Goal: Task Accomplishment & Management: Manage account settings

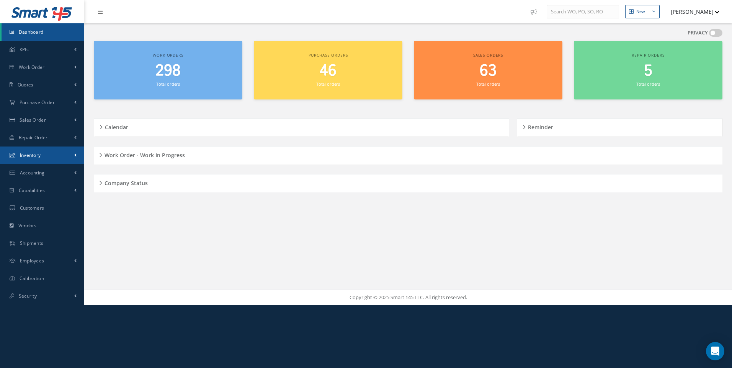
click at [34, 155] on span "Inventory" at bounding box center [30, 155] width 21 height 7
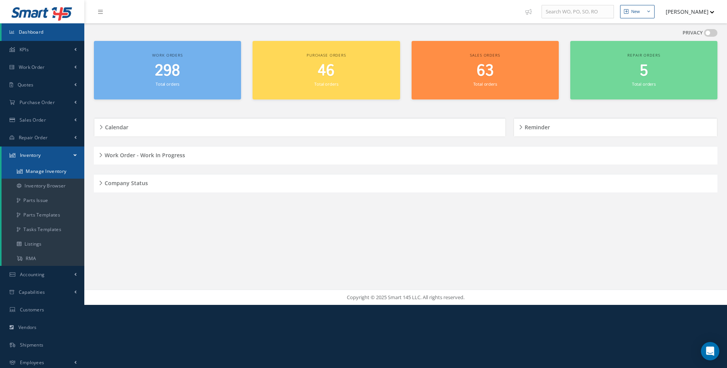
click at [36, 170] on link "Manage Inventory" at bounding box center [43, 171] width 83 height 15
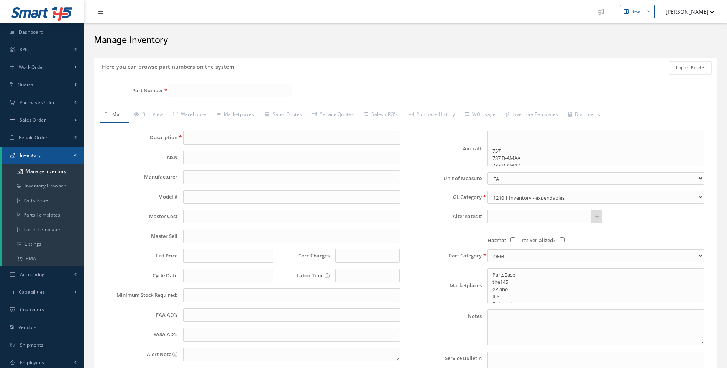
select select
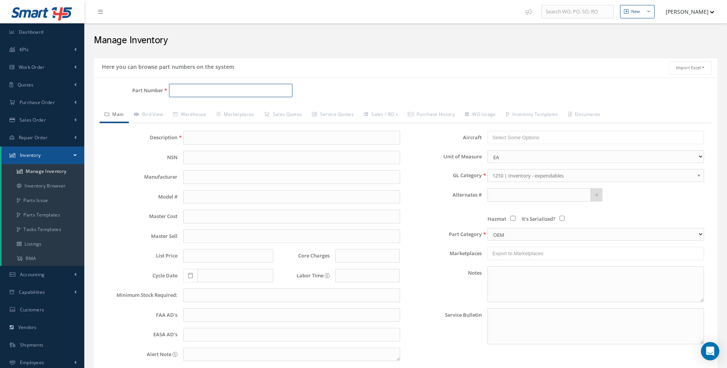
click at [177, 92] on input "Part Number" at bounding box center [231, 91] width 124 height 14
type input "sew"
click at [52, 172] on link "Manage Inventory" at bounding box center [43, 171] width 83 height 15
click at [182, 93] on input "Part Number" at bounding box center [231, 91] width 124 height 14
type input "s"
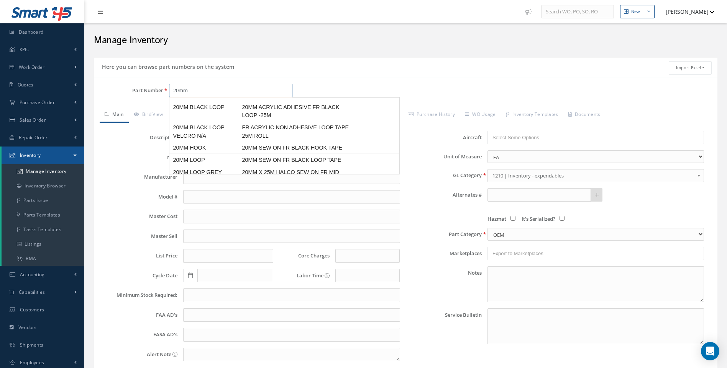
scroll to position [35, 0]
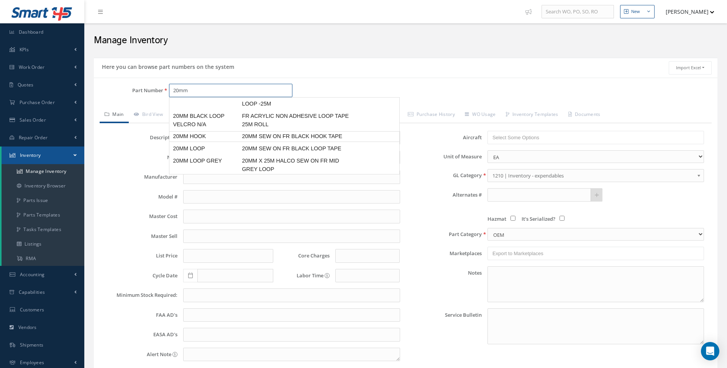
click at [270, 135] on span "20MM SEW ON FR BLACK HOOK TAPE" at bounding box center [297, 137] width 115 height 8
type input "20MM HOOK"
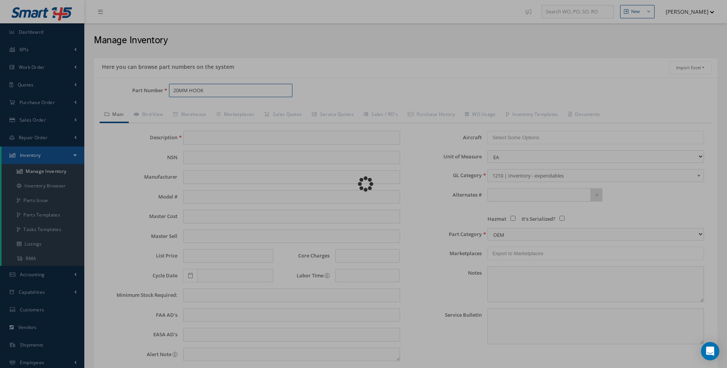
type input "20MM SEW ON FR BLACK HOOK TAPE"
type input "4.33"
type input "0.00"
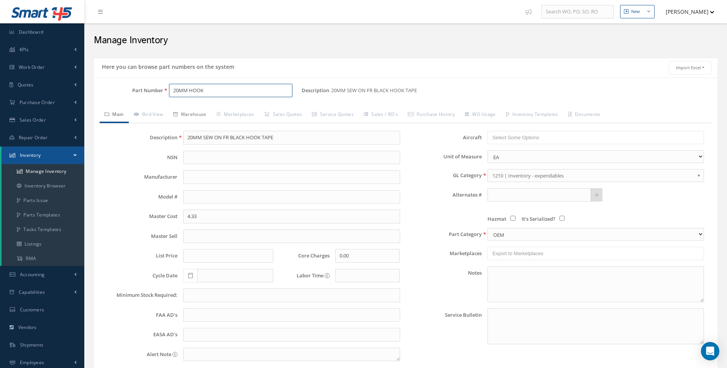
type input "20MM HOOK"
click at [191, 118] on link "Warehouse" at bounding box center [189, 115] width 43 height 16
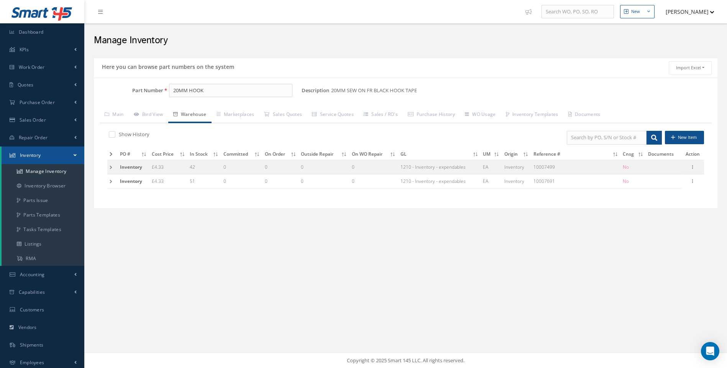
click at [111, 166] on td at bounding box center [112, 167] width 10 height 14
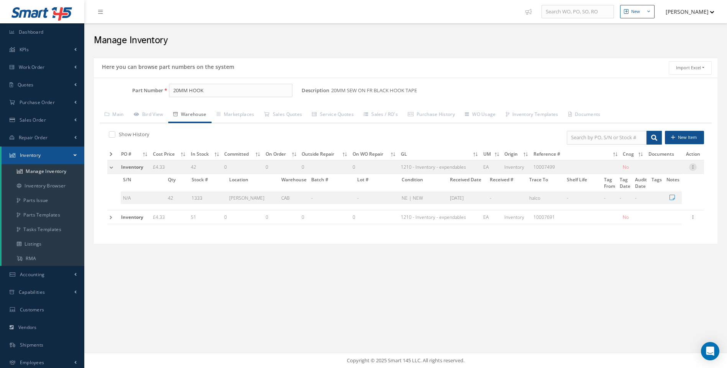
click at [695, 168] on icon at bounding box center [693, 167] width 8 height 6
click at [648, 174] on link "Edit" at bounding box center [657, 172] width 61 height 10
type input "4.33"
type input "10007499"
checkbox input "false"
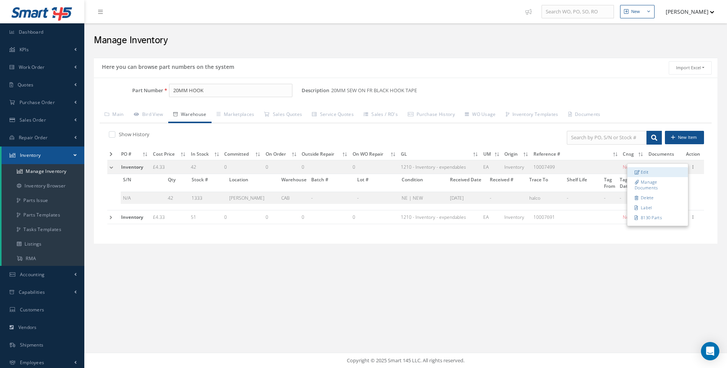
type input "12/14/2020"
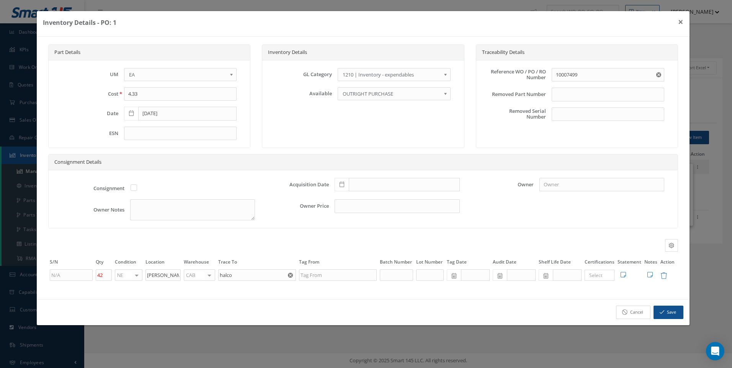
click at [637, 314] on link "Cancel" at bounding box center [633, 312] width 34 height 13
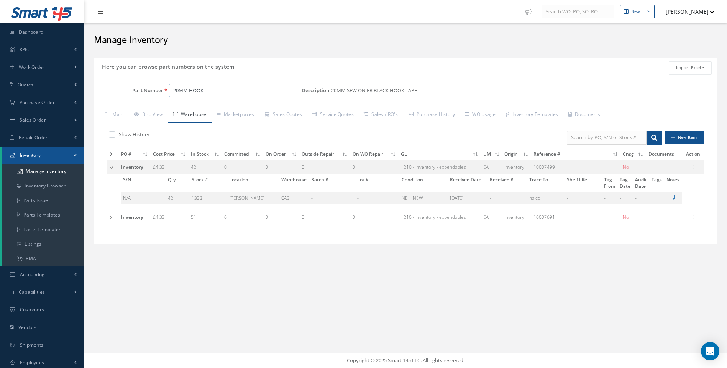
drag, startPoint x: 201, startPoint y: 89, endPoint x: 154, endPoint y: 91, distance: 47.1
click at [154, 91] on div "Part Number 20MM HOOK" at bounding box center [198, 91] width 208 height 14
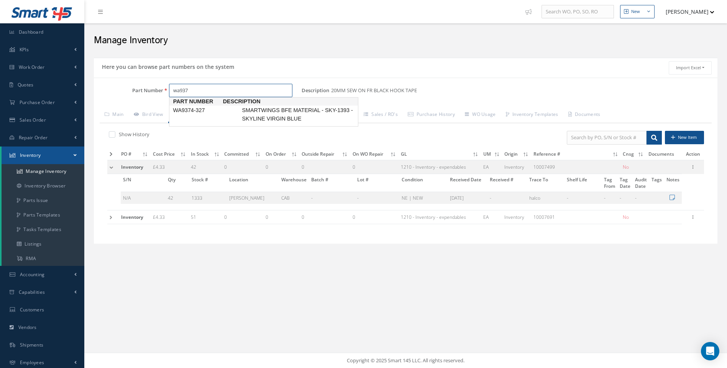
scroll to position [0, 0]
click at [209, 110] on span "WA9374-327" at bounding box center [205, 110] width 69 height 8
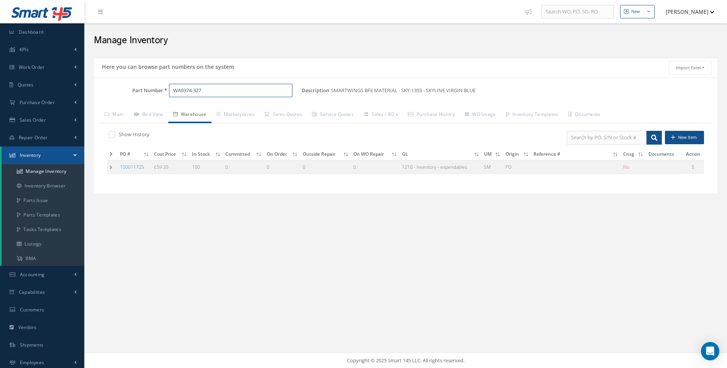
type input "WA9374-327"
click at [112, 167] on td at bounding box center [112, 167] width 10 height 14
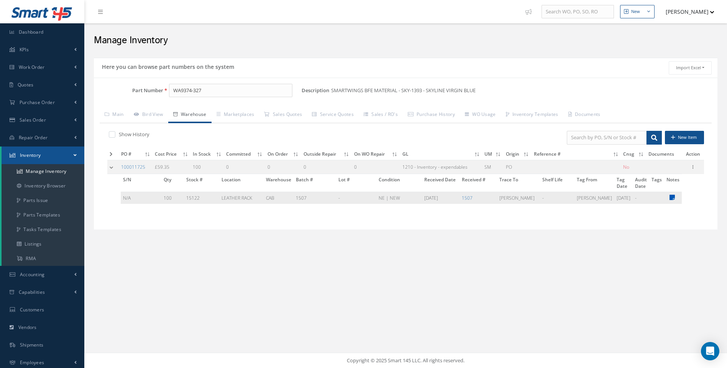
click at [671, 197] on icon at bounding box center [671, 198] width 5 height 6
type textarea "100 SQM 23 HIDES"
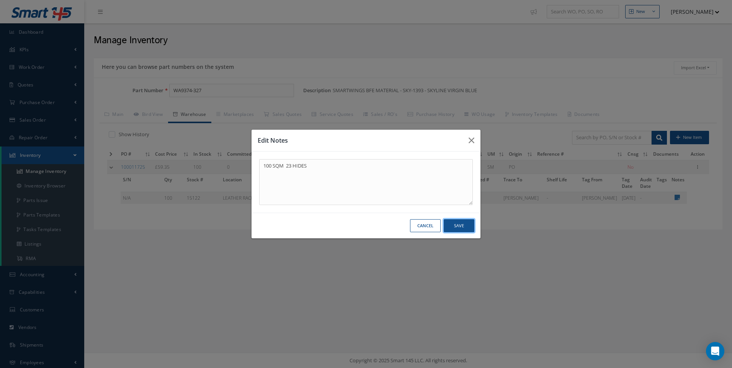
click at [0, 0] on button "Save" at bounding box center [0, 0] width 0 height 0
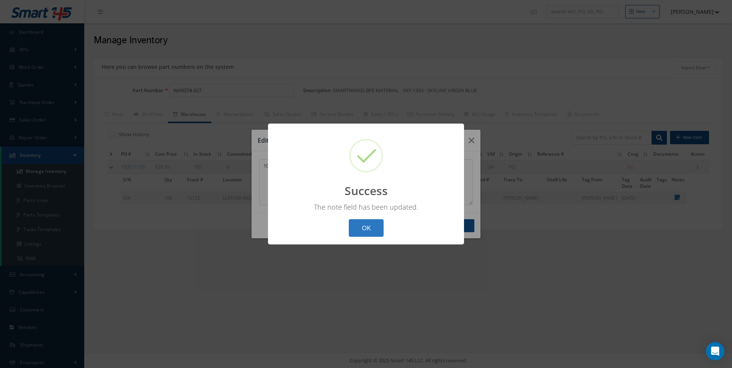
click at [371, 227] on button "OK" at bounding box center [366, 228] width 35 height 18
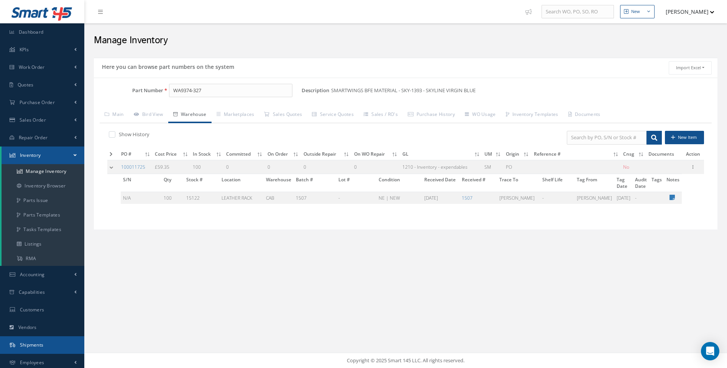
click at [29, 342] on span "Shipments" at bounding box center [32, 345] width 24 height 7
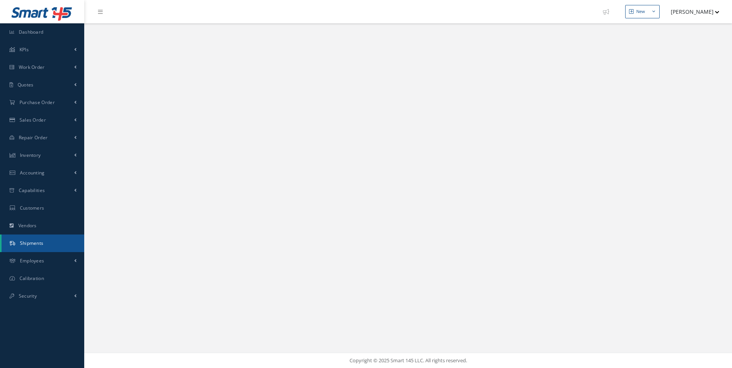
select select "25"
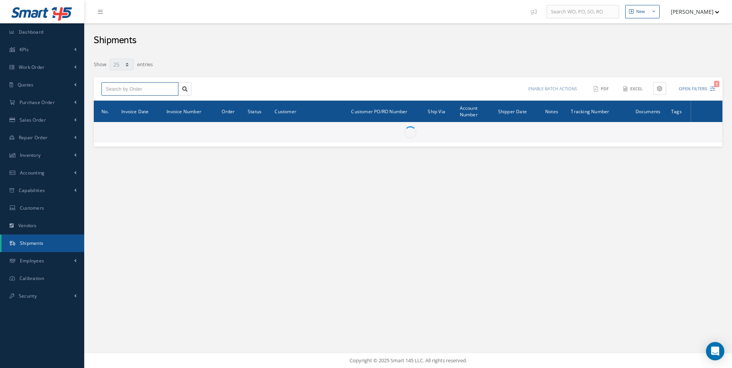
click at [141, 92] on input "text" at bounding box center [139, 89] width 77 height 14
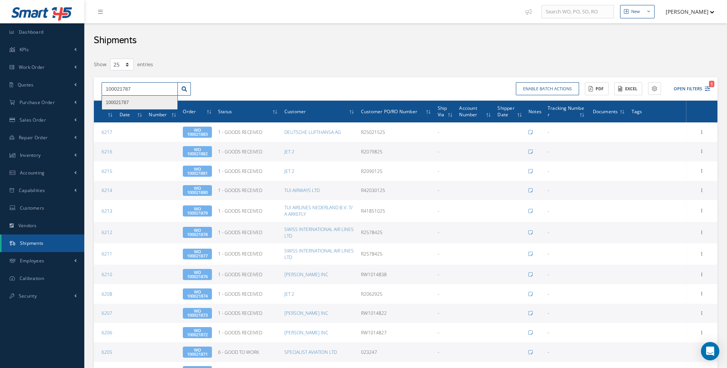
type input "100021787"
click at [118, 103] on span "100021787" at bounding box center [117, 102] width 23 height 5
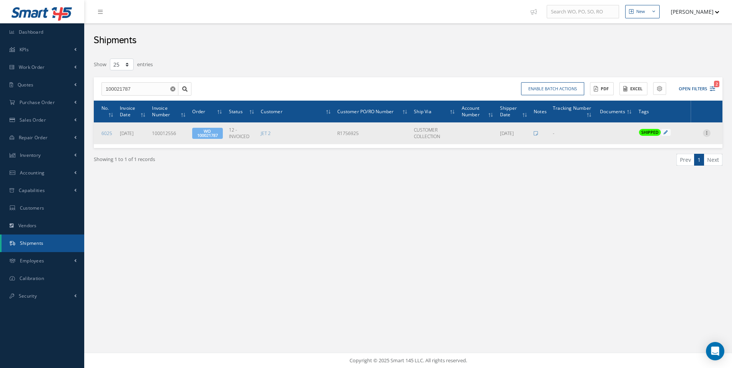
click at [706, 131] on icon at bounding box center [707, 132] width 8 height 6
click at [661, 139] on link "Edit" at bounding box center [671, 138] width 61 height 10
type input "[DATE]"
type input "100012556"
type input "[DATE]"
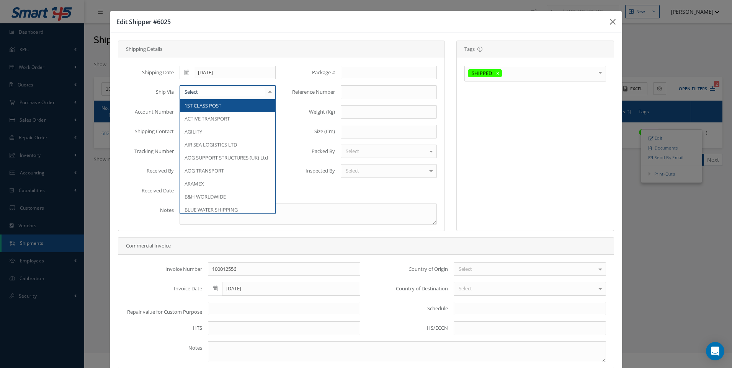
click at [266, 95] on div at bounding box center [270, 92] width 11 height 13
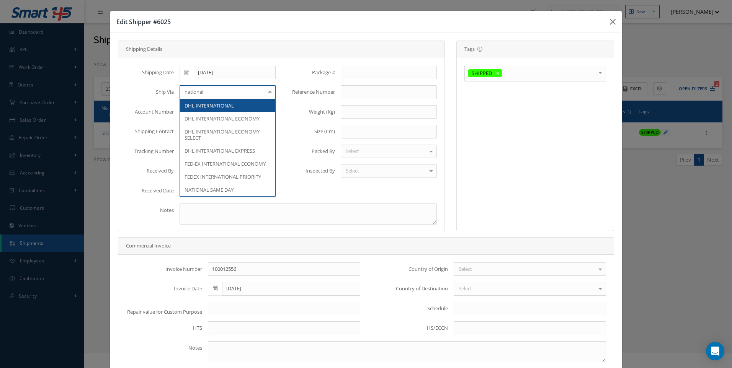
type input "national"
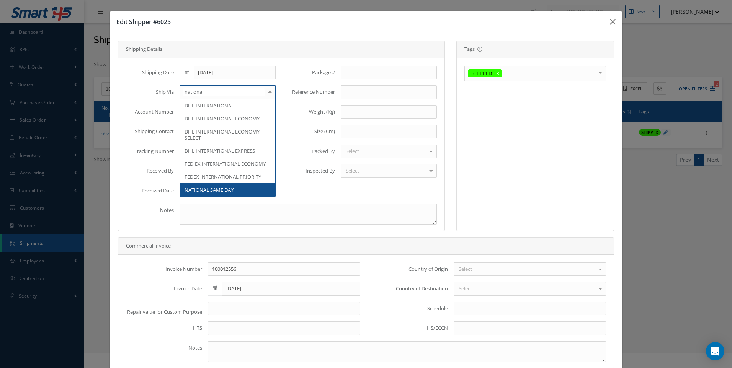
click at [221, 189] on span "NATIONAL SAME DAY" at bounding box center [209, 190] width 49 height 7
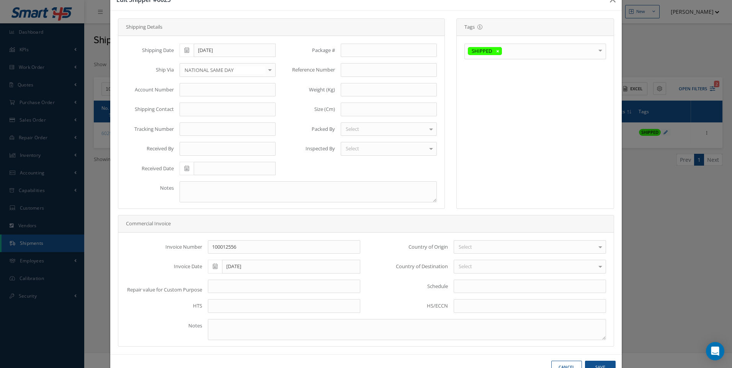
scroll to position [46, 0]
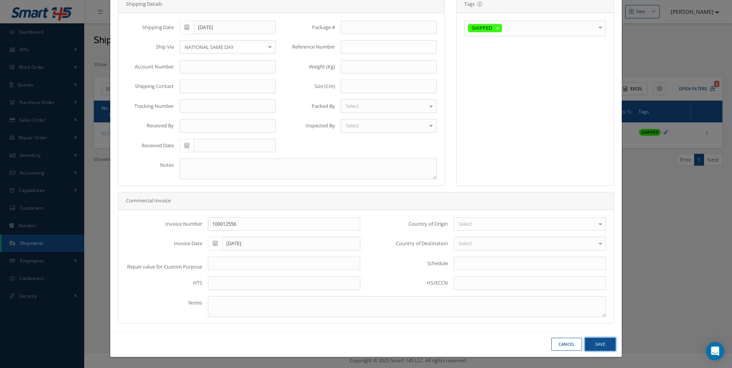
click at [594, 344] on button "Save" at bounding box center [600, 344] width 31 height 13
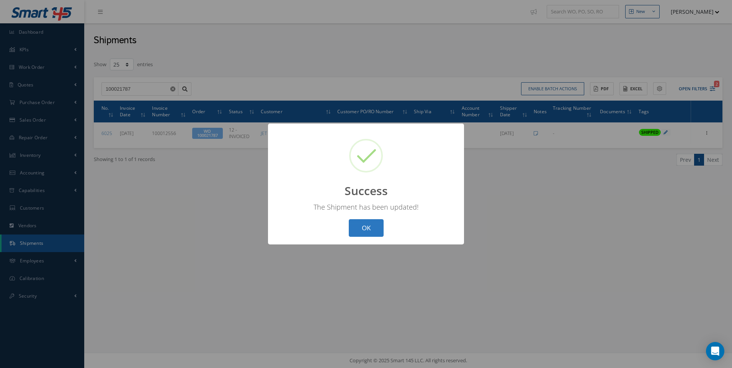
click at [371, 230] on button "OK" at bounding box center [366, 228] width 35 height 18
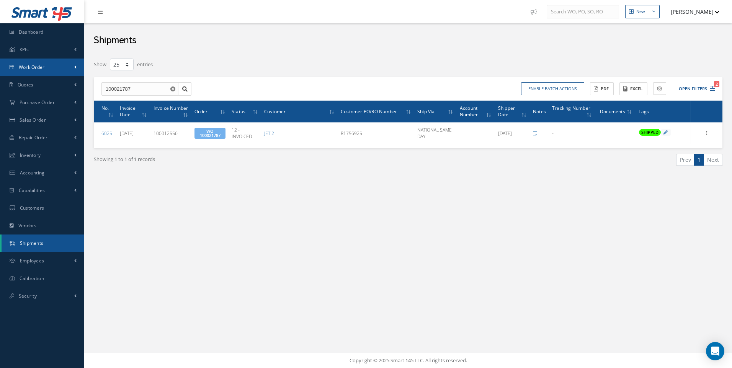
click at [39, 70] on span "Work Order" at bounding box center [32, 67] width 26 height 7
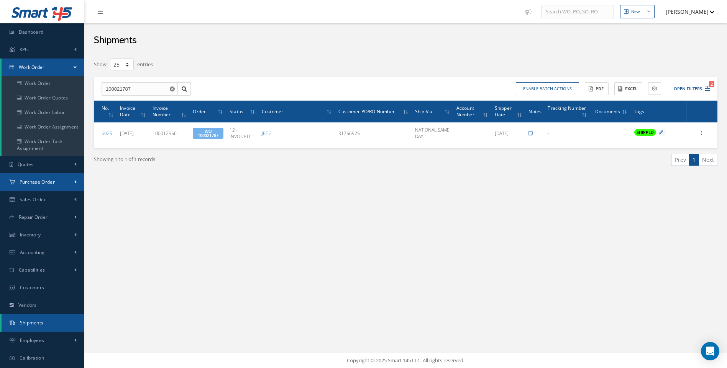
click at [31, 185] on span "Purchase Order" at bounding box center [37, 182] width 35 height 7
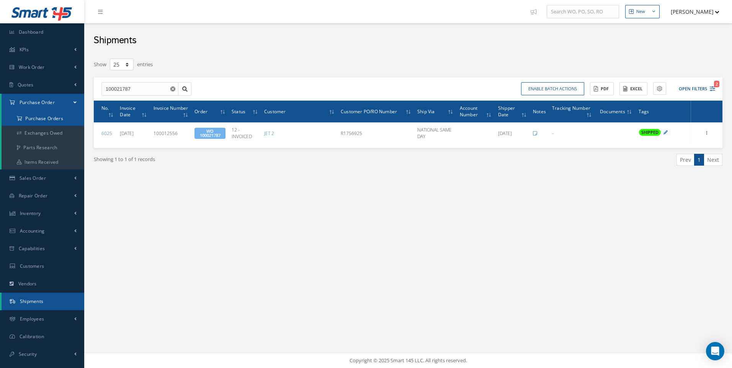
click at [46, 119] on a=1&status_id=2&status_id=3&status_id=5&collapsedFilters"] "Purchase Orders" at bounding box center [43, 118] width 83 height 15
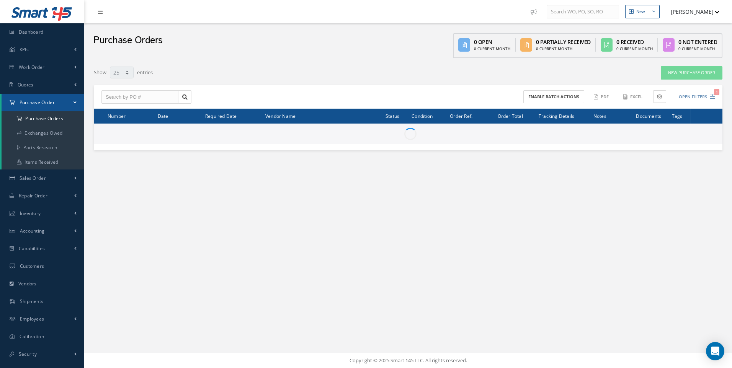
select select "25"
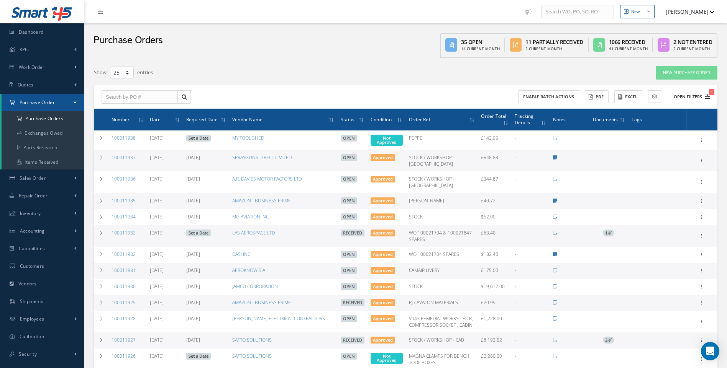
click at [709, 98] on icon "1" at bounding box center [706, 96] width 5 height 5
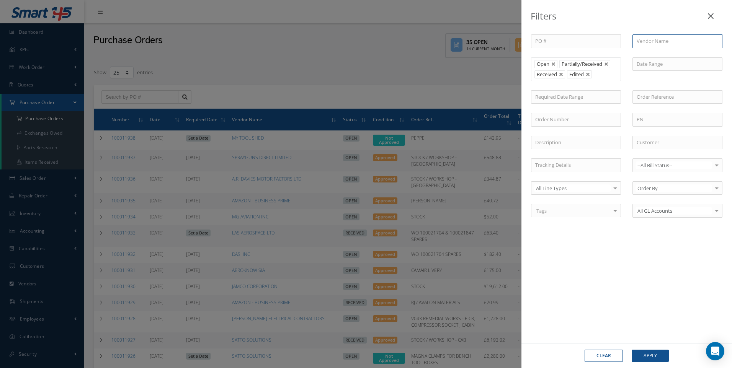
click at [642, 41] on input "text" at bounding box center [678, 41] width 90 height 14
type input "apollo"
click at [632, 350] on button "Apply" at bounding box center [650, 356] width 37 height 12
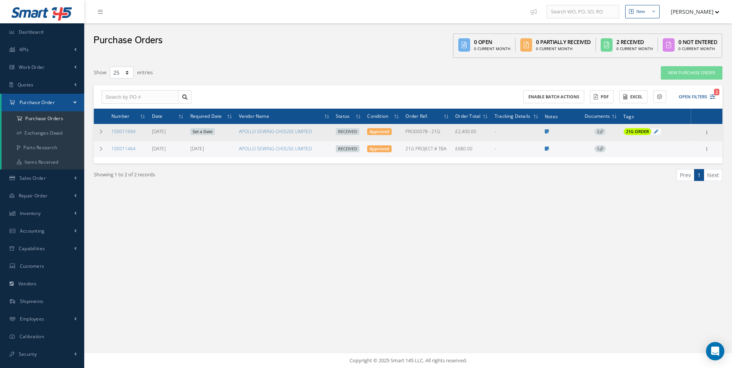
click at [599, 131] on span "2" at bounding box center [600, 131] width 11 height 7
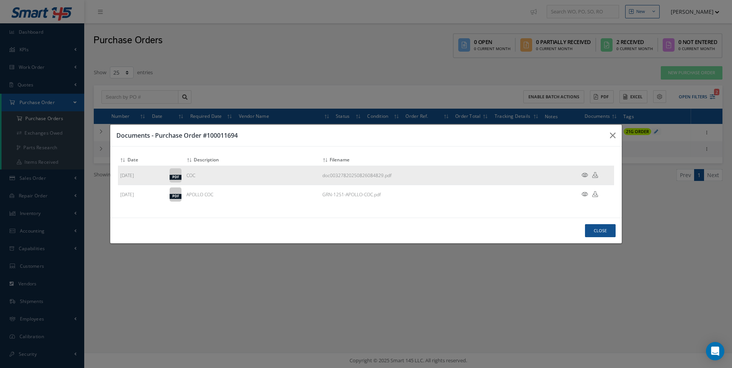
click at [593, 175] on icon at bounding box center [595, 175] width 6 height 6
click at [595, 231] on button "Close" at bounding box center [600, 230] width 31 height 13
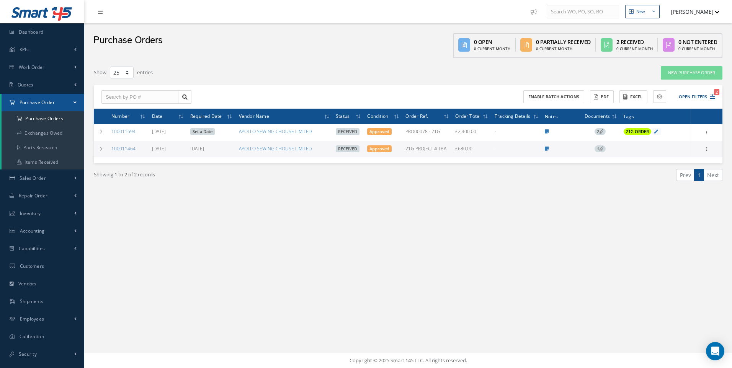
click at [421, 200] on div "Showing 1 to 2 of 2 records Prev 1 Next" at bounding box center [408, 182] width 640 height 37
click at [34, 66] on span "Work Order" at bounding box center [32, 67] width 26 height 7
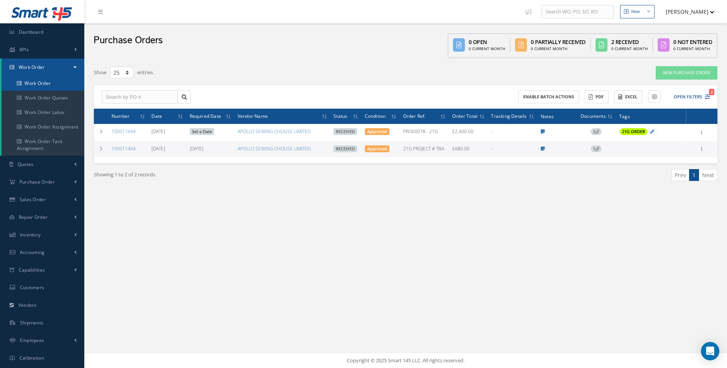
click at [33, 80] on link "Work Order" at bounding box center [43, 83] width 83 height 15
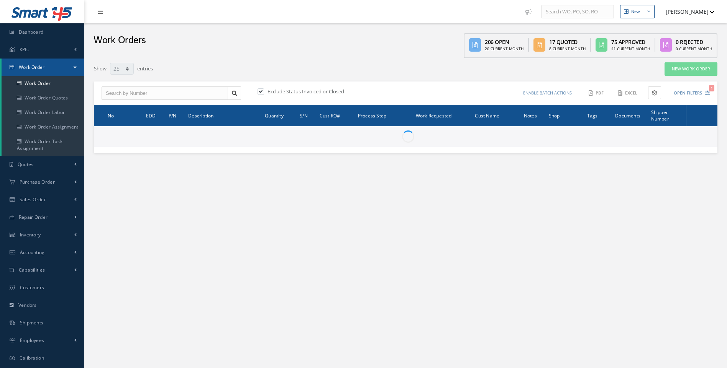
select select "25"
type input "All Work Request"
type input "All Work Performed"
type input "All Status"
type input "WO Part Status"
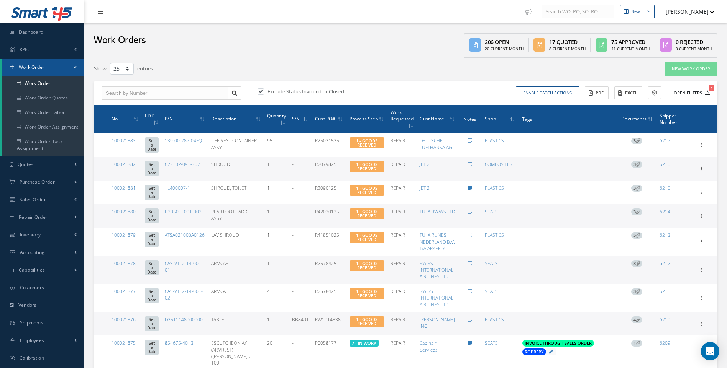
click at [707, 93] on icon "1" at bounding box center [706, 92] width 5 height 5
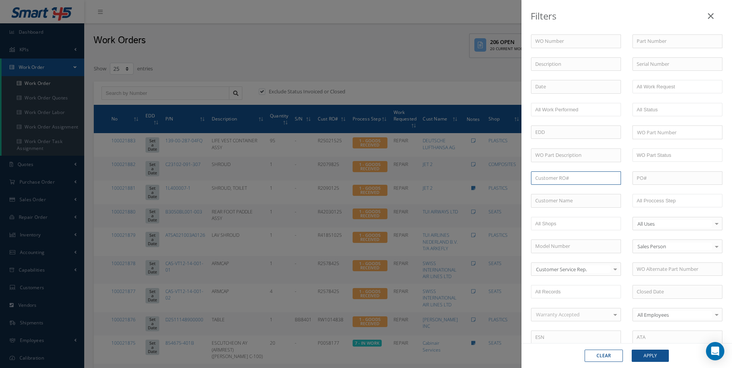
click at [548, 180] on input "text" at bounding box center [576, 179] width 90 height 14
type input "p0054796"
click at [654, 353] on button "Apply" at bounding box center [650, 356] width 37 height 12
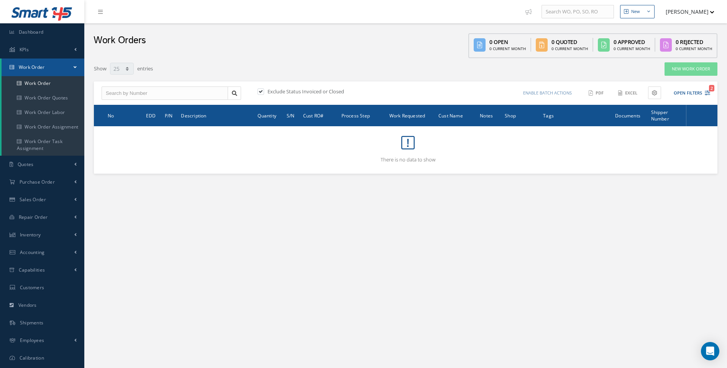
click at [261, 95] on div "Exclude Status Invoiced or Closed" at bounding box center [330, 92] width 149 height 9
click at [266, 92] on label "Exclude Status Invoiced or Closed" at bounding box center [304, 91] width 79 height 7
click at [262, 92] on input "checkbox" at bounding box center [259, 92] width 5 height 5
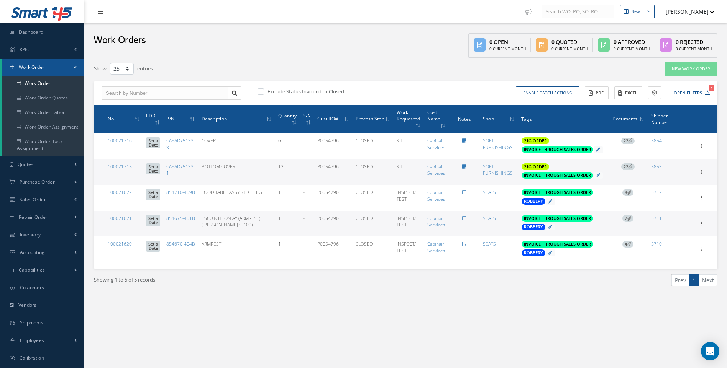
click at [263, 92] on label at bounding box center [264, 91] width 2 height 7
click at [260, 92] on input "checkbox" at bounding box center [259, 92] width 5 height 5
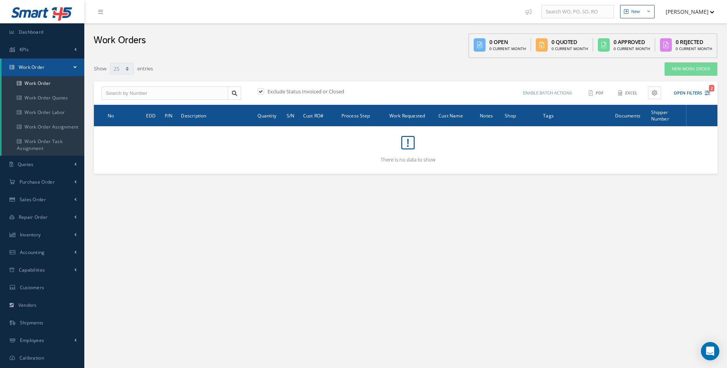
click at [263, 92] on label at bounding box center [264, 91] width 2 height 7
click at [260, 92] on input "checkbox" at bounding box center [259, 92] width 5 height 5
checkbox input "false"
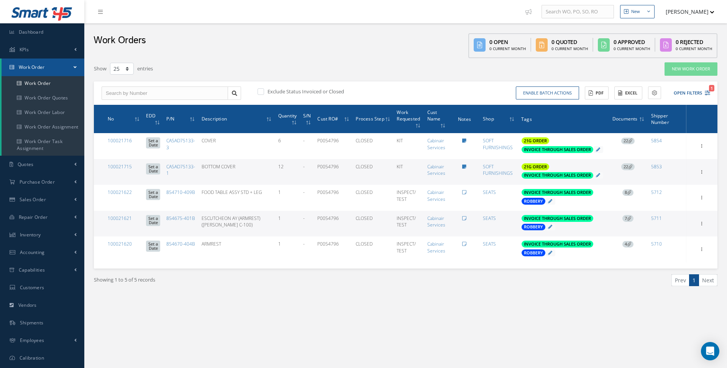
click at [627, 140] on span "22" at bounding box center [627, 141] width 13 height 7
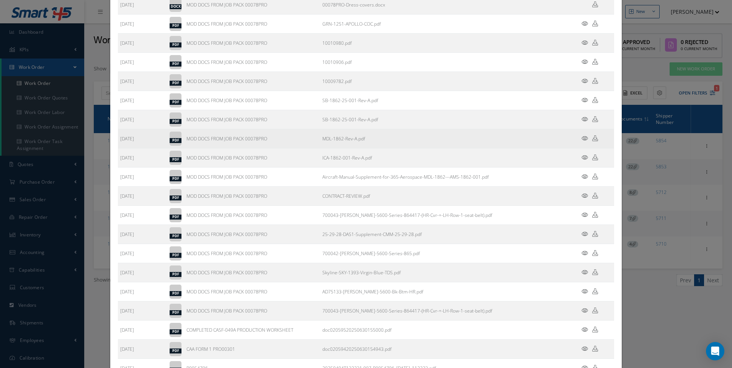
scroll to position [156, 0]
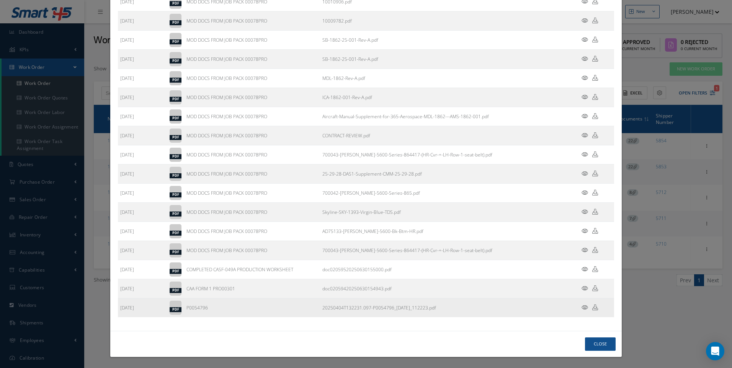
click at [582, 307] on icon at bounding box center [585, 308] width 7 height 6
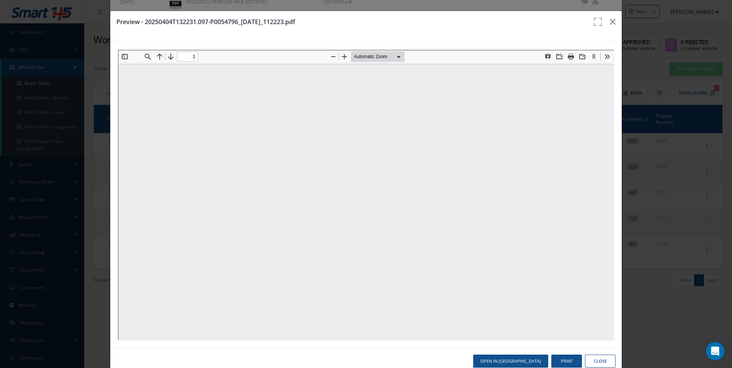
scroll to position [0, 0]
type input "0"
type input "1"
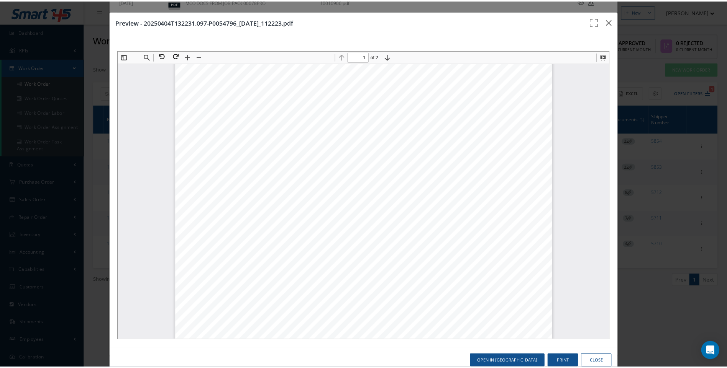
scroll to position [80, 0]
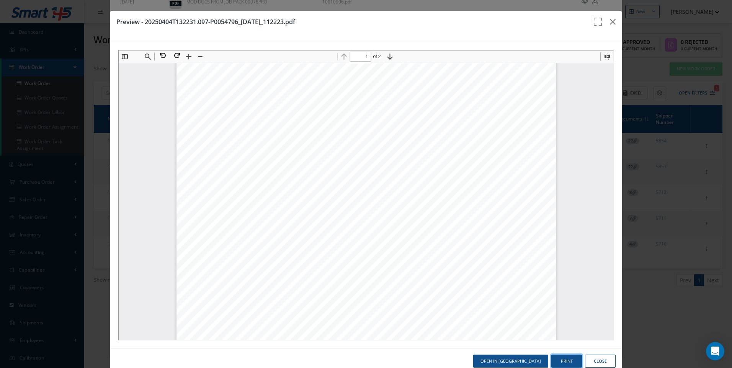
click at [558, 358] on button "Print" at bounding box center [566, 361] width 31 height 13
click at [603, 363] on button "Close" at bounding box center [600, 361] width 31 height 13
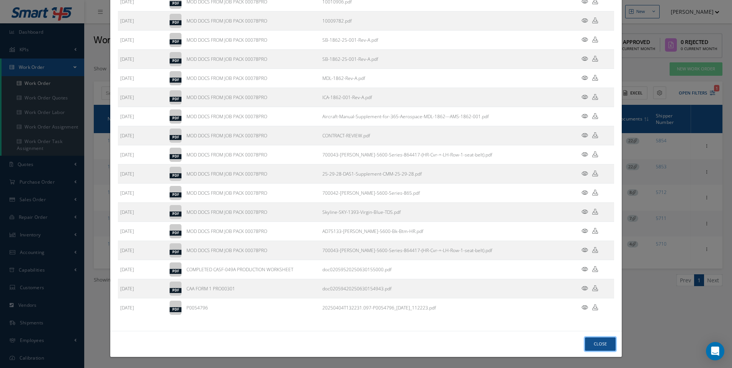
click at [599, 345] on button "Close" at bounding box center [600, 344] width 31 height 13
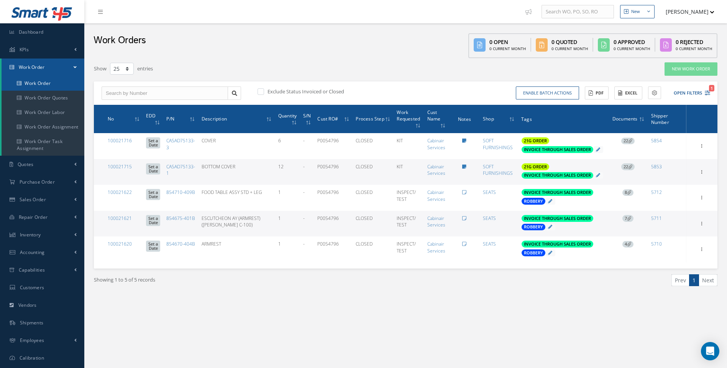
click at [46, 82] on link "Work Order" at bounding box center [43, 83] width 83 height 15
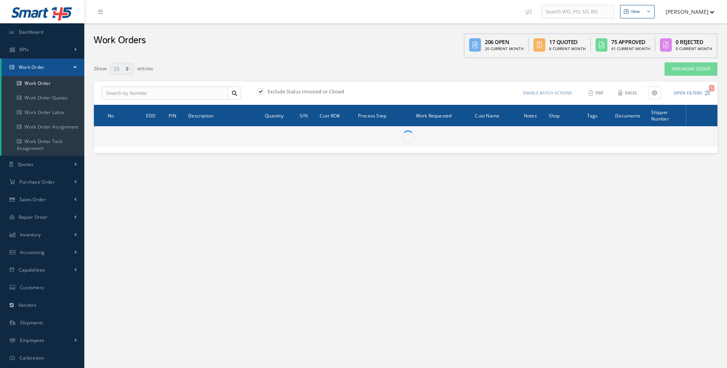
select select "25"
click at [124, 98] on input "text" at bounding box center [164, 94] width 126 height 14
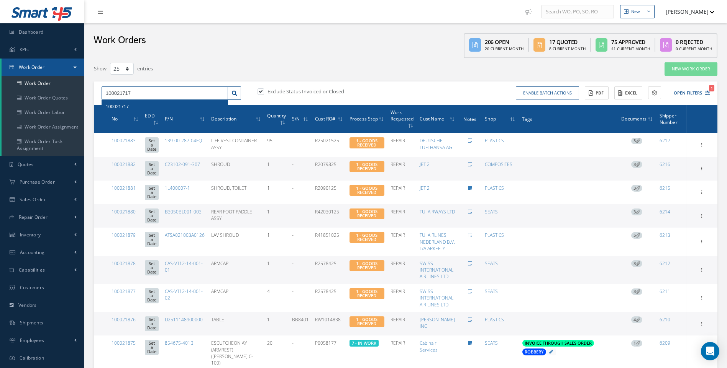
click at [127, 93] on input "100021717" at bounding box center [164, 94] width 126 height 14
type input "100021787"
click at [263, 90] on label at bounding box center [264, 91] width 2 height 7
click at [261, 90] on input "checkbox" at bounding box center [259, 92] width 5 height 5
checkbox input "false"
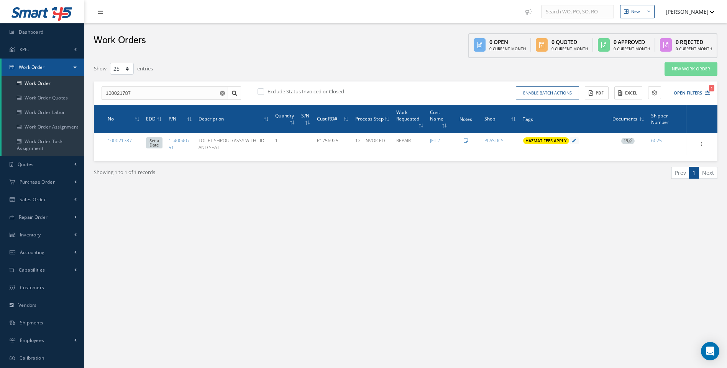
click at [626, 142] on span "19" at bounding box center [627, 141] width 13 height 7
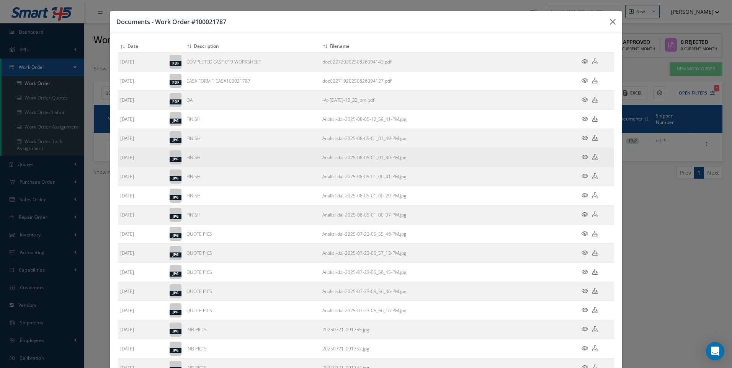
scroll to position [98, 0]
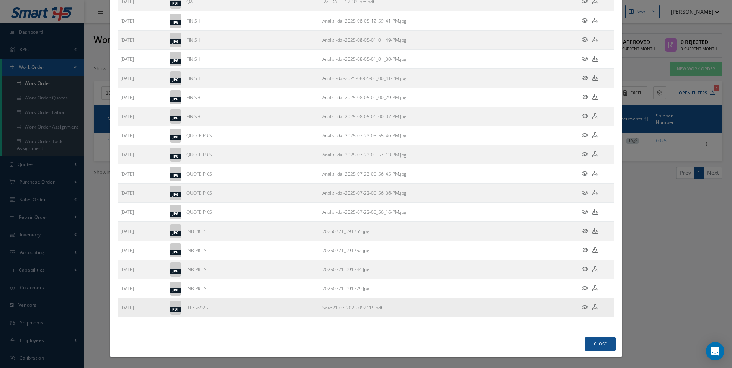
click at [583, 308] on icon at bounding box center [585, 308] width 7 height 6
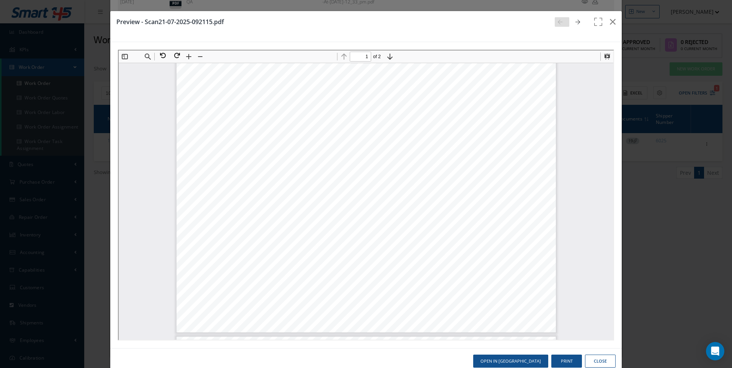
scroll to position [195, 0]
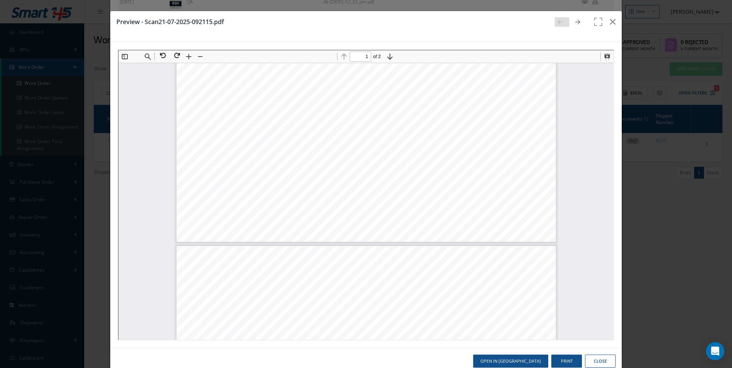
type input "2"
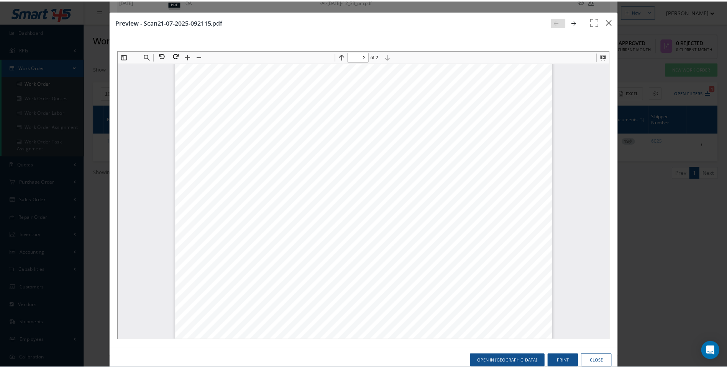
scroll to position [809, 0]
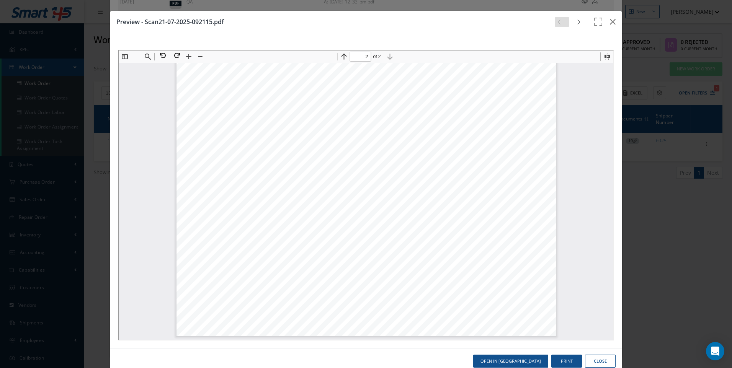
click at [597, 360] on button "Close" at bounding box center [600, 361] width 31 height 13
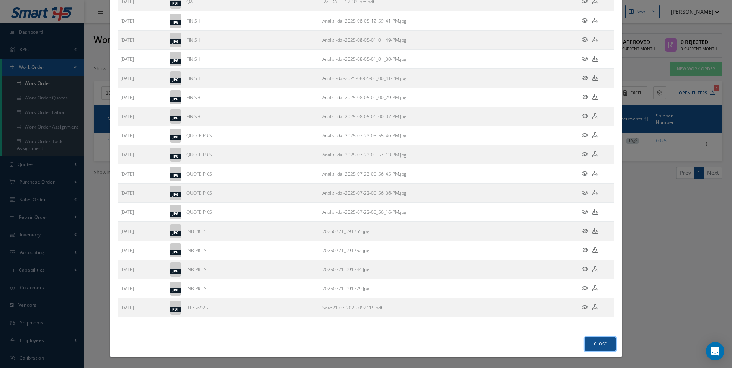
drag, startPoint x: 604, startPoint y: 342, endPoint x: 572, endPoint y: 349, distance: 32.9
click at [601, 344] on button "Close" at bounding box center [600, 344] width 31 height 13
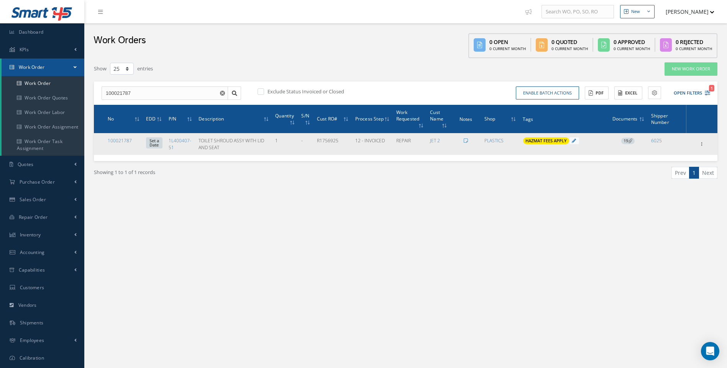
click at [628, 141] on span "19" at bounding box center [627, 141] width 13 height 7
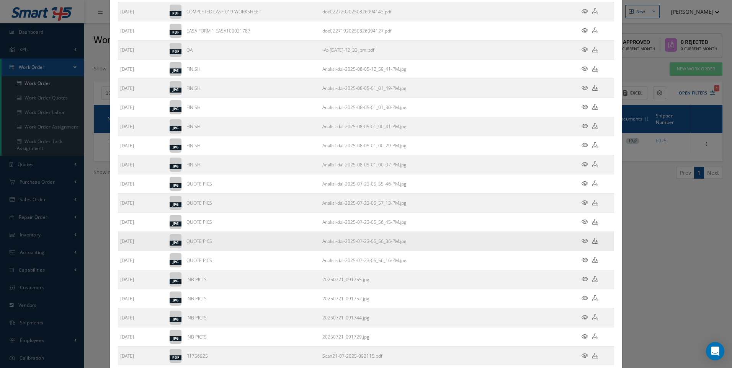
scroll to position [98, 0]
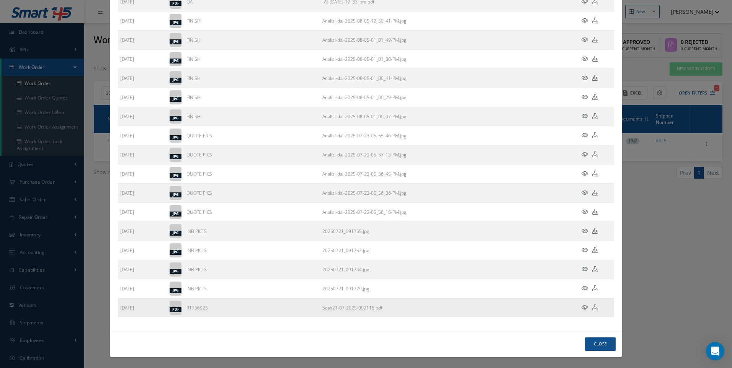
click at [582, 306] on icon at bounding box center [585, 308] width 7 height 6
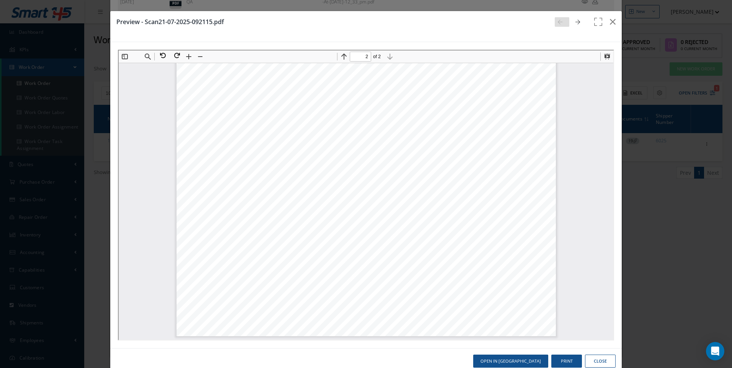
scroll to position [579, 0]
type input "1"
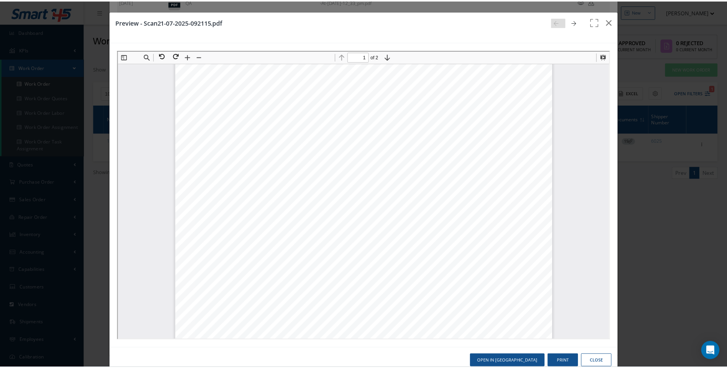
scroll to position [5, 0]
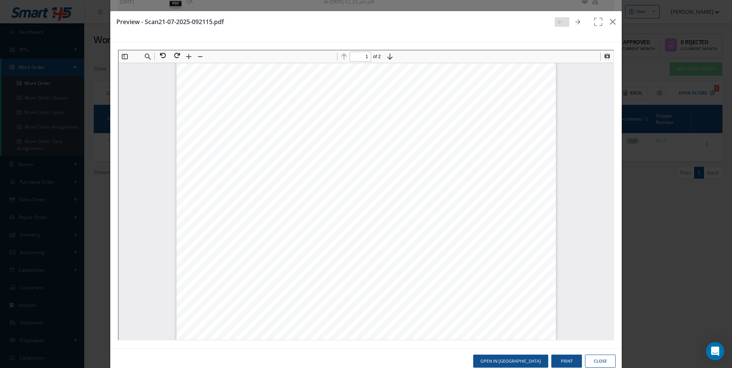
click at [604, 360] on button "Close" at bounding box center [600, 361] width 31 height 13
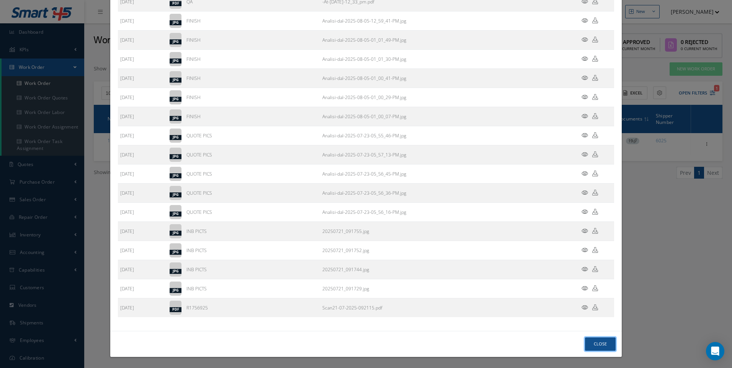
click at [597, 345] on button "Close" at bounding box center [600, 344] width 31 height 13
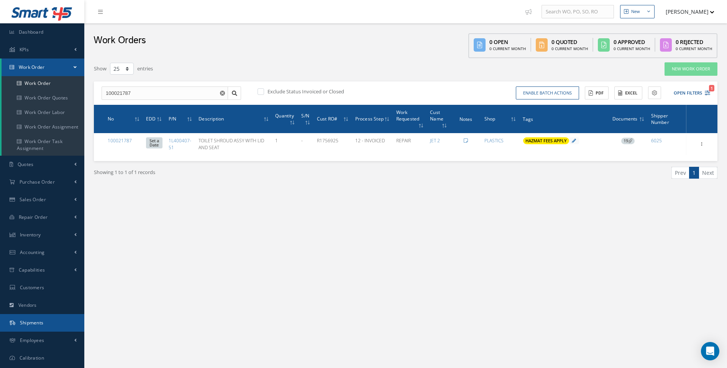
click at [33, 319] on link "Shipments" at bounding box center [42, 323] width 84 height 18
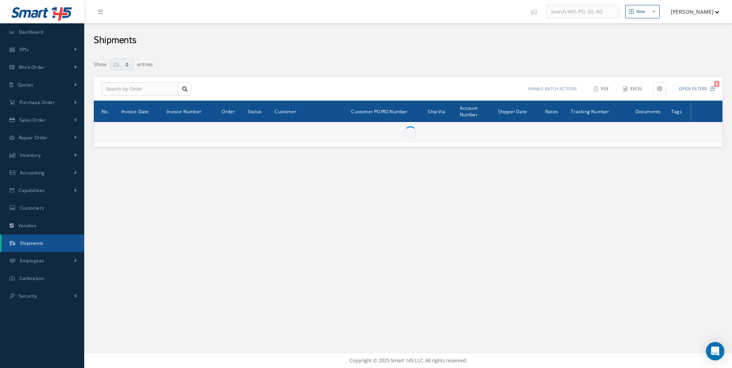
select select "25"
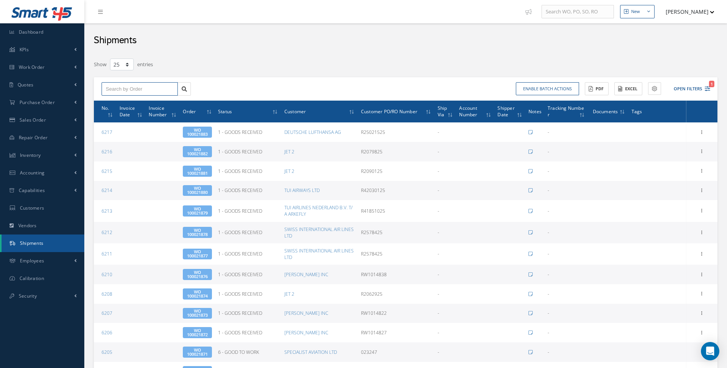
click at [119, 87] on input "text" at bounding box center [139, 89] width 76 height 14
type input "100021787"
click at [117, 109] on div "100021787" at bounding box center [139, 103] width 75 height 14
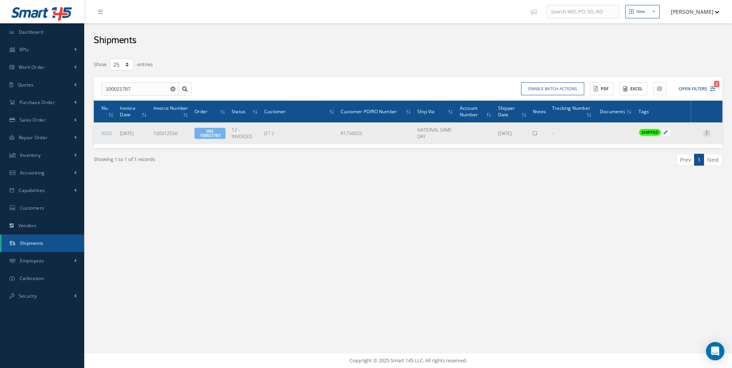
click at [707, 134] on icon at bounding box center [707, 132] width 8 height 6
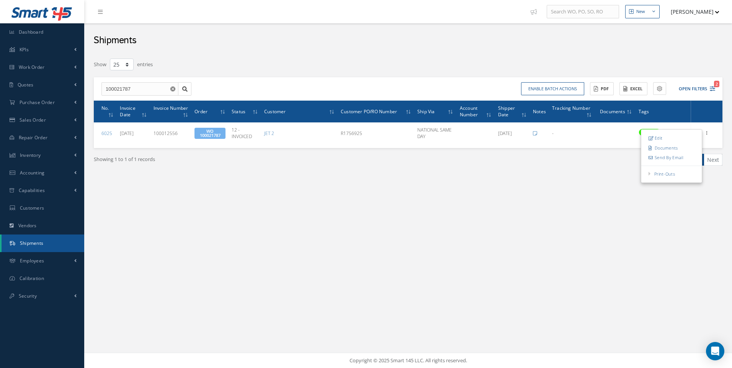
click at [668, 141] on link "Edit" at bounding box center [671, 138] width 61 height 10
type input "[DATE]"
type input "100012556"
type input "[DATE]"
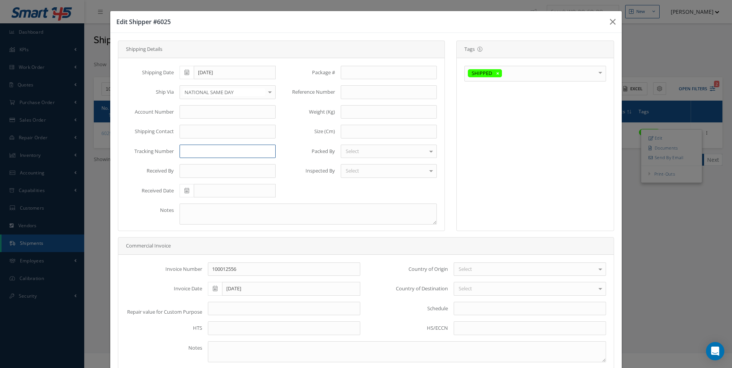
click at [190, 152] on input "text" at bounding box center [228, 152] width 96 height 14
click at [0, 0] on div "Edit Shipper #6025 Shipping Details Shipping Date 08/27/2025 Ship Via NATIONAL …" at bounding box center [0, 0] width 0 height 0
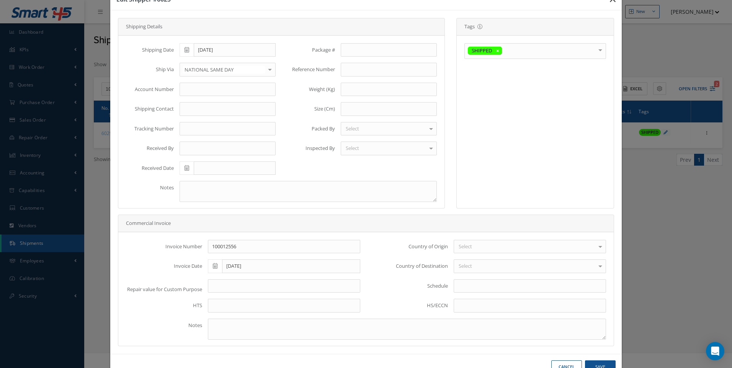
scroll to position [46, 0]
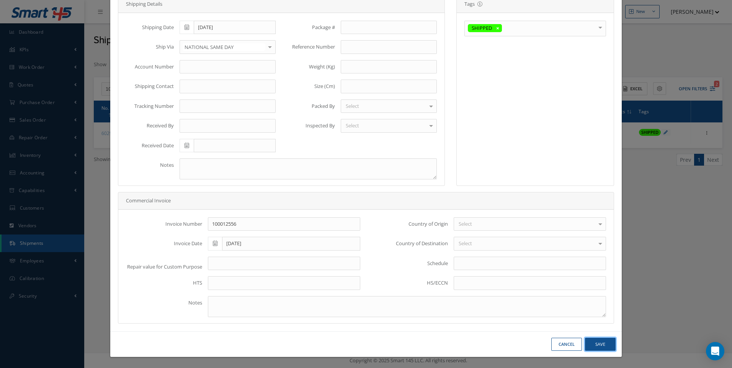
click at [592, 343] on button "Save" at bounding box center [600, 344] width 31 height 13
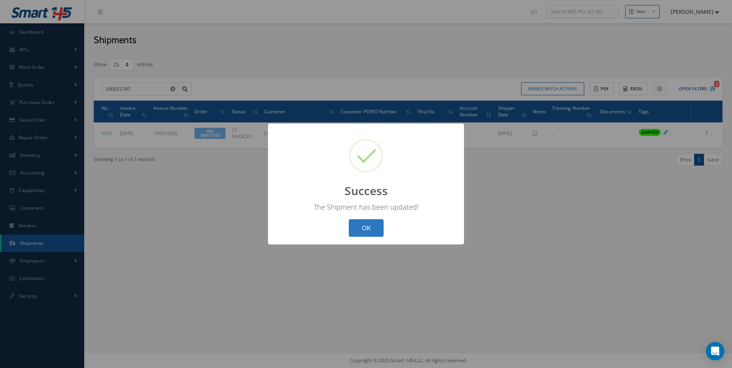
click at [362, 221] on button "OK" at bounding box center [366, 228] width 35 height 18
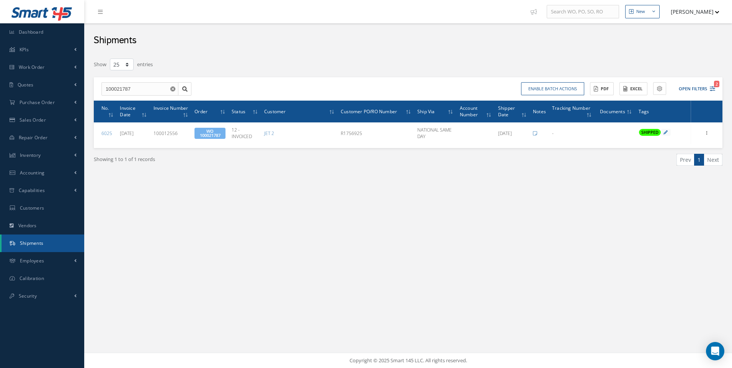
click at [40, 244] on span "Shipments" at bounding box center [32, 243] width 24 height 7
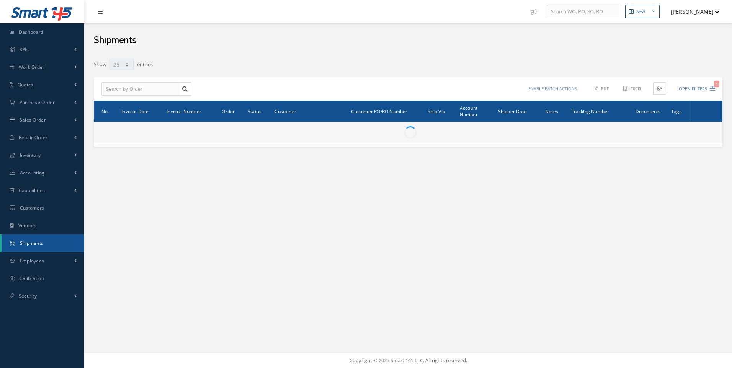
select select "25"
click at [122, 92] on input "text" at bounding box center [139, 89] width 77 height 14
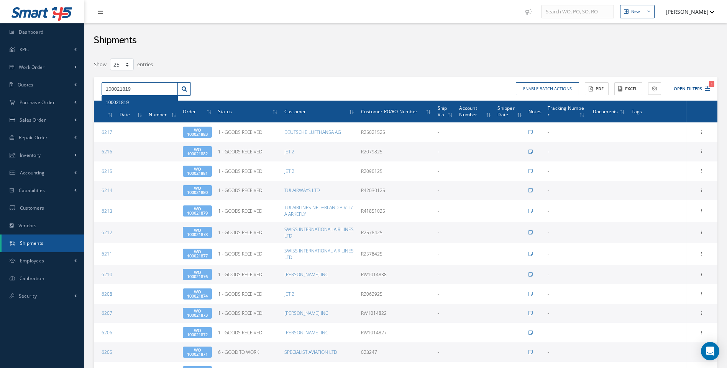
type input "100021819"
click at [124, 104] on span "100021819" at bounding box center [117, 102] width 23 height 5
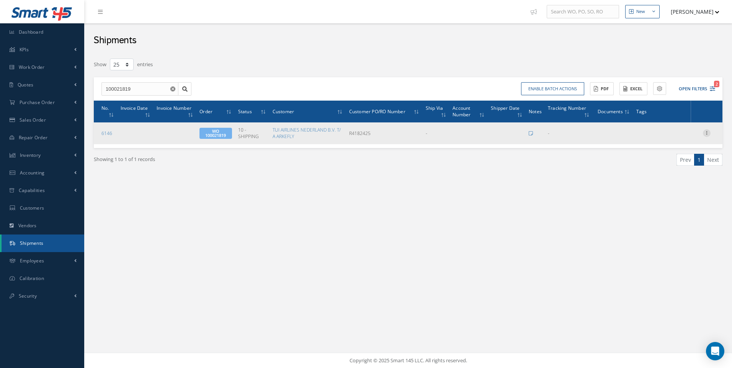
click at [710, 133] on icon at bounding box center [707, 132] width 8 height 6
click at [661, 138] on link "Edit" at bounding box center [671, 138] width 61 height 10
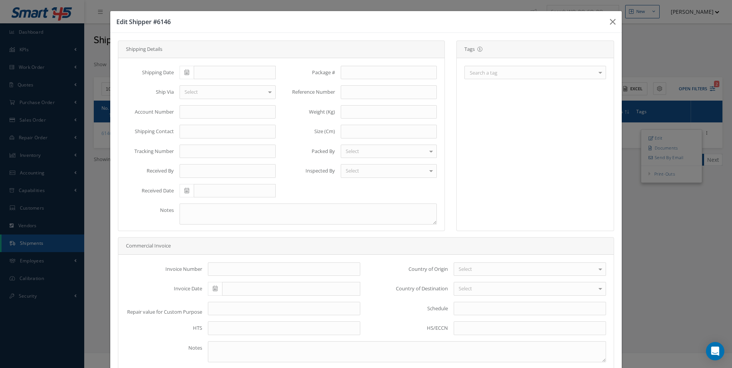
click at [590, 73] on div "Search a tag RECEIVED BY CUSTOMER Upon customer receipt of their order. SHIPPED…" at bounding box center [536, 72] width 142 height 13
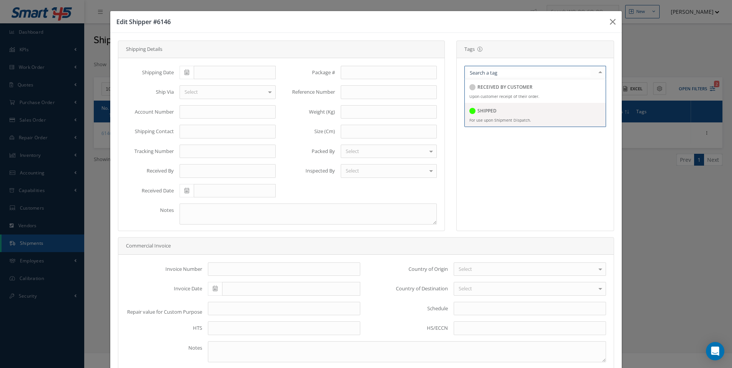
click at [478, 113] on h5 "SHIPPED" at bounding box center [487, 110] width 19 height 5
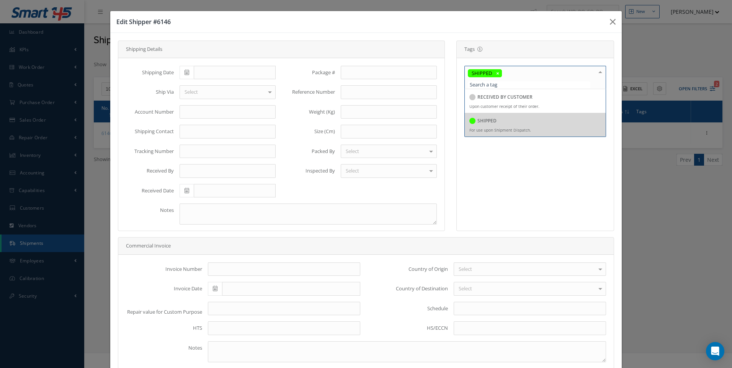
click at [189, 75] on span at bounding box center [187, 73] width 14 height 14
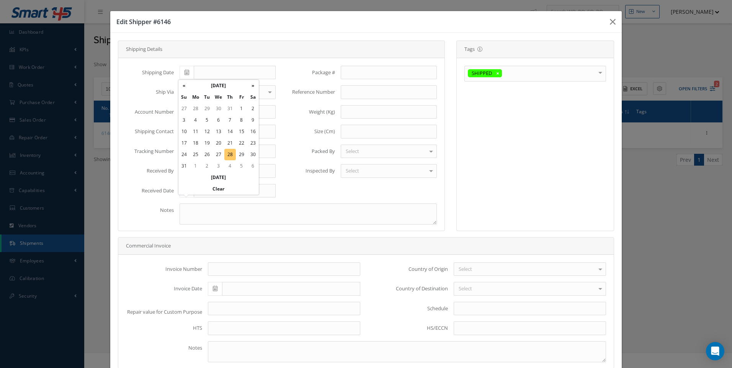
click at [231, 151] on td "28" at bounding box center [229, 154] width 11 height 11
type input "[DATE]"
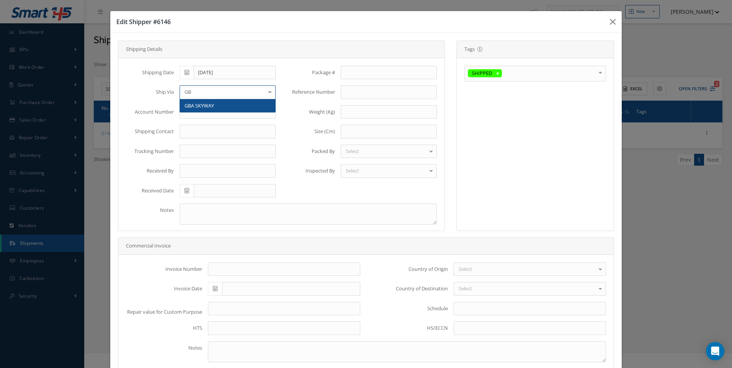
type input "GBA"
click at [198, 108] on span "GBA SKYWAY" at bounding box center [199, 105] width 29 height 7
click at [187, 152] on input "text" at bounding box center [228, 152] width 96 height 14
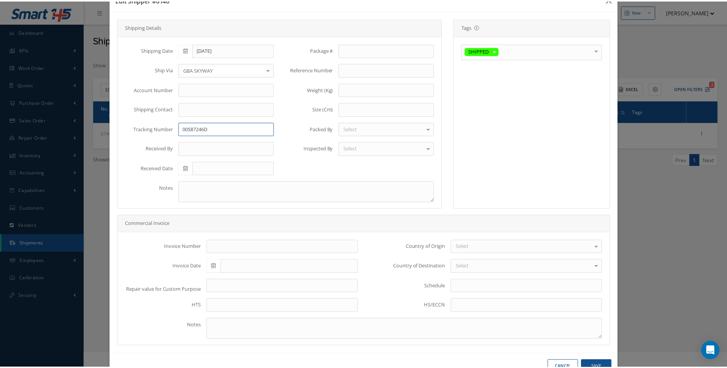
scroll to position [46, 0]
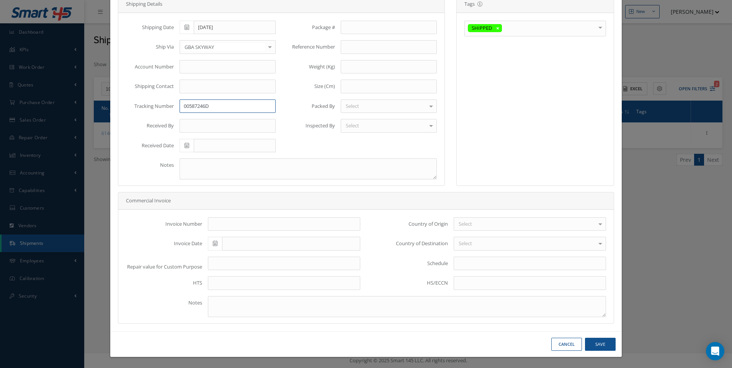
type input "00587246D"
click at [588, 342] on button "Save" at bounding box center [600, 344] width 31 height 13
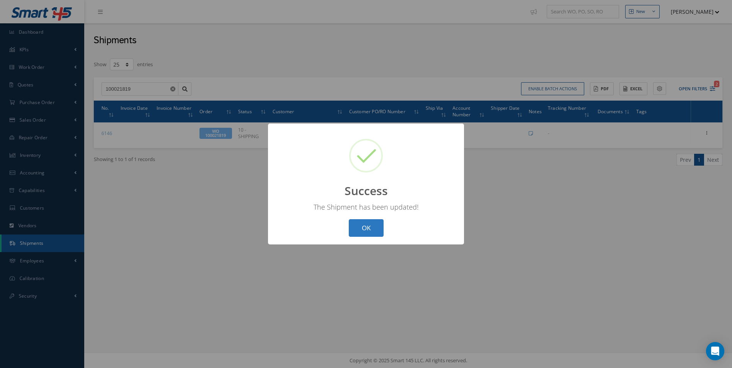
click at [361, 234] on button "OK" at bounding box center [366, 228] width 35 height 18
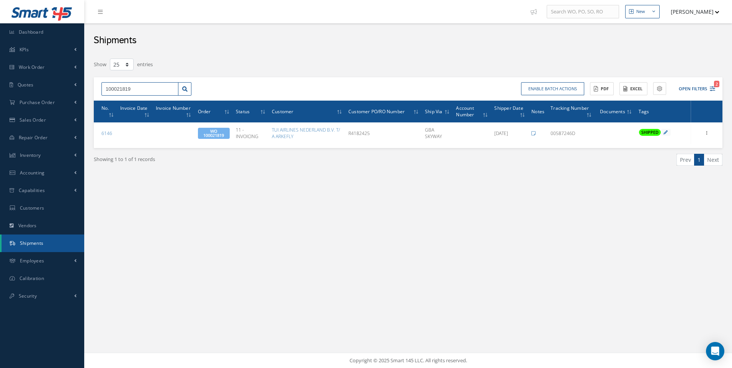
drag, startPoint x: 136, startPoint y: 89, endPoint x: 101, endPoint y: 93, distance: 35.2
click at [101, 93] on div "100021819" at bounding box center [146, 89] width 101 height 14
type input "100021820"
click at [129, 103] on span "100021820" at bounding box center [117, 102] width 23 height 5
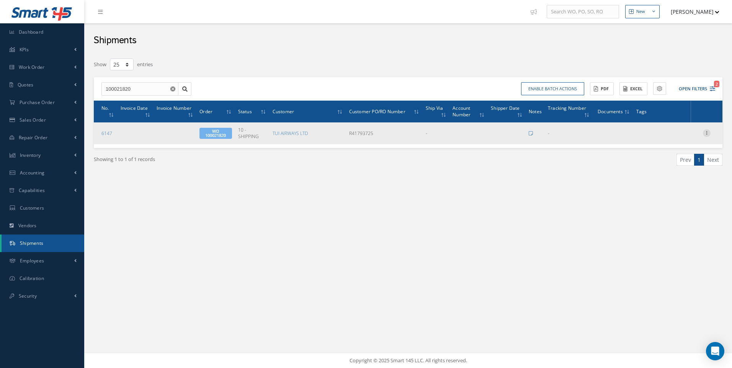
drag, startPoint x: 706, startPoint y: 133, endPoint x: 694, endPoint y: 135, distance: 12.4
click at [705, 133] on icon at bounding box center [707, 132] width 8 height 6
click at [662, 137] on link "Edit" at bounding box center [671, 138] width 61 height 10
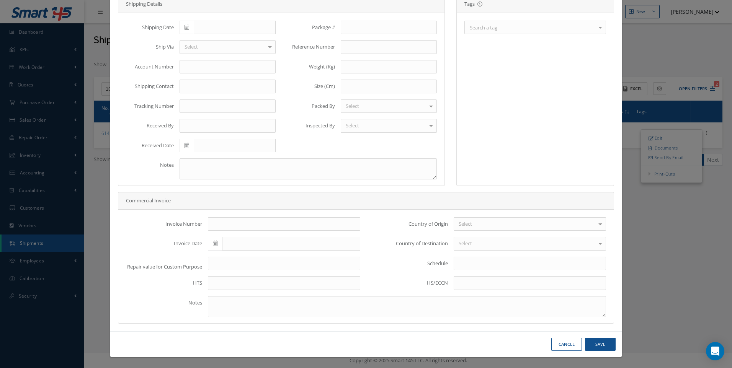
click at [595, 27] on div at bounding box center [600, 27] width 11 height 13
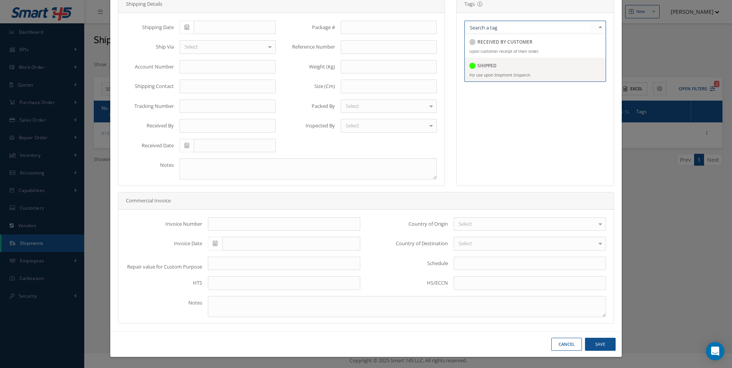
click at [477, 70] on div "SHIPPED" at bounding box center [483, 66] width 27 height 10
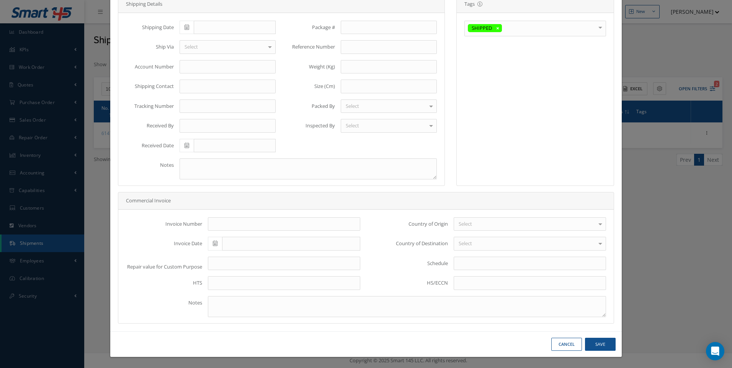
click at [187, 26] on icon at bounding box center [187, 27] width 5 height 5
click at [241, 108] on td "29" at bounding box center [241, 108] width 11 height 11
type input "08/29/2025"
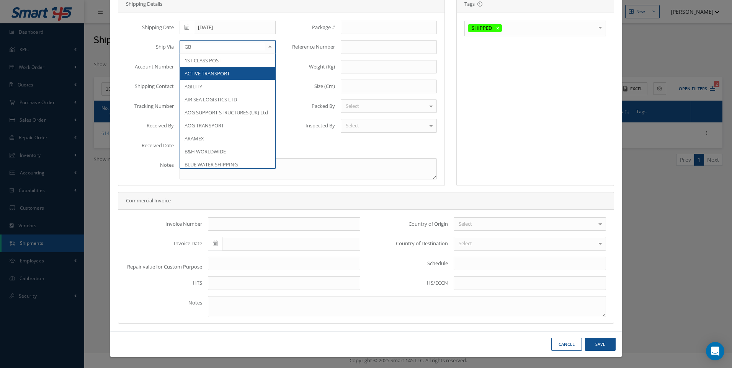
type input "GBA"
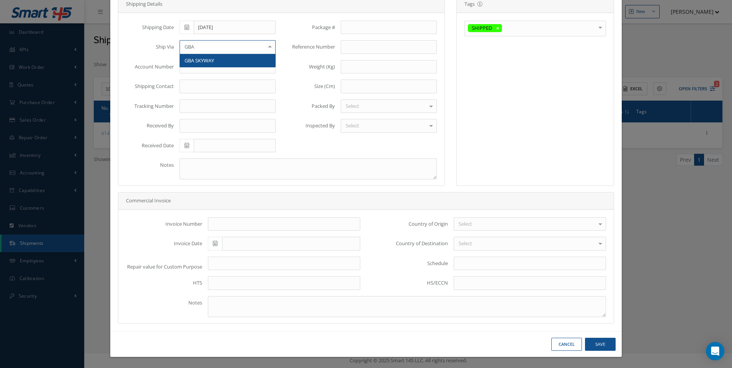
click at [202, 62] on span "GBA SKYWAY" at bounding box center [199, 60] width 29 height 7
click at [191, 103] on input "text" at bounding box center [228, 107] width 96 height 14
type input "00587247D"
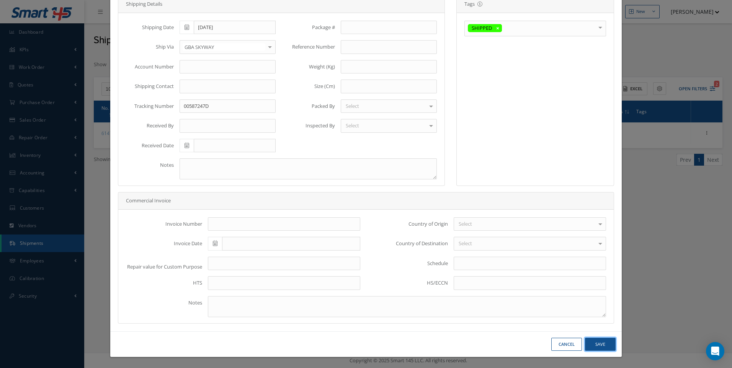
click at [595, 344] on button "Save" at bounding box center [600, 344] width 31 height 13
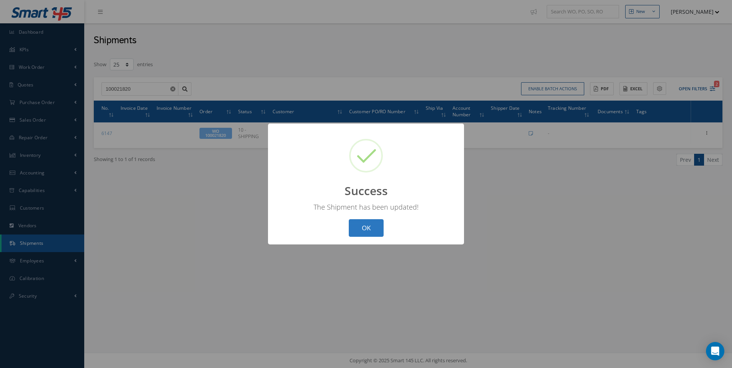
click at [360, 231] on button "OK" at bounding box center [366, 228] width 35 height 18
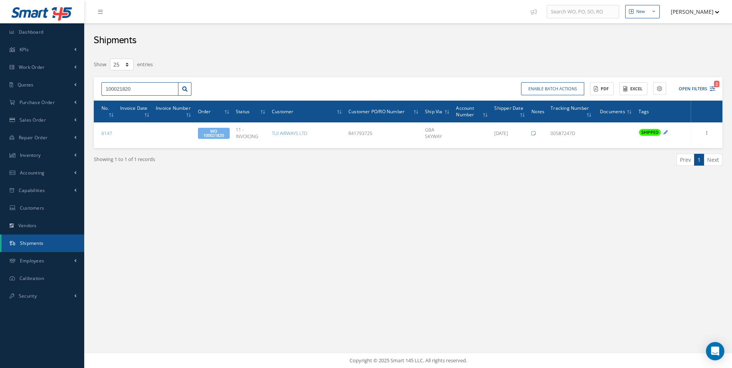
drag, startPoint x: 150, startPoint y: 91, endPoint x: 90, endPoint y: 85, distance: 60.4
click at [90, 85] on div "Filters Shipper Number Order 100021820 Customer Customer PO/RO Number All Ship …" at bounding box center [408, 122] width 640 height 128
type input "100021787"
click at [124, 106] on div "100021787" at bounding box center [140, 103] width 69 height 8
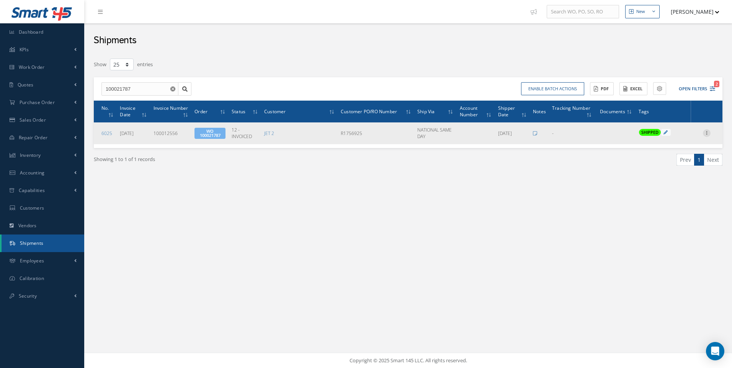
click at [709, 134] on icon at bounding box center [707, 132] width 8 height 6
click at [663, 139] on link "Edit" at bounding box center [671, 138] width 61 height 10
type input "[DATE]"
type input "100012556"
type input "[DATE]"
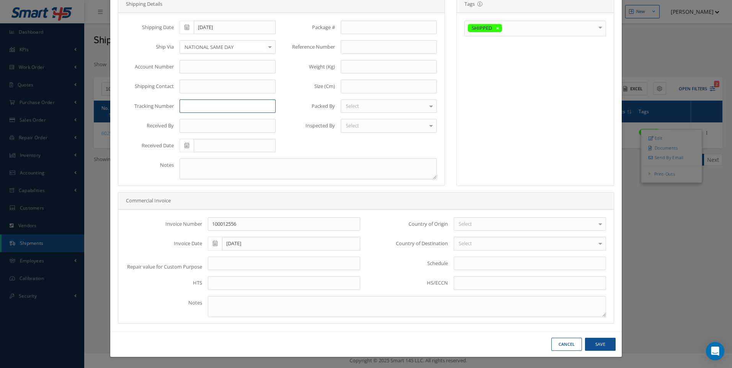
click at [199, 103] on input "text" at bounding box center [228, 107] width 96 height 14
type input "ND-224652"
click at [597, 344] on button "Save" at bounding box center [600, 344] width 31 height 13
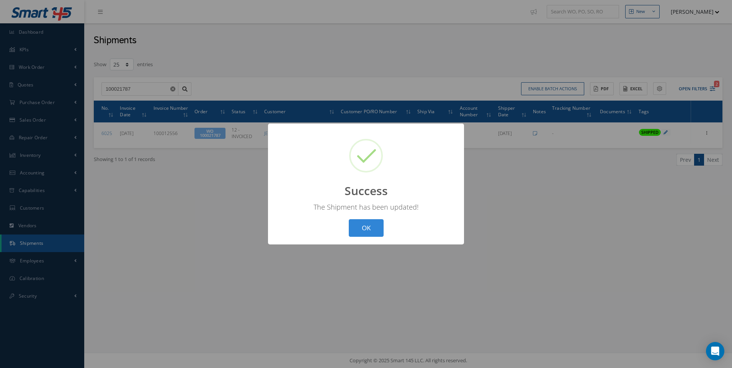
drag, startPoint x: 368, startPoint y: 228, endPoint x: 370, endPoint y: 236, distance: 7.5
click at [371, 232] on button "OK" at bounding box center [366, 228] width 35 height 18
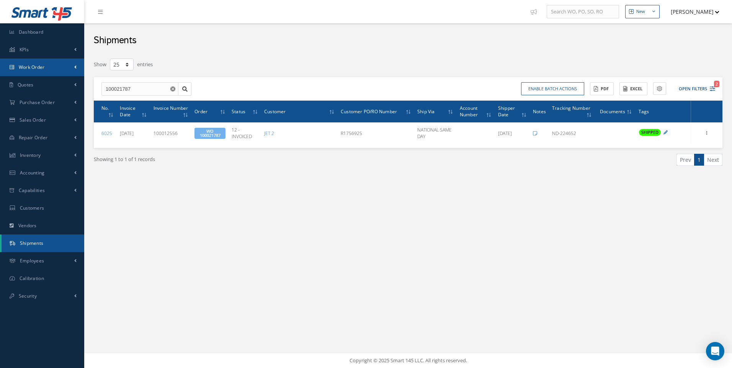
click at [34, 67] on span "Work Order" at bounding box center [32, 67] width 26 height 7
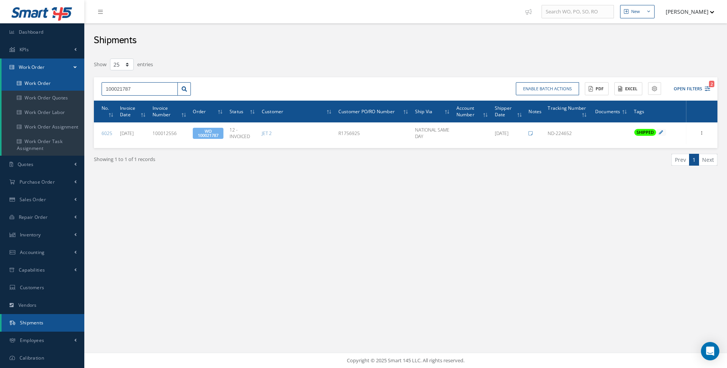
drag, startPoint x: 145, startPoint y: 89, endPoint x: 62, endPoint y: 89, distance: 83.1
click at [62, 89] on div "Smart 145 Dashboard KPIs Work Order Work Order Work Order Work Order Quotes Wor…" at bounding box center [363, 184] width 727 height 368
type input "100021737"
click at [118, 101] on span "100021737" at bounding box center [117, 102] width 23 height 5
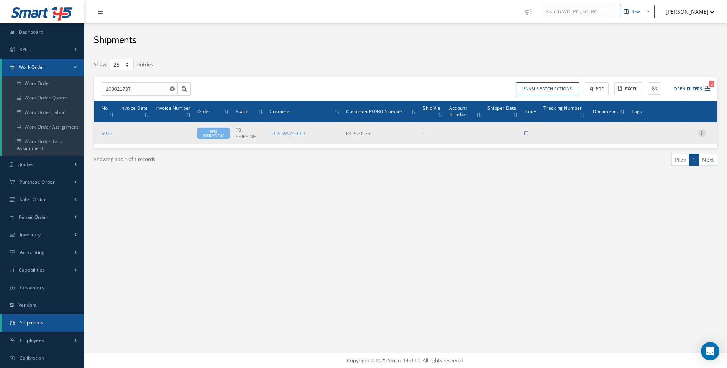
click at [702, 133] on icon at bounding box center [702, 132] width 8 height 6
click at [658, 137] on link "Edit" at bounding box center [666, 138] width 61 height 10
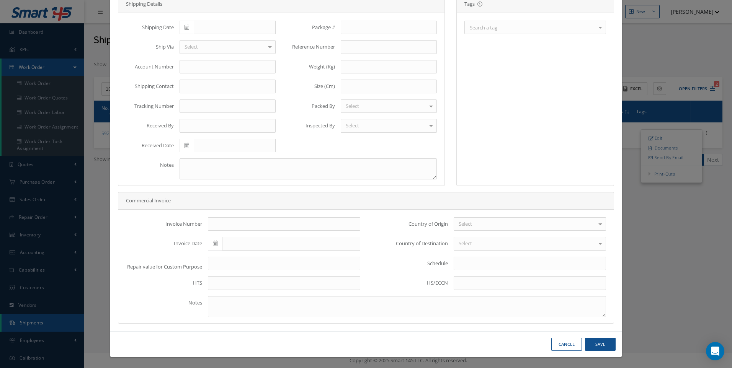
click at [595, 29] on div at bounding box center [600, 27] width 11 height 13
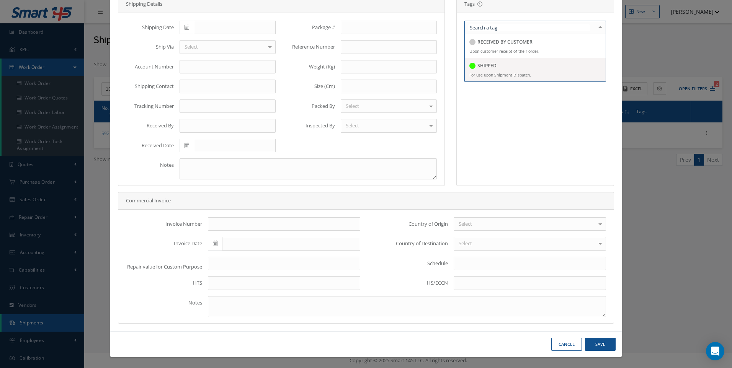
drag, startPoint x: 479, startPoint y: 65, endPoint x: 263, endPoint y: 33, distance: 217.6
click at [479, 65] on h5 "SHIPPED" at bounding box center [487, 65] width 19 height 5
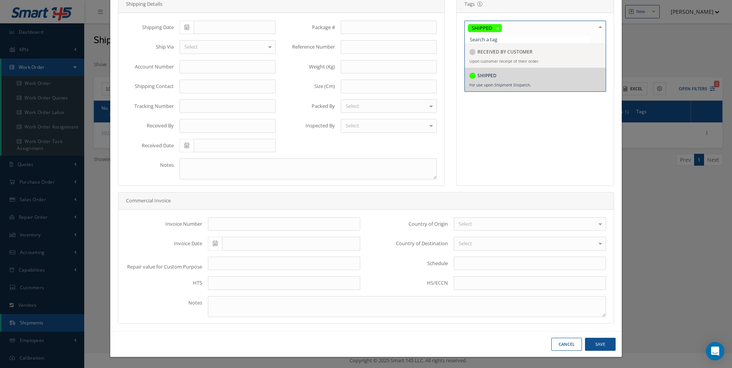
click at [188, 29] on span at bounding box center [187, 28] width 14 height 14
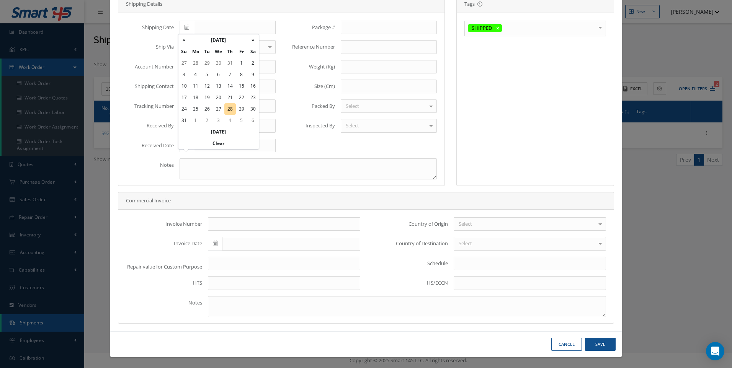
click at [242, 109] on td "29" at bounding box center [241, 108] width 11 height 11
type input "08/29/2025"
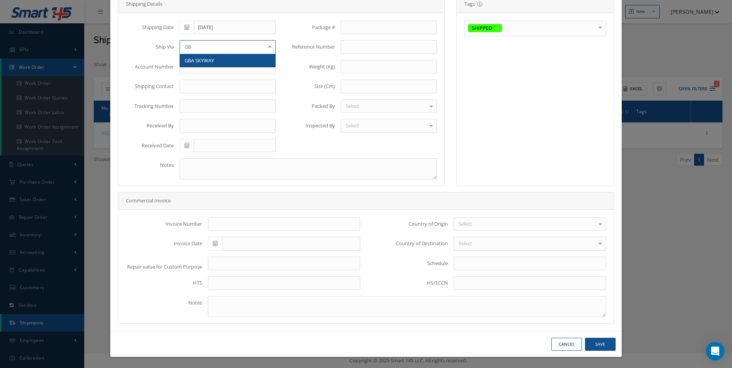
type input "GBA"
click at [207, 61] on span "GBA SKYWAY" at bounding box center [199, 60] width 29 height 7
click at [191, 104] on input "text" at bounding box center [228, 107] width 96 height 14
type input "00587254D"
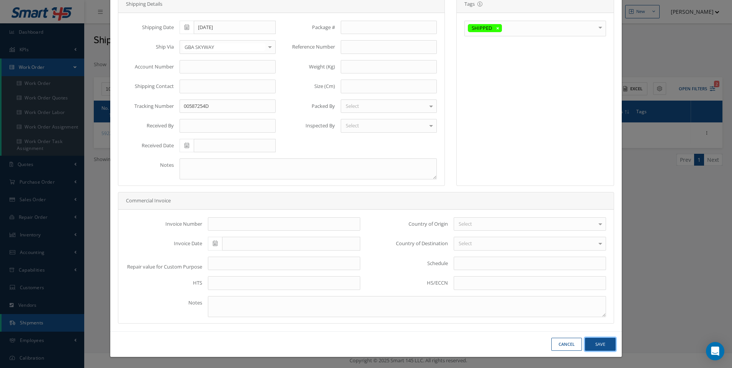
click at [591, 341] on button "Save" at bounding box center [600, 344] width 31 height 13
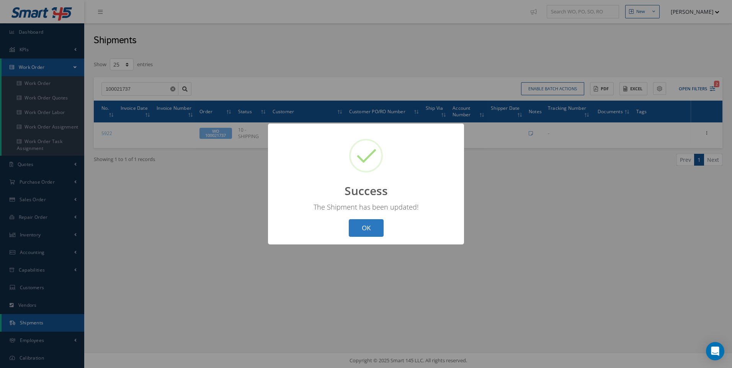
click at [369, 228] on button "OK" at bounding box center [366, 228] width 35 height 18
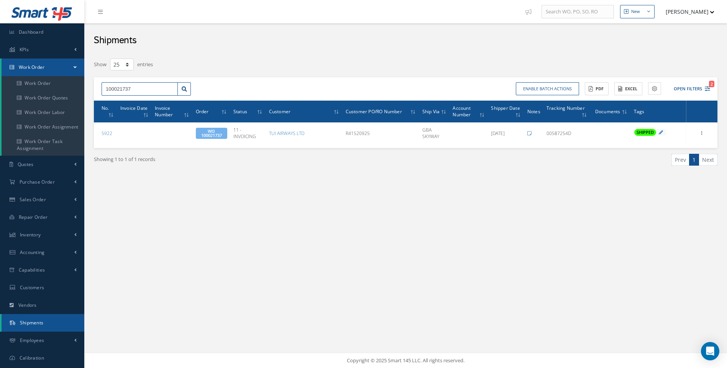
drag, startPoint x: 100, startPoint y: 90, endPoint x: 85, endPoint y: 90, distance: 15.7
click at [90, 90] on div "Filters Shipper Number Order 100021737 Customer Customer PO/RO Number All Ship …" at bounding box center [405, 122] width 635 height 128
type input "100021650"
click at [105, 98] on div "100021650" at bounding box center [139, 103] width 75 height 14
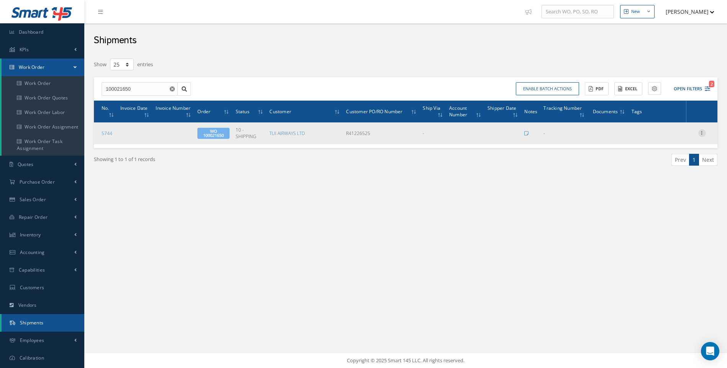
click at [702, 133] on icon at bounding box center [702, 132] width 8 height 6
click at [656, 142] on link "Edit" at bounding box center [666, 138] width 61 height 10
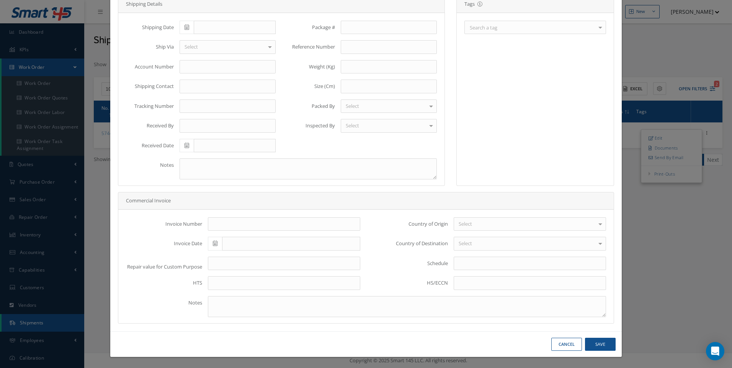
click at [597, 26] on div at bounding box center [600, 27] width 11 height 13
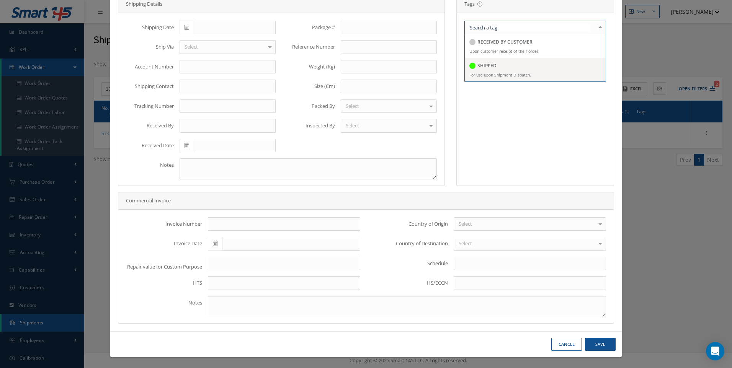
drag, startPoint x: 487, startPoint y: 67, endPoint x: 337, endPoint y: 59, distance: 149.9
click at [486, 67] on h5 "SHIPPED" at bounding box center [487, 65] width 19 height 5
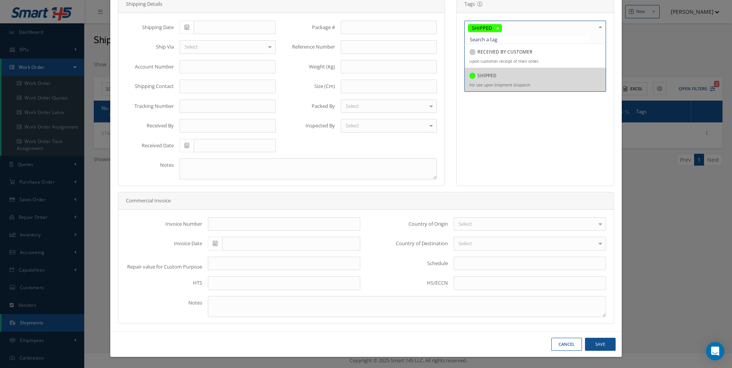
click at [185, 29] on icon at bounding box center [187, 27] width 5 height 5
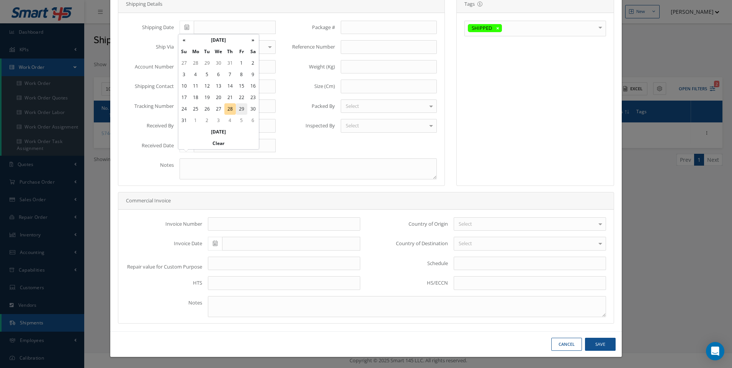
click at [240, 107] on td "29" at bounding box center [241, 108] width 11 height 11
type input "08/29/2025"
click at [199, 45] on div "Select" at bounding box center [228, 47] width 96 height 14
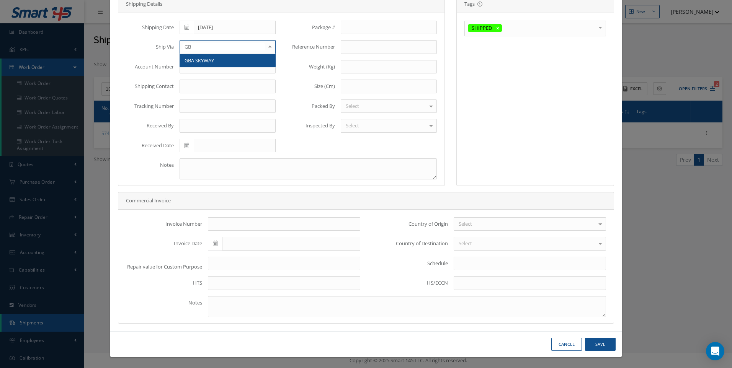
type input "GBA"
drag, startPoint x: 203, startPoint y: 59, endPoint x: 203, endPoint y: 63, distance: 3.9
click at [204, 60] on span "GBA SKYWAY" at bounding box center [199, 60] width 29 height 7
click at [186, 110] on input "text" at bounding box center [228, 107] width 96 height 14
type input "00587257D"
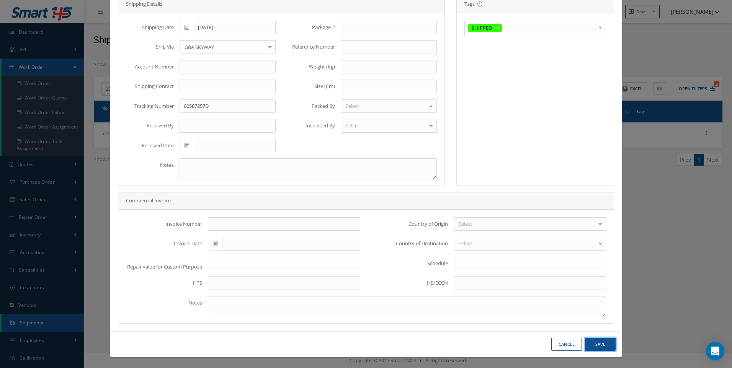
click at [596, 344] on button "Save" at bounding box center [600, 344] width 31 height 13
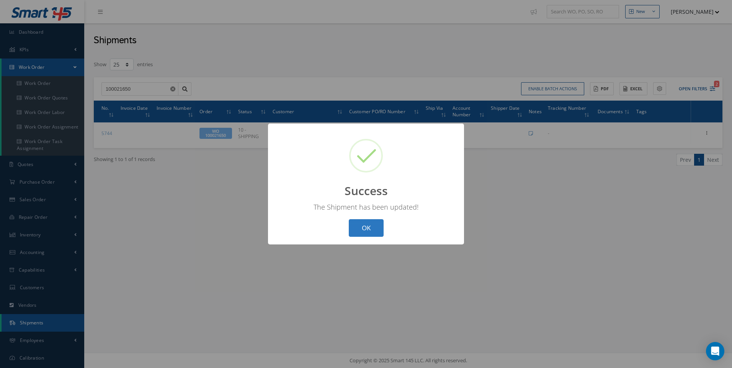
click at [363, 223] on button "OK" at bounding box center [366, 228] width 35 height 18
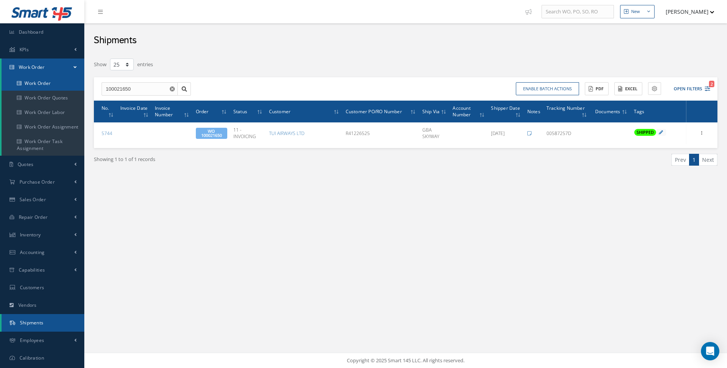
click at [32, 83] on link "Work Order" at bounding box center [43, 83] width 83 height 15
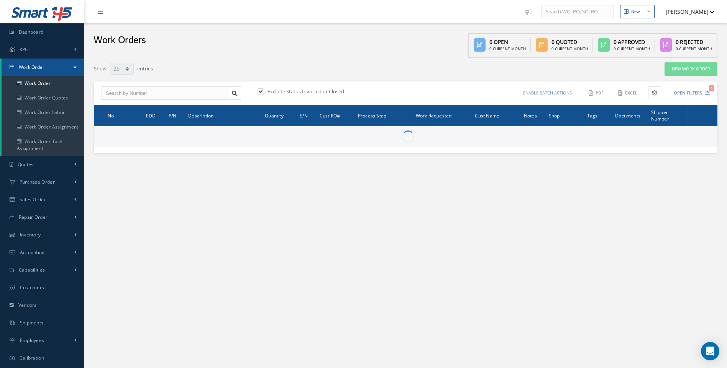
select select "25"
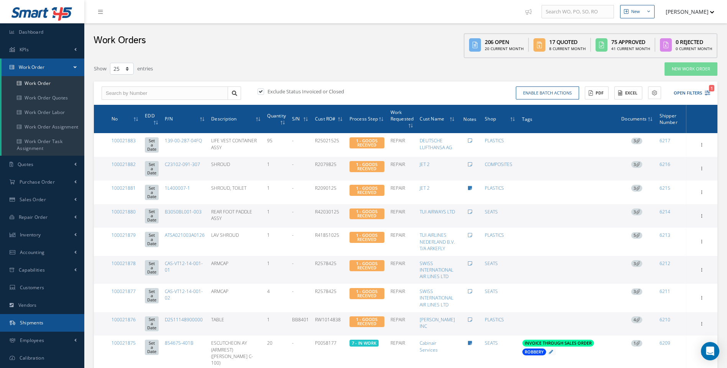
click at [29, 325] on span "Shipments" at bounding box center [32, 323] width 24 height 7
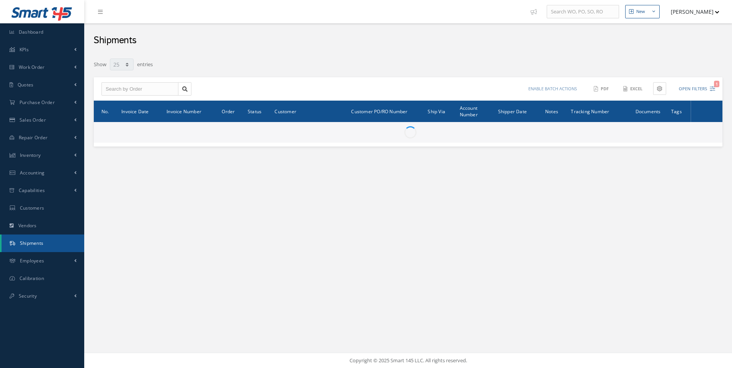
select select "25"
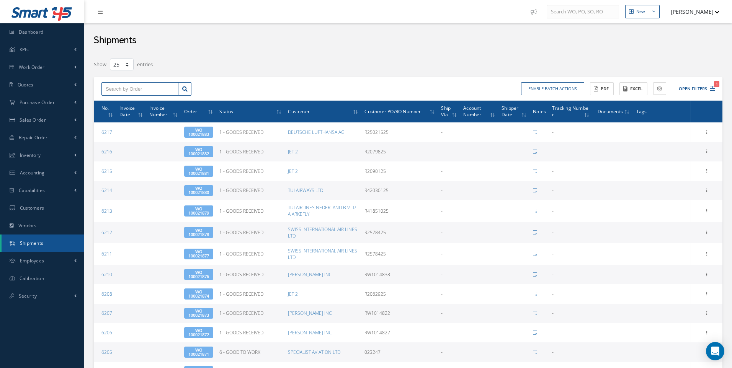
click at [116, 90] on input "text" at bounding box center [139, 89] width 77 height 14
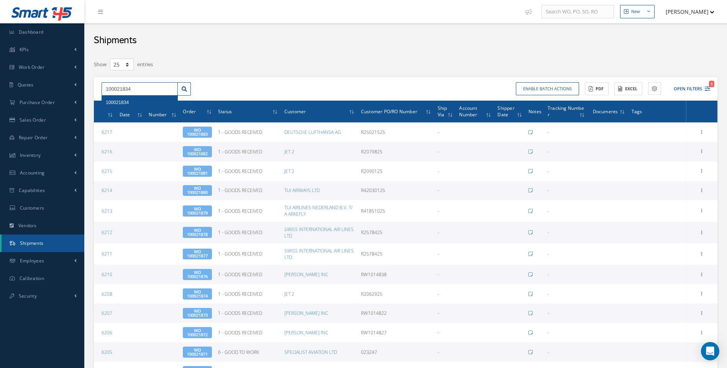
type input "100021834"
drag, startPoint x: 124, startPoint y: 103, endPoint x: 110, endPoint y: 102, distance: 13.8
click at [123, 103] on span "100021834" at bounding box center [117, 102] width 23 height 5
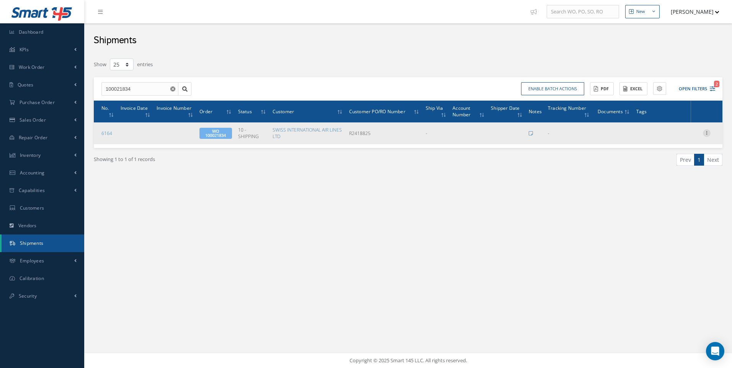
click at [708, 133] on icon at bounding box center [707, 132] width 8 height 6
click at [664, 139] on link "Edit" at bounding box center [671, 138] width 61 height 10
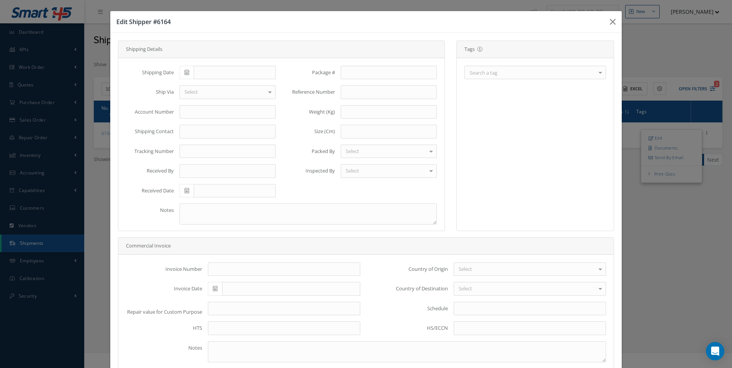
click at [595, 75] on div at bounding box center [600, 72] width 11 height 13
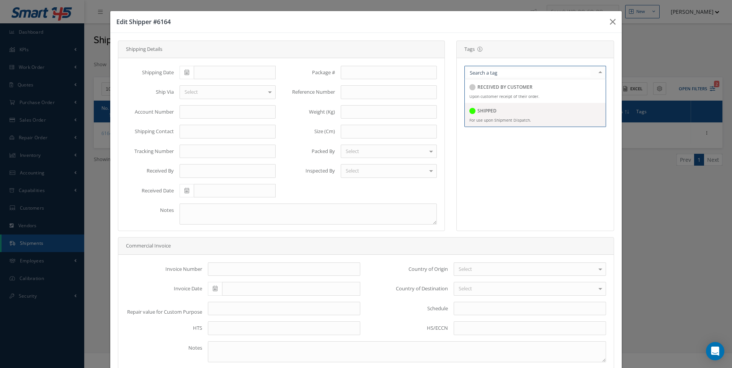
click at [487, 111] on h5 "SHIPPED" at bounding box center [487, 110] width 19 height 5
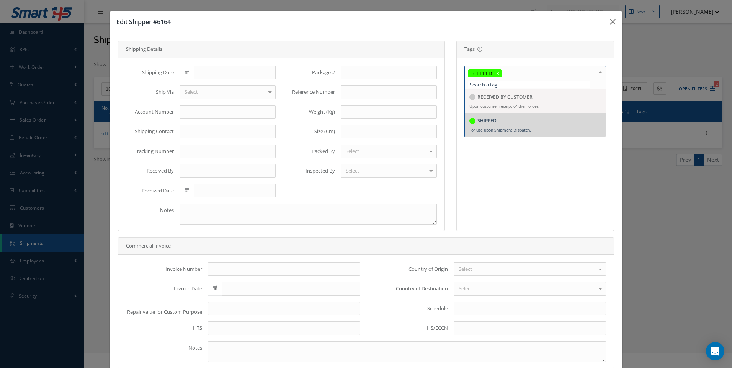
click at [185, 72] on icon at bounding box center [187, 72] width 5 height 5
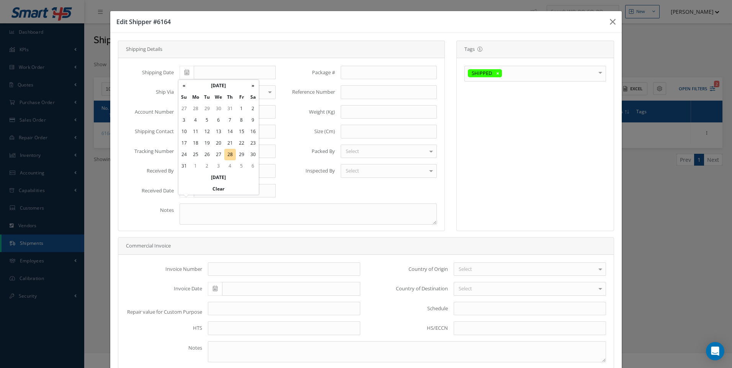
drag, startPoint x: 227, startPoint y: 154, endPoint x: 199, endPoint y: 111, distance: 50.7
click at [225, 153] on td "28" at bounding box center [229, 154] width 11 height 11
type input "[DATE]"
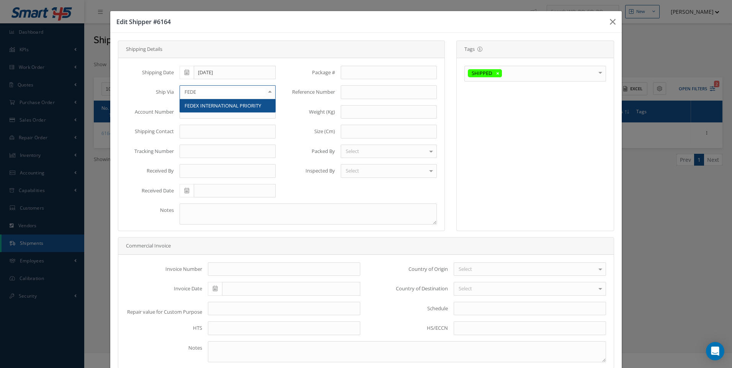
type input "FEDEX"
click at [219, 108] on span "FEDEX INTERNATIONAL PRIORITY" at bounding box center [223, 105] width 77 height 7
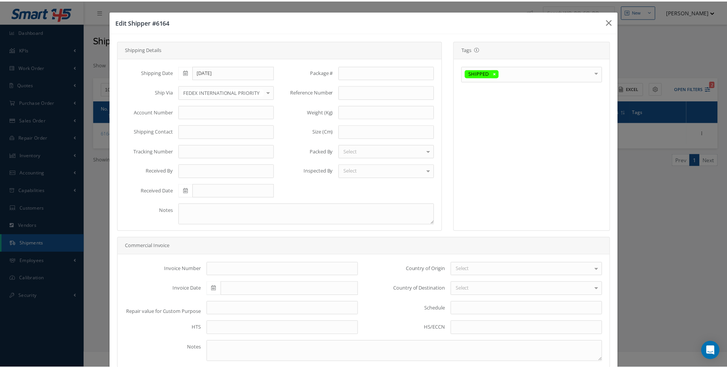
scroll to position [46, 0]
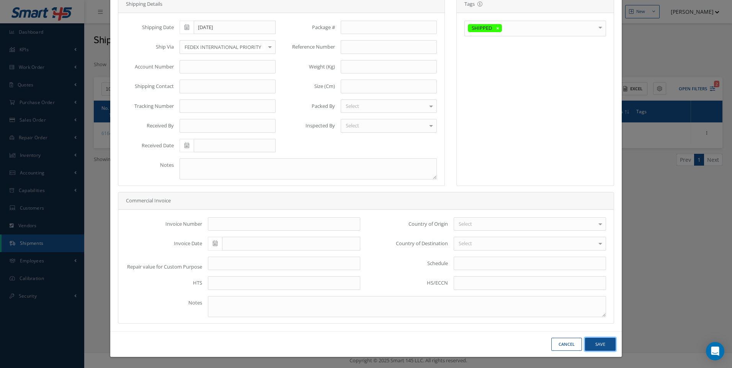
click at [597, 345] on button "Save" at bounding box center [600, 344] width 31 height 13
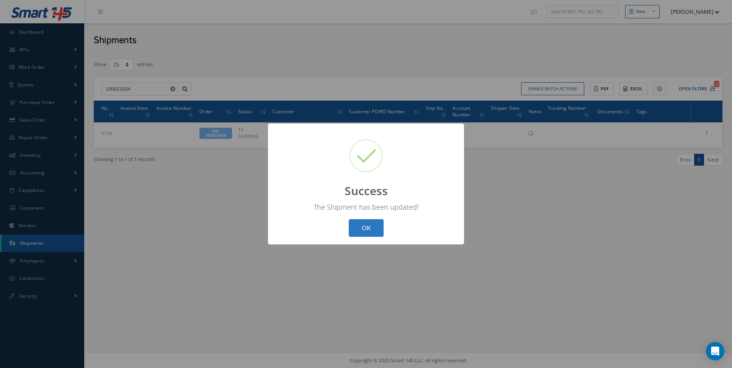
click at [364, 228] on button "OK" at bounding box center [366, 228] width 35 height 18
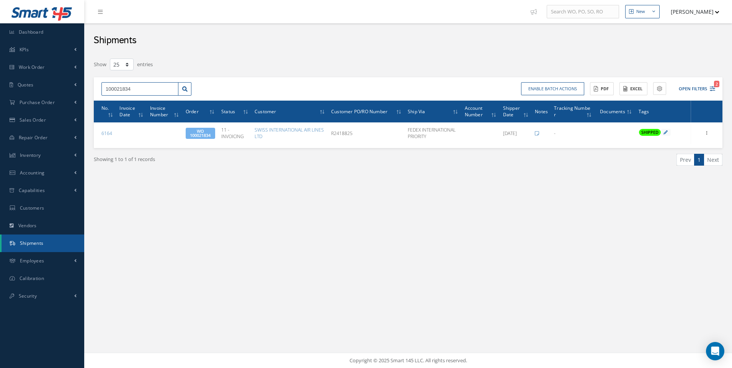
drag, startPoint x: 138, startPoint y: 92, endPoint x: 96, endPoint y: 95, distance: 42.7
click at [96, 95] on div "100021834" at bounding box center [146, 89] width 101 height 14
type input "100021681"
click at [125, 102] on span "100021681" at bounding box center [117, 102] width 23 height 5
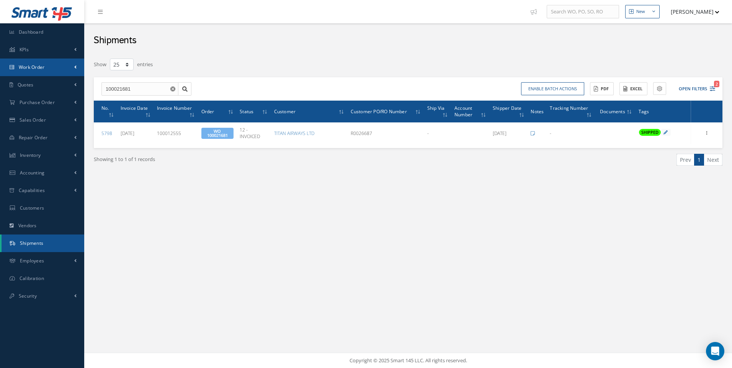
click at [31, 66] on span "Work Order" at bounding box center [32, 67] width 26 height 7
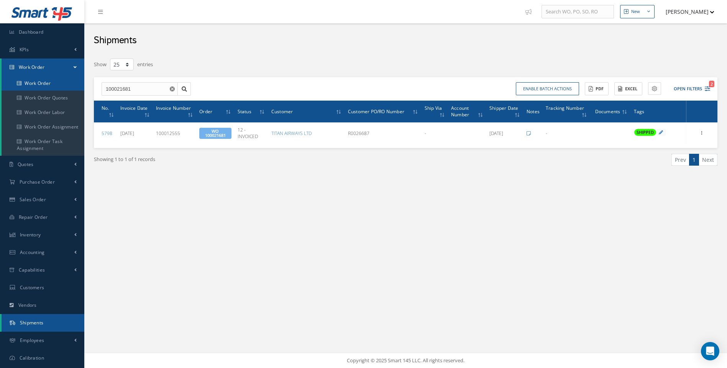
click at [34, 80] on link "Work Order" at bounding box center [43, 83] width 83 height 15
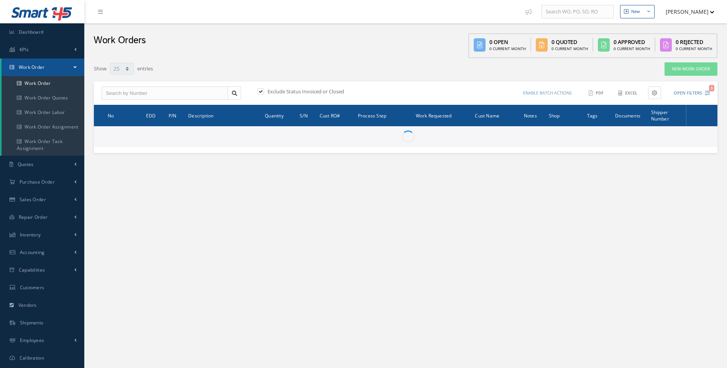
select select "25"
click at [707, 96] on button "Open Filters 1" at bounding box center [687, 93] width 43 height 13
type input "All Work Request"
type input "All Work Performed"
type input "All Status"
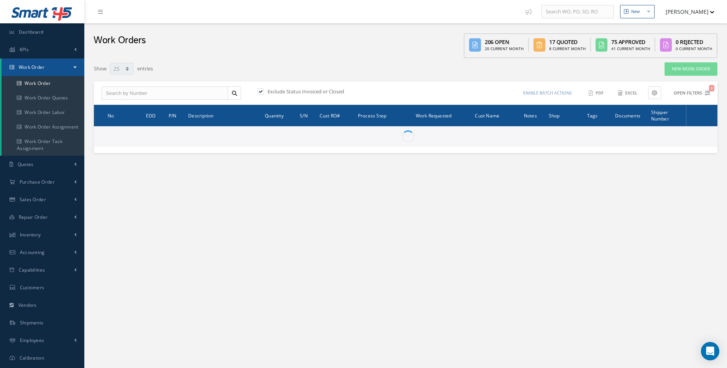
type input "WO Part Status"
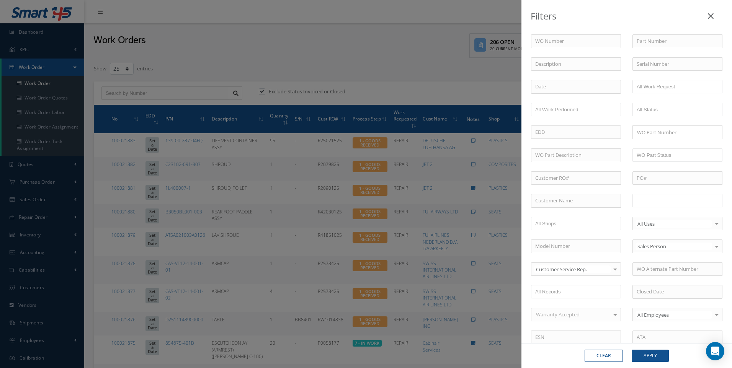
click at [651, 201] on input "text" at bounding box center [661, 201] width 49 height 10
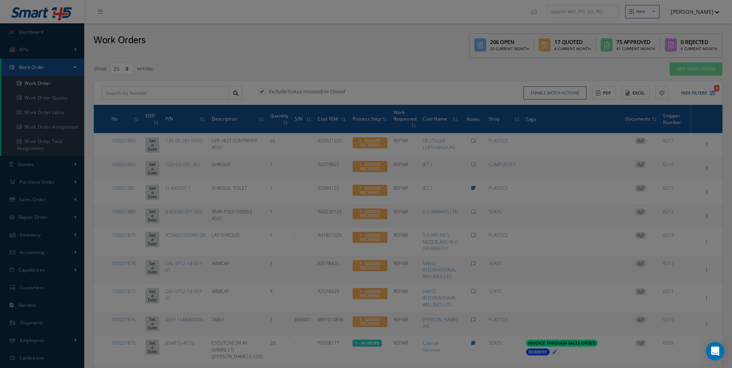
click at [44, 83] on div "Filters WO Number Part Number Description Serial Number - BER CERTIFICATION FIL…" at bounding box center [366, 184] width 732 height 368
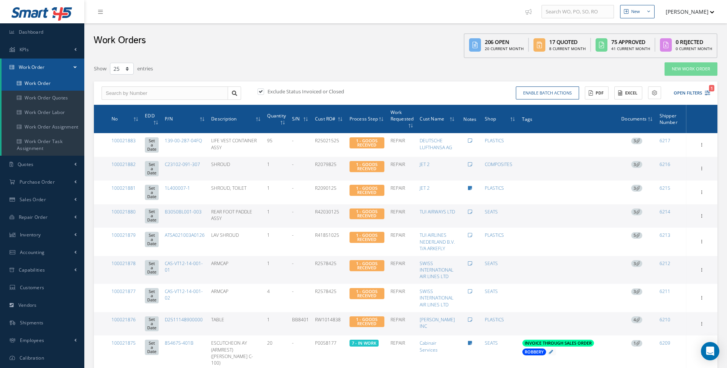
click at [44, 83] on link "Work Order" at bounding box center [43, 83] width 83 height 15
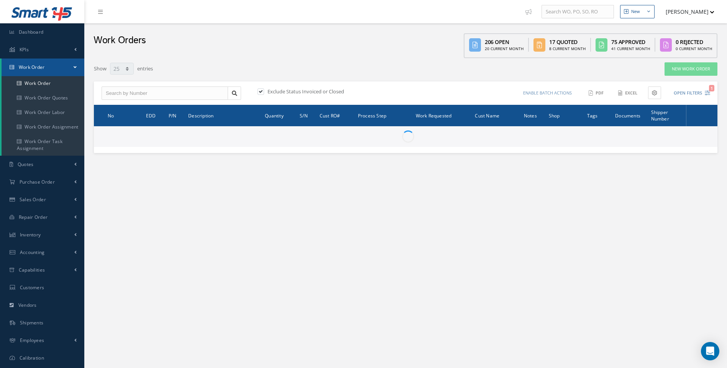
select select "25"
type input "All Work Request"
type input "All Work Performed"
type input "All Status"
type input "WO Part Status"
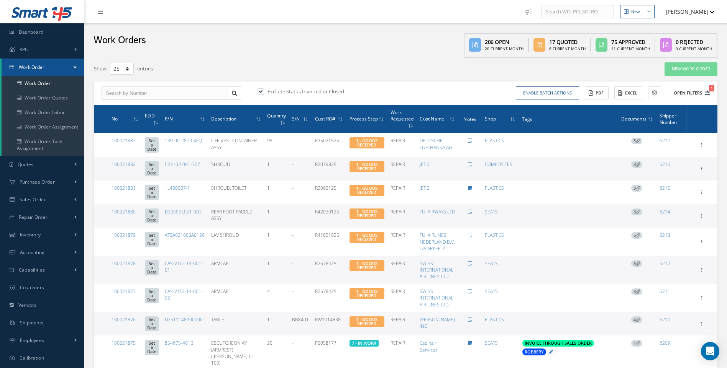
click at [704, 91] on button "Open Filters 1" at bounding box center [687, 93] width 43 height 13
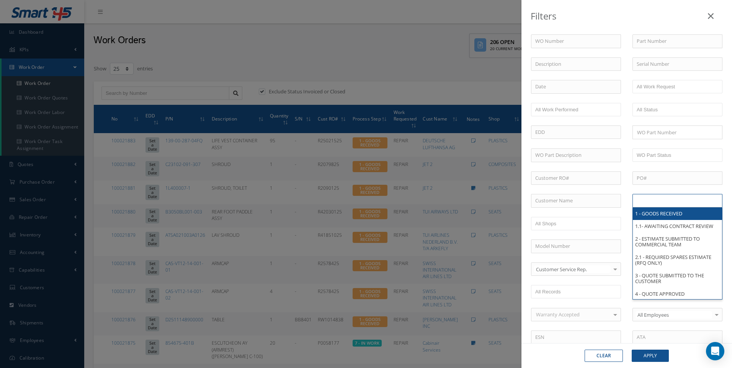
click at [651, 198] on input "text" at bounding box center [661, 201] width 49 height 10
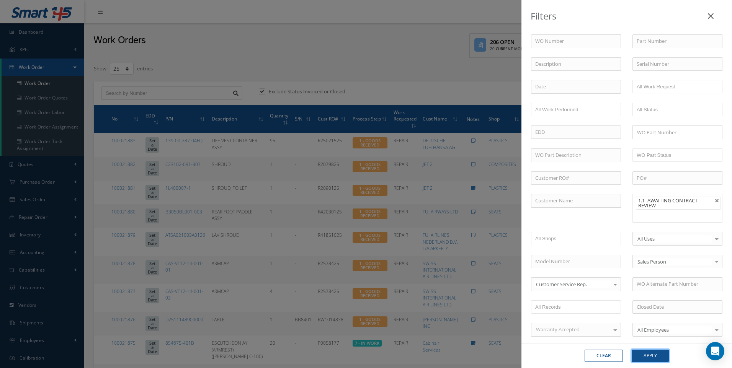
drag, startPoint x: 647, startPoint y: 357, endPoint x: 618, endPoint y: 345, distance: 31.6
click at [648, 357] on button "Apply" at bounding box center [650, 356] width 37 height 12
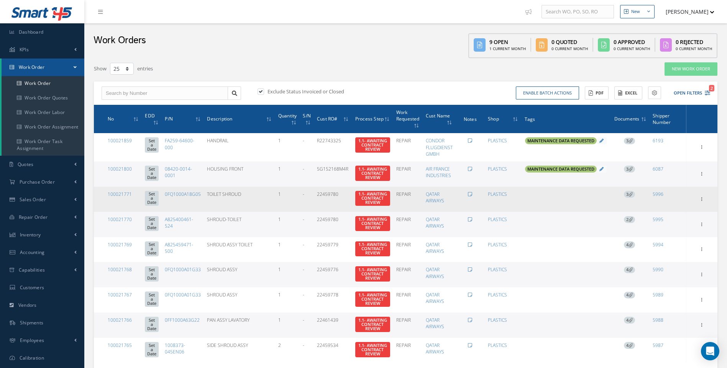
scroll to position [38, 0]
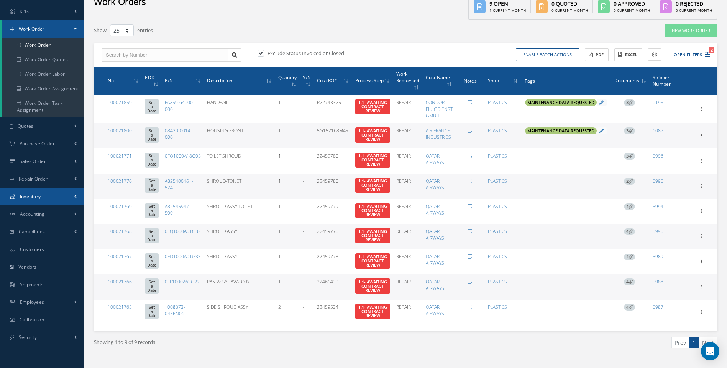
click at [28, 198] on span "Inventory" at bounding box center [30, 196] width 21 height 7
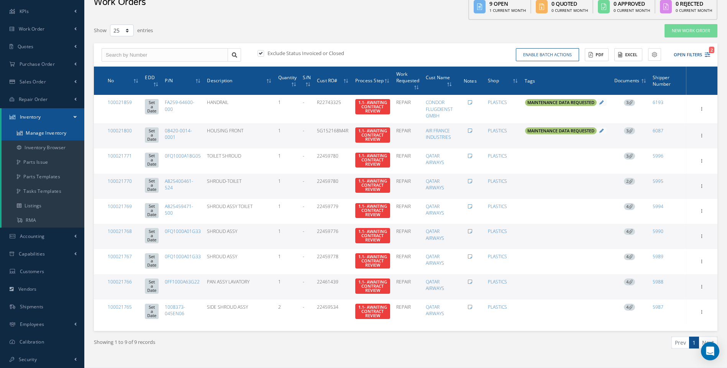
click at [45, 135] on link "Manage Inventory" at bounding box center [43, 133] width 83 height 15
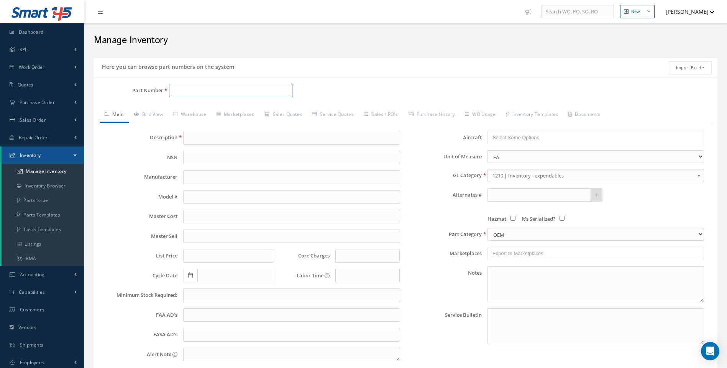
click at [191, 91] on input "Part Number" at bounding box center [231, 91] width 124 height 14
drag, startPoint x: 198, startPoint y: 92, endPoint x: 169, endPoint y: 92, distance: 29.5
click at [169, 92] on input "5-50591" at bounding box center [231, 91] width 124 height 14
type input "5-50591"
click at [43, 169] on link "Manage Inventory" at bounding box center [43, 171] width 83 height 15
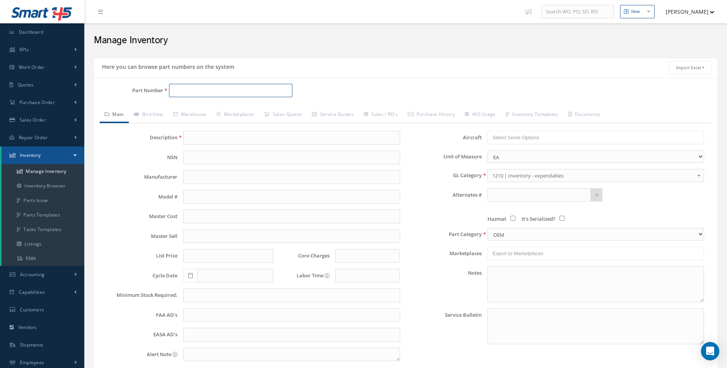
click at [184, 89] on input "Part Number" at bounding box center [231, 91] width 124 height 14
paste input "5-50591"
type input "5-50591"
click at [192, 115] on link "Warehouse" at bounding box center [189, 115] width 43 height 16
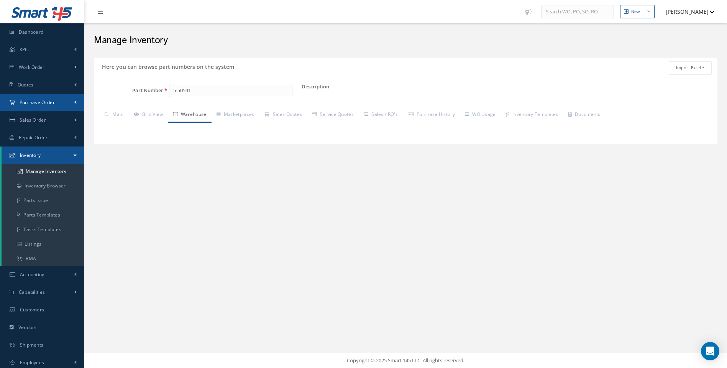
click at [52, 105] on span "Purchase Order" at bounding box center [37, 102] width 35 height 7
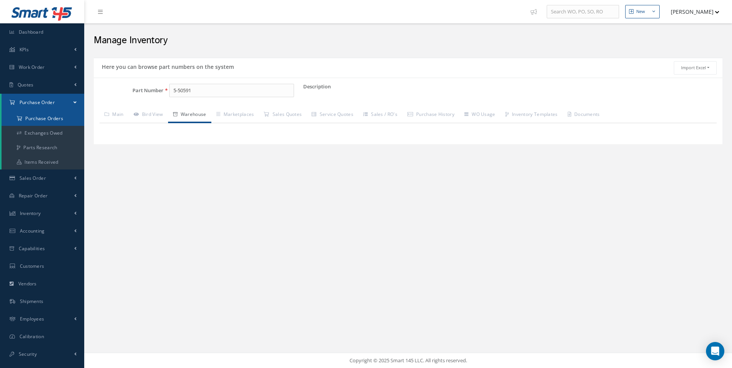
click at [55, 119] on a=1&status_id=2&status_id=3&status_id=5&collapsedFilters"] "Purchase Orders" at bounding box center [43, 118] width 83 height 15
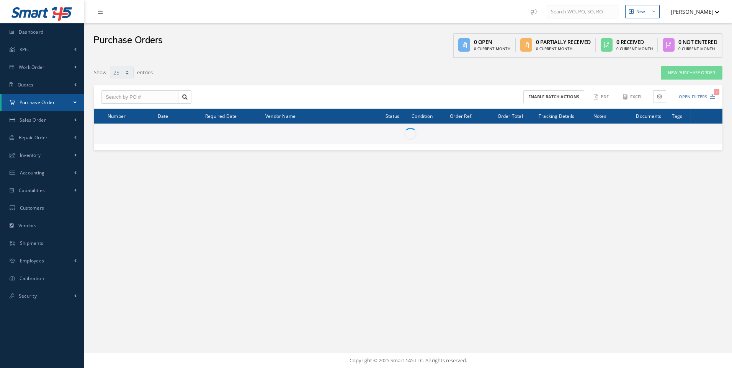
select select "25"
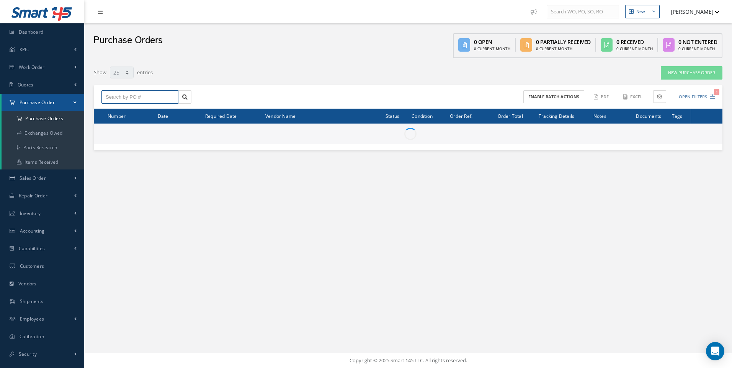
click at [125, 99] on input "text" at bounding box center [139, 97] width 77 height 14
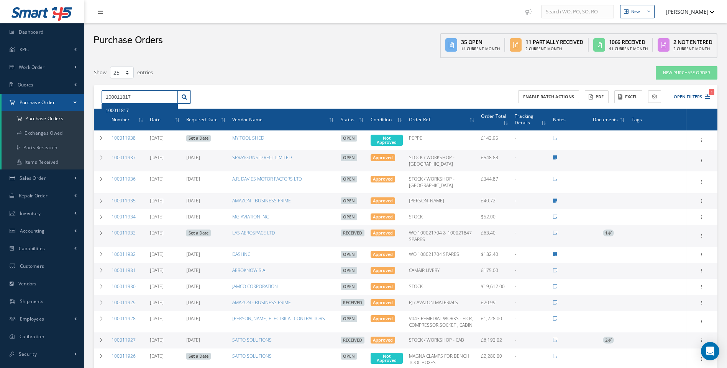
type input "100011817"
click at [119, 110] on span "100011817" at bounding box center [117, 110] width 23 height 5
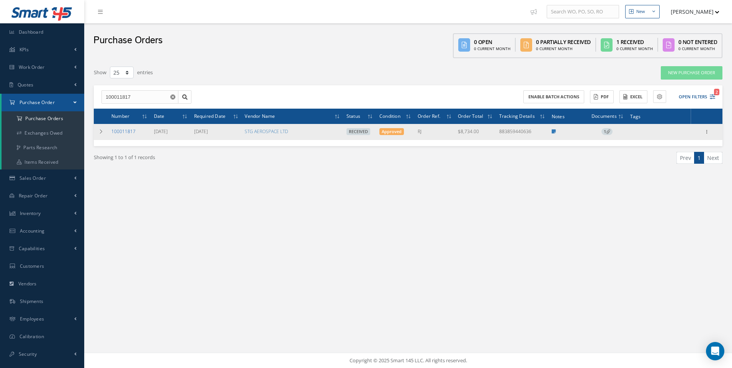
click at [121, 132] on link "100011817" at bounding box center [123, 131] width 24 height 7
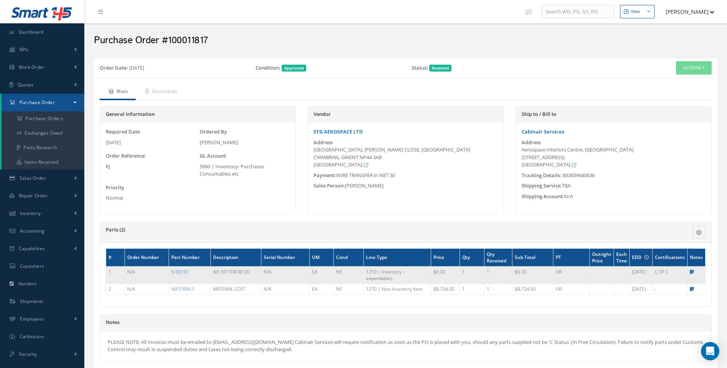
click at [180, 272] on link "5-50191" at bounding box center [180, 272] width 18 height 7
click at [187, 273] on link "5-50191" at bounding box center [180, 272] width 18 height 7
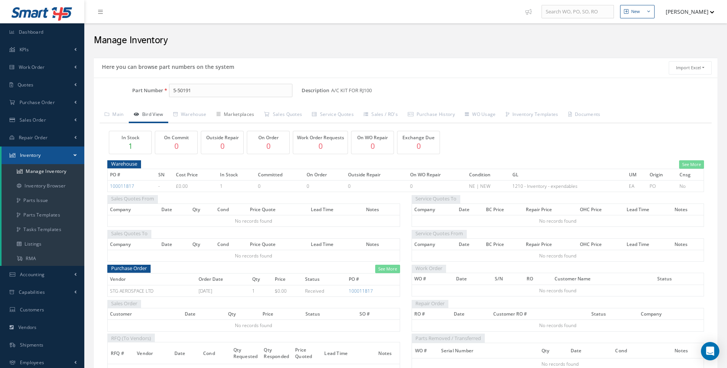
click at [241, 115] on link "Marketplaces" at bounding box center [235, 115] width 48 height 16
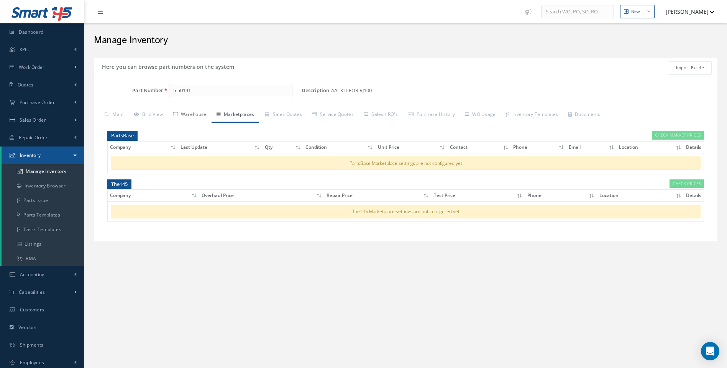
click at [201, 112] on link "Warehouse" at bounding box center [189, 115] width 43 height 16
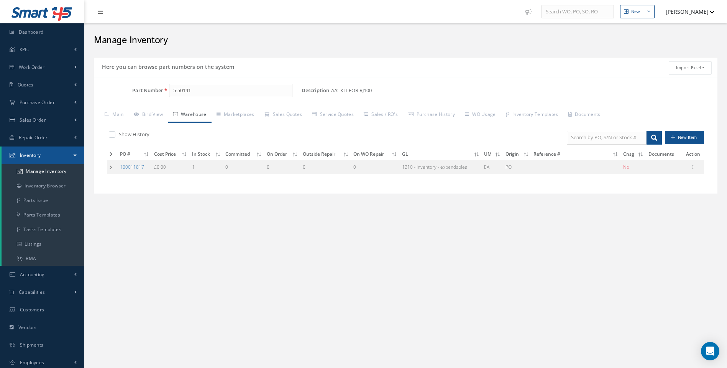
click at [113, 168] on td at bounding box center [112, 167] width 10 height 14
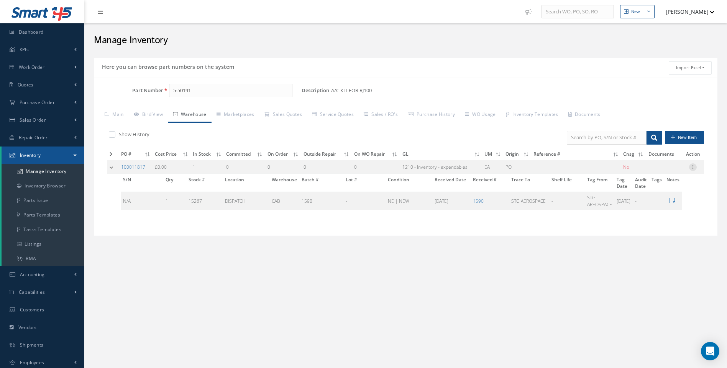
click at [692, 168] on icon at bounding box center [693, 167] width 8 height 6
click at [197, 91] on input "5-50191" at bounding box center [231, 91] width 124 height 14
click at [691, 168] on icon at bounding box center [693, 167] width 8 height 6
click at [648, 172] on link "Edit" at bounding box center [657, 172] width 61 height 10
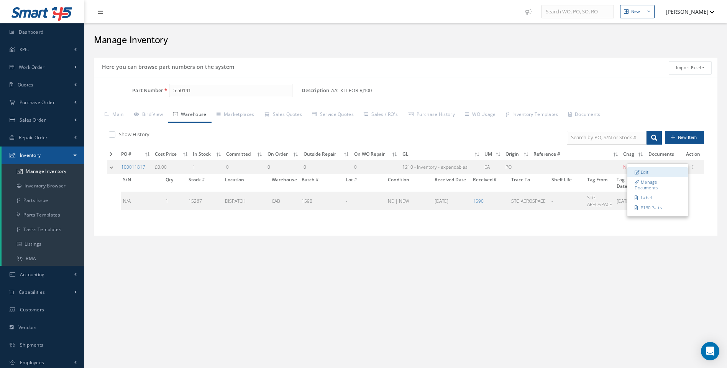
type input "0.00"
type input "[DATE]"
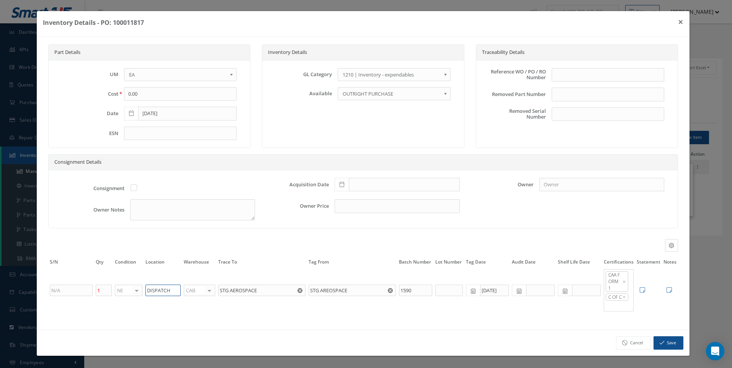
drag, startPoint x: 170, startPoint y: 296, endPoint x: 130, endPoint y: 286, distance: 41.2
click at [142, 300] on tr "1 NE OH SV RP AR NE FN NS RE FP BER N/A INSP BC AI MD RF SCR TS USE TL SP NU AS…" at bounding box center [363, 291] width 630 height 44
type input "AVALON"
click at [662, 350] on button "Save" at bounding box center [669, 343] width 30 height 13
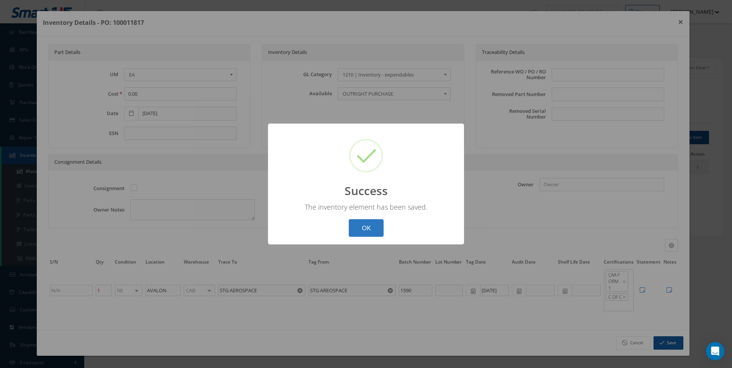
click at [363, 229] on button "OK" at bounding box center [366, 228] width 35 height 18
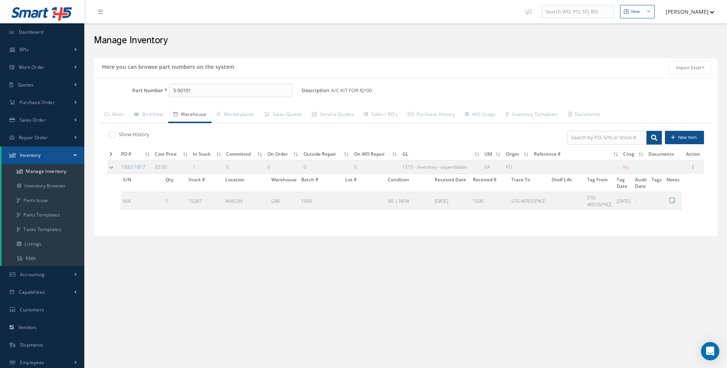
click at [610, 259] on div "Here you can browse part numbers on the system Import Excel to undefined Column…" at bounding box center [405, 157] width 631 height 207
click at [32, 120] on span "Sales Order" at bounding box center [33, 120] width 26 height 7
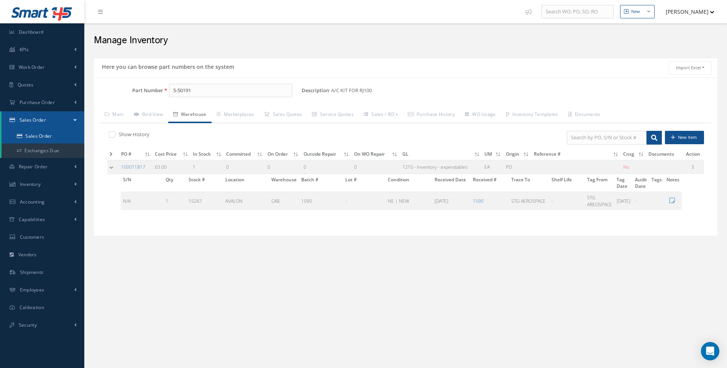
click at [34, 136] on link "Sales Order" at bounding box center [43, 136] width 83 height 15
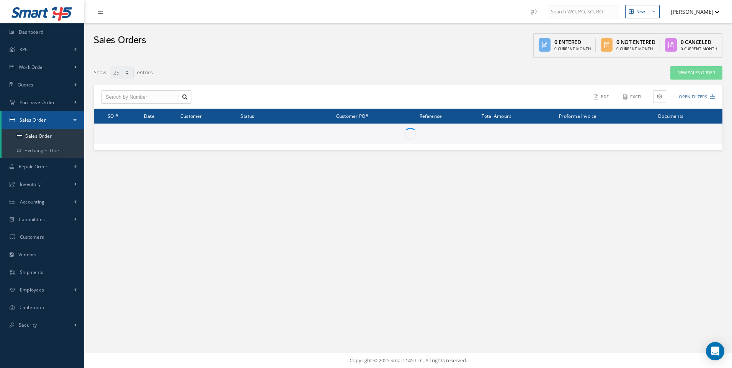
select select "25"
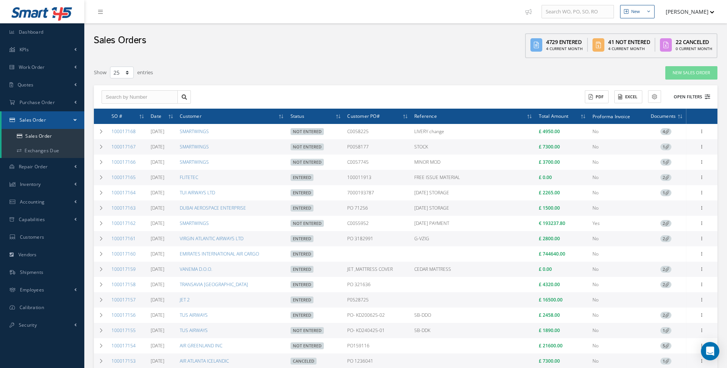
click at [707, 98] on icon at bounding box center [706, 96] width 5 height 5
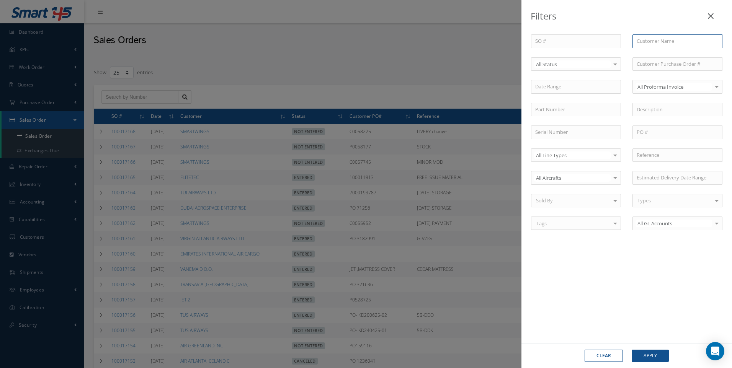
click at [651, 43] on input "text" at bounding box center [678, 41] width 90 height 14
type input "SMARTWINGS"
click at [666, 55] on span "SMARTWINGS" at bounding box center [653, 54] width 32 height 7
click at [650, 356] on button "Apply" at bounding box center [650, 356] width 37 height 12
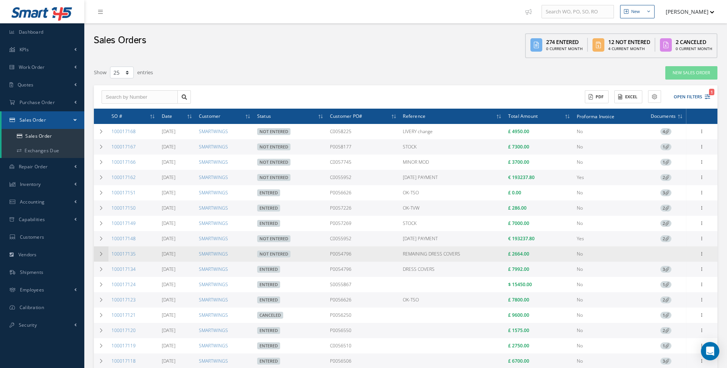
click at [101, 254] on icon at bounding box center [100, 254] width 5 height 5
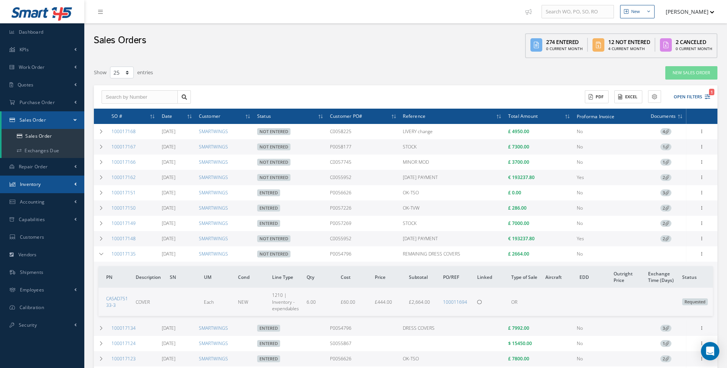
click at [30, 184] on span "Inventory" at bounding box center [30, 184] width 21 height 7
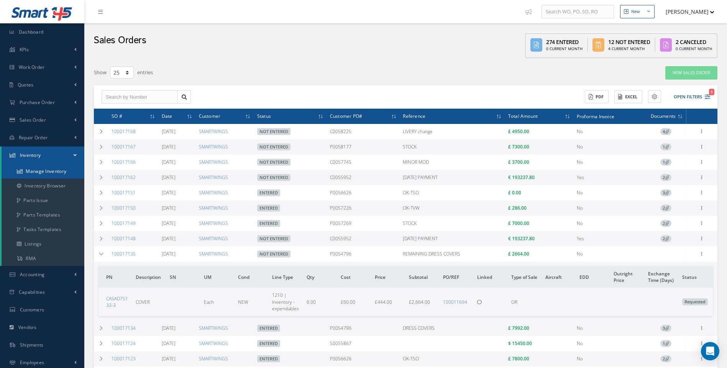
click at [39, 171] on link "Manage Inventory" at bounding box center [43, 171] width 83 height 15
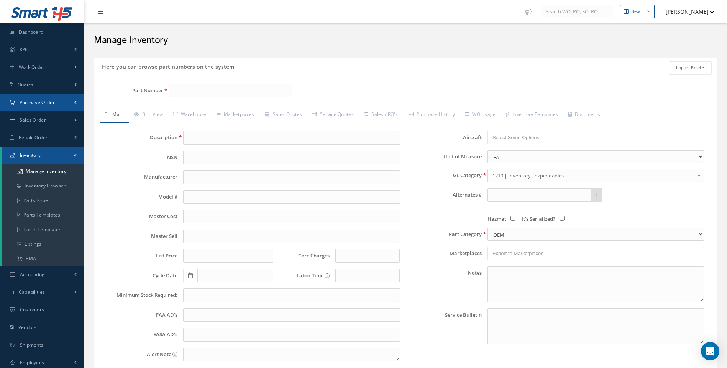
click at [46, 103] on span "Purchase Order" at bounding box center [37, 102] width 35 height 7
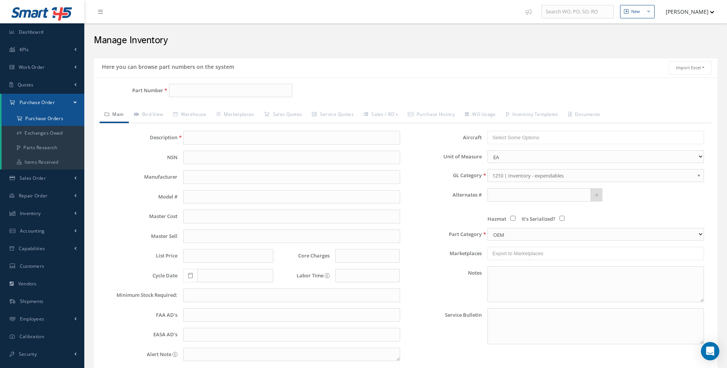
click at [44, 118] on a=1&status_id=2&status_id=3&status_id=5&collapsedFilters"] "Purchase Orders" at bounding box center [43, 118] width 83 height 15
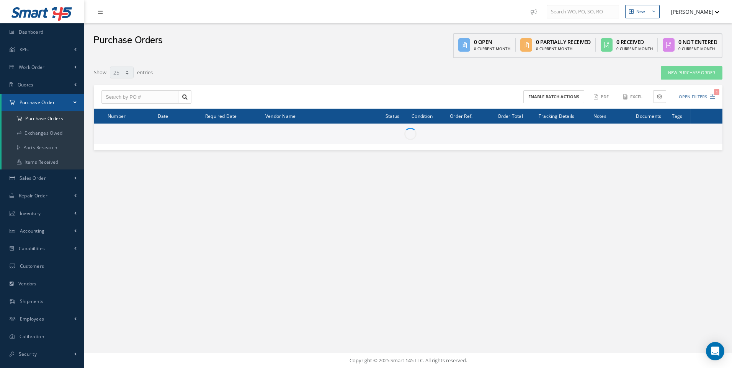
select select "25"
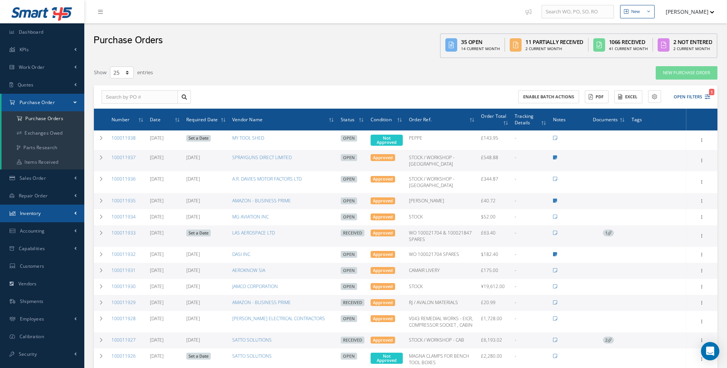
click at [28, 214] on span "Inventory" at bounding box center [30, 213] width 21 height 7
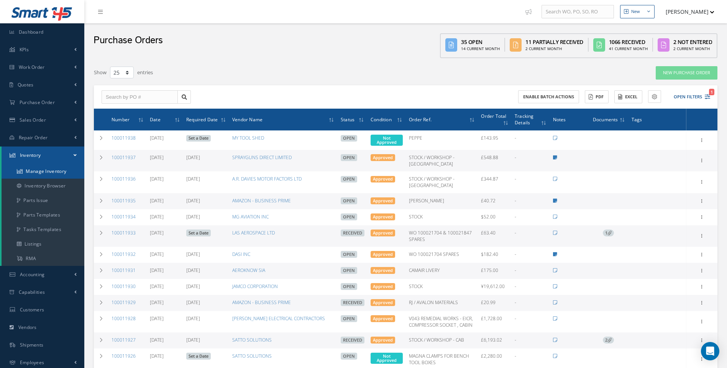
click at [46, 171] on link "Manage Inventory" at bounding box center [43, 171] width 83 height 15
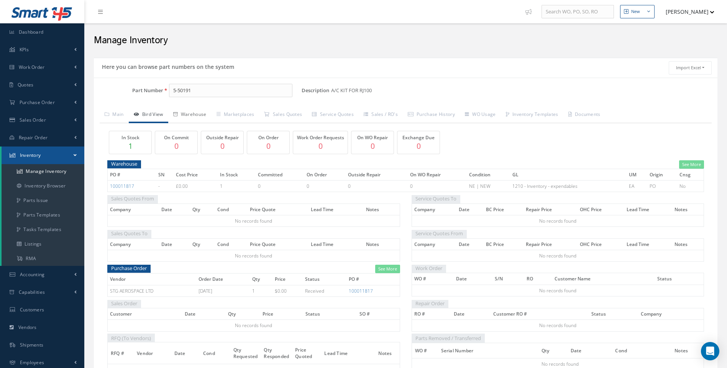
click at [193, 115] on link "Warehouse" at bounding box center [189, 115] width 43 height 16
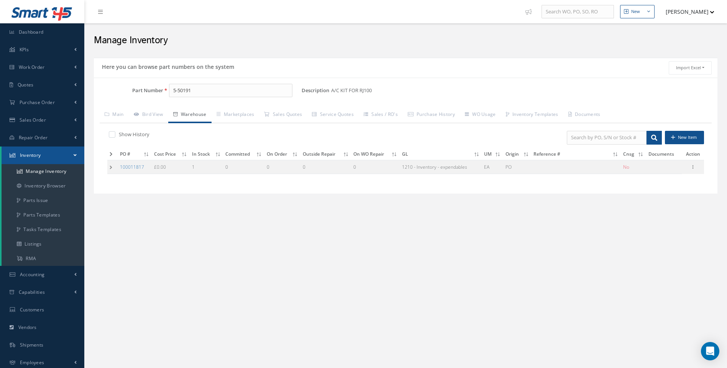
click at [111, 166] on td at bounding box center [112, 167] width 10 height 14
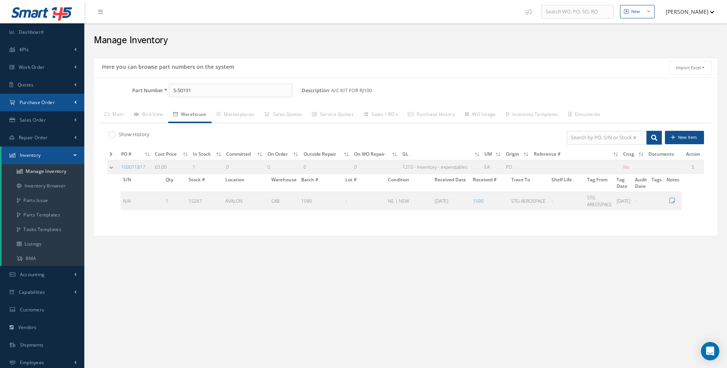
click at [28, 99] on span "Purchase Order" at bounding box center [37, 102] width 35 height 7
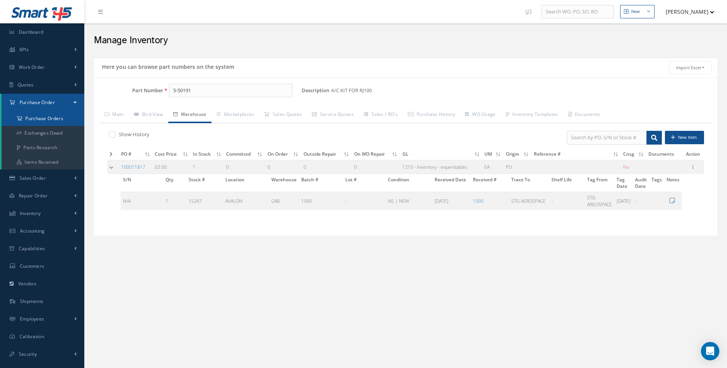
click at [46, 119] on a=1&status_id=2&status_id=3&status_id=5&collapsedFilters"] "Purchase Orders" at bounding box center [43, 118] width 83 height 15
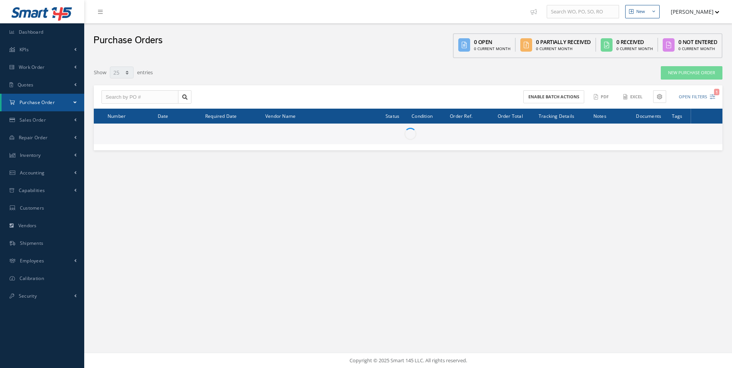
select select "25"
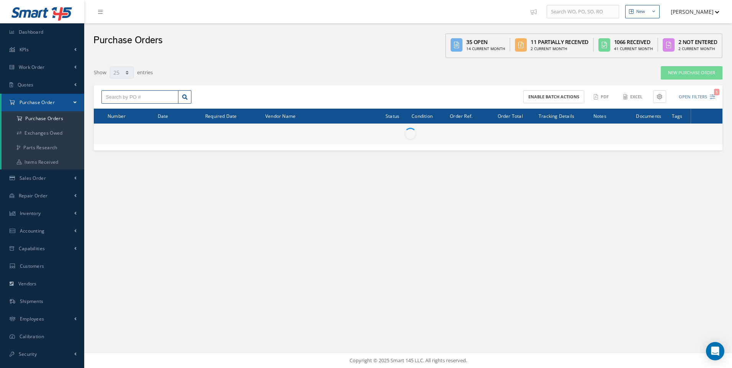
click at [111, 93] on input "text" at bounding box center [139, 97] width 77 height 14
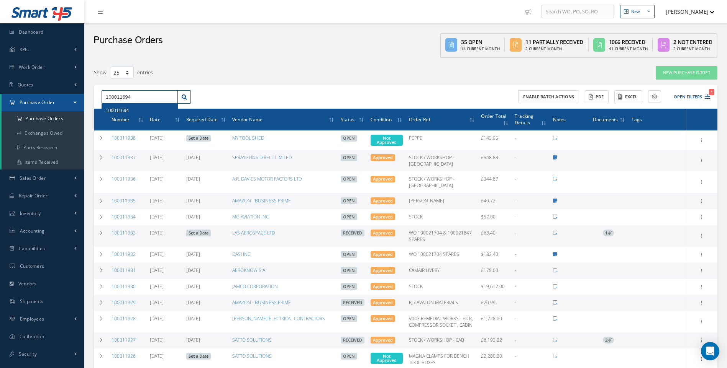
type input "100011694"
click at [120, 111] on span "100011694" at bounding box center [117, 110] width 23 height 5
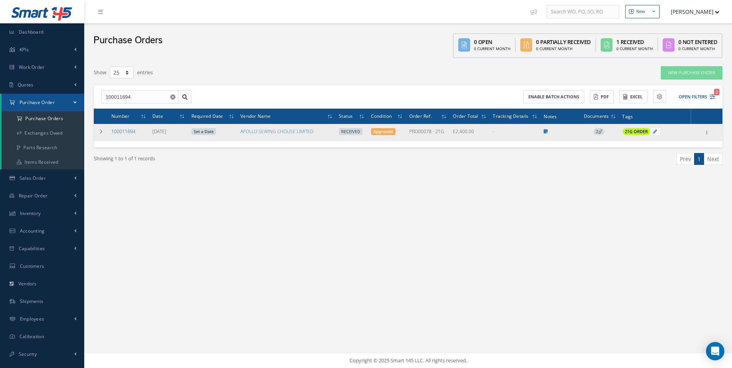
click at [127, 130] on link "100011694" at bounding box center [123, 131] width 24 height 7
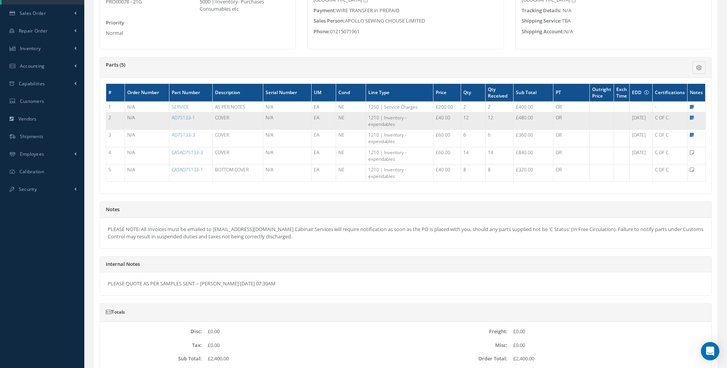
scroll to position [191, 0]
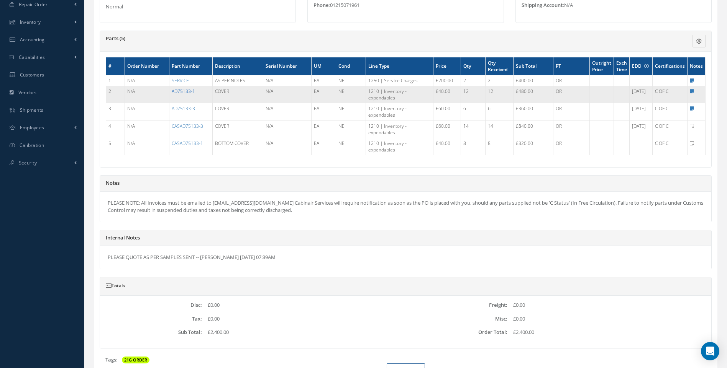
click at [186, 92] on link "AD75133-1" at bounding box center [183, 91] width 23 height 7
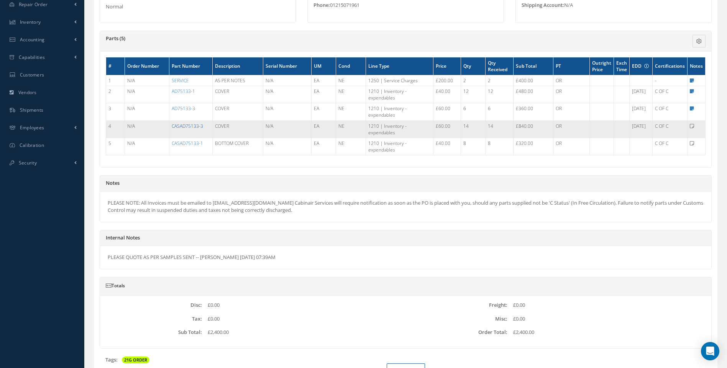
click at [196, 126] on link "CASAD75133-3" at bounding box center [187, 126] width 31 height 7
click at [190, 126] on link "CASAD75133-3" at bounding box center [187, 126] width 31 height 7
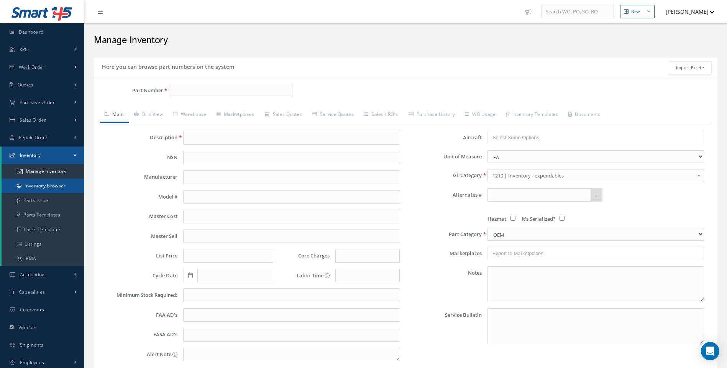
click at [47, 185] on link "Inventory Browser" at bounding box center [43, 186] width 83 height 15
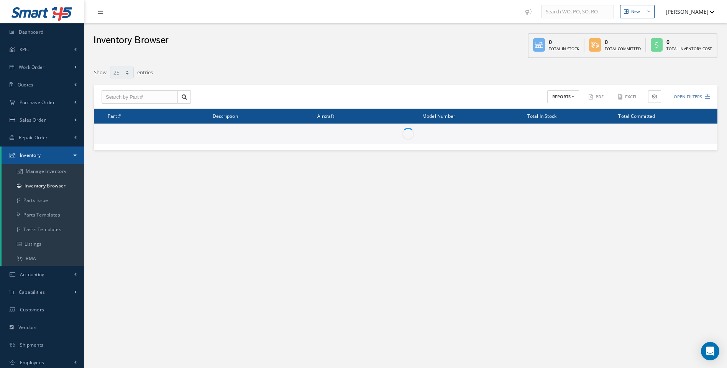
select select "25"
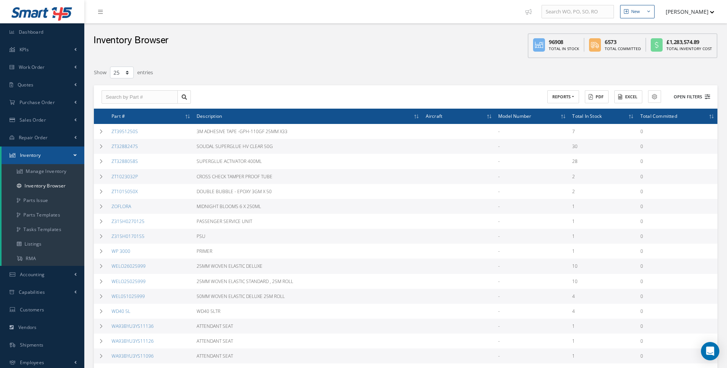
type input "Locations"
type input "All General Ledger"
click at [709, 96] on icon at bounding box center [706, 96] width 5 height 5
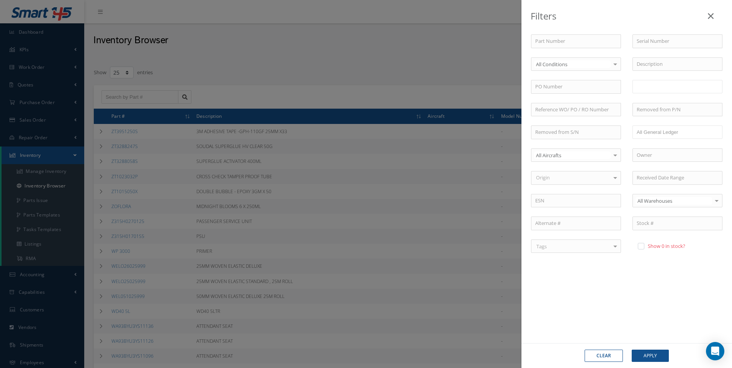
drag, startPoint x: 647, startPoint y: 85, endPoint x: 625, endPoint y: 83, distance: 22.7
click at [648, 85] on input "text" at bounding box center [652, 87] width 31 height 10
type input "U50077"
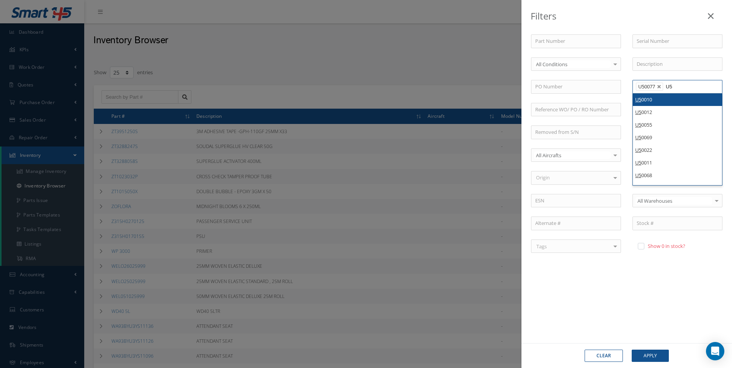
type input "U"
click at [648, 355] on button "Apply" at bounding box center [650, 356] width 37 height 12
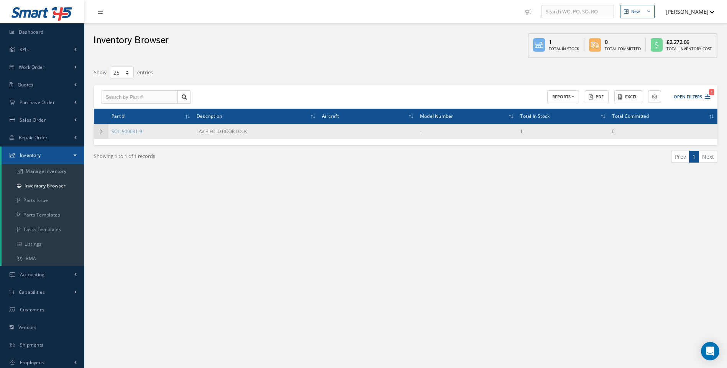
click at [103, 133] on icon at bounding box center [100, 131] width 5 height 5
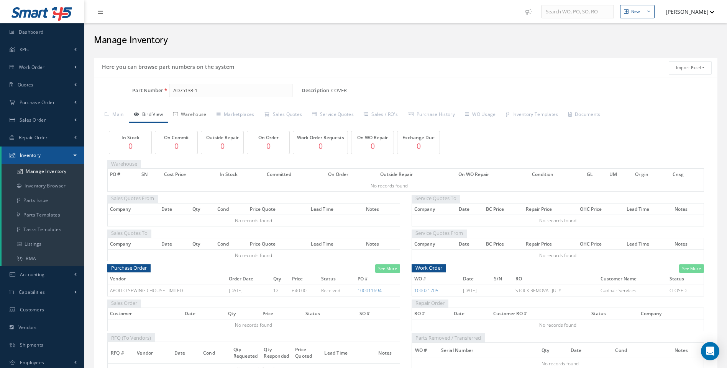
click at [182, 117] on link "Warehouse" at bounding box center [189, 115] width 43 height 16
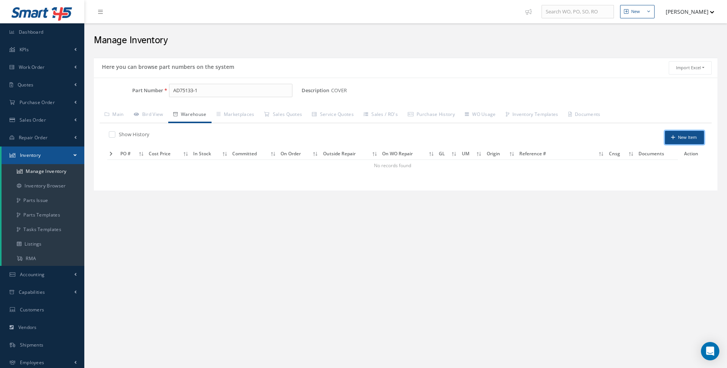
click at [695, 139] on button "New Item" at bounding box center [683, 137] width 39 height 13
type input "[DATE]"
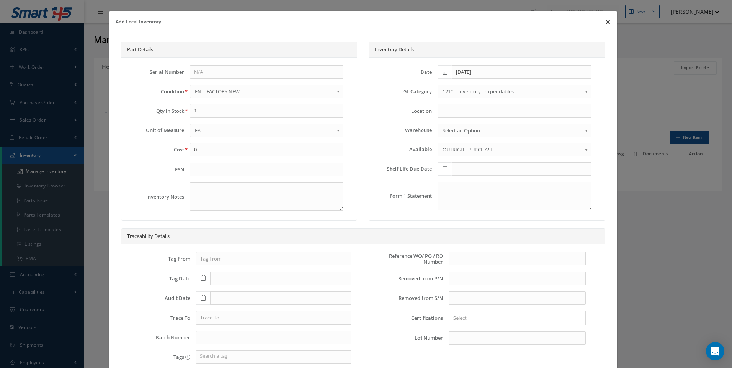
click at [604, 24] on button "×" at bounding box center [608, 21] width 18 height 21
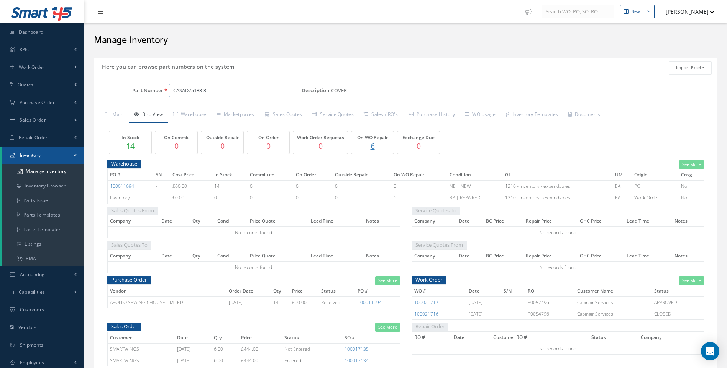
drag, startPoint x: 207, startPoint y: 93, endPoint x: 147, endPoint y: 93, distance: 60.1
click at [147, 93] on div "Part Number CASAD75133-3" at bounding box center [198, 91] width 208 height 14
type input "U"
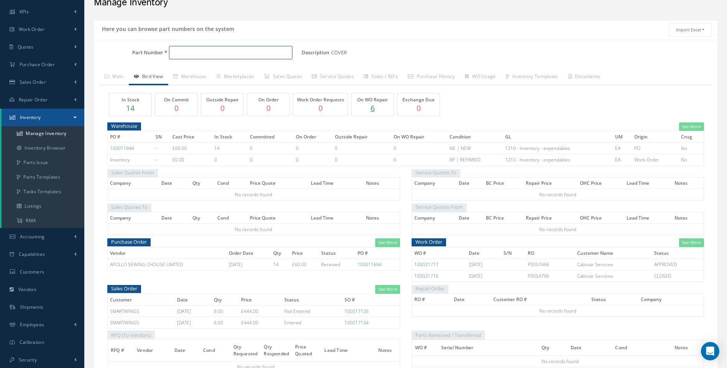
scroll to position [38, 0]
click at [199, 78] on div "Part Number Description COVER Alternates Based on the selected General Ledger, …" at bounding box center [405, 231] width 623 height 385
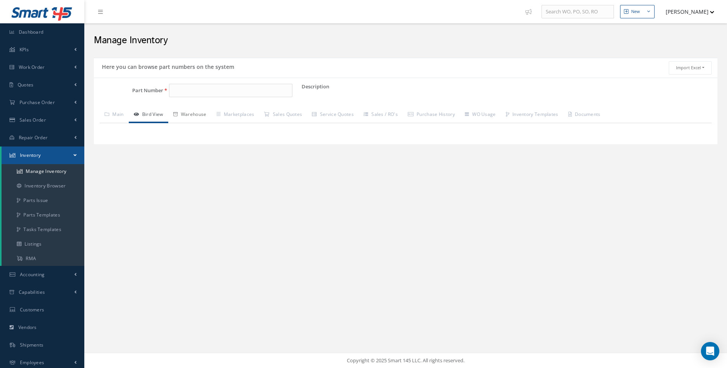
click at [197, 113] on link "Warehouse" at bounding box center [189, 115] width 43 height 16
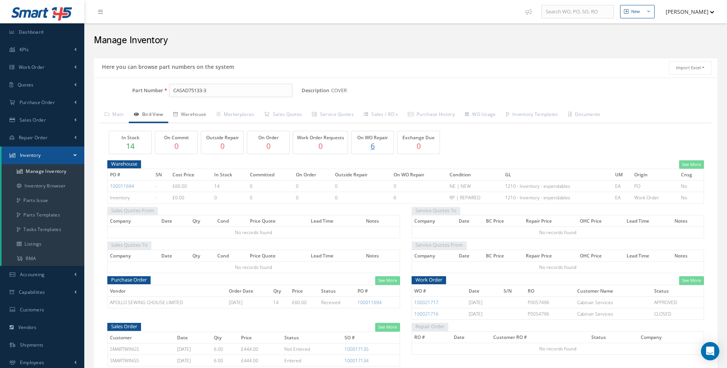
click at [197, 111] on link "Warehouse" at bounding box center [189, 115] width 43 height 16
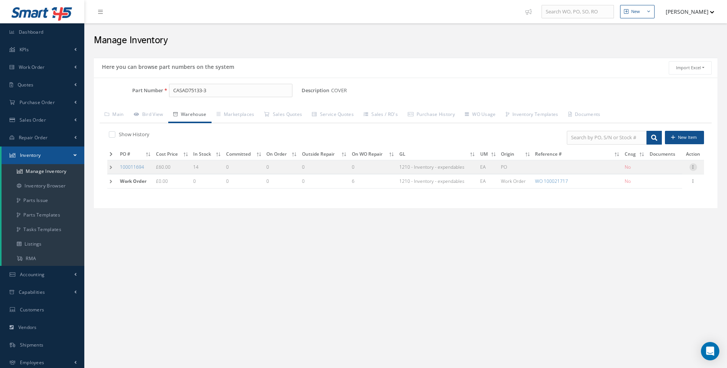
click at [693, 169] on icon at bounding box center [693, 167] width 8 height 6
click at [645, 170] on link "Edit" at bounding box center [657, 172] width 61 height 10
type input "60.00"
type input "[DATE]"
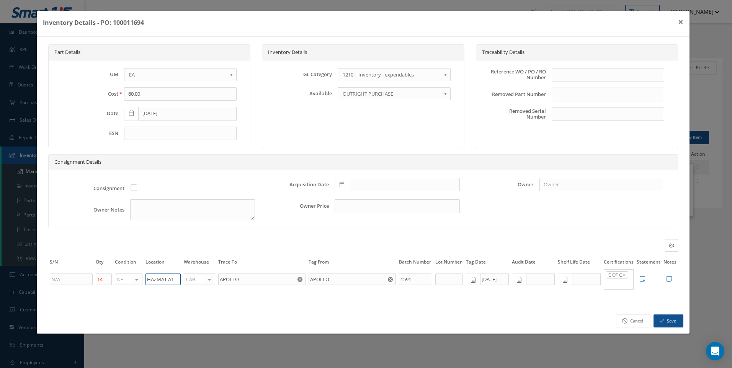
drag, startPoint x: 178, startPoint y: 282, endPoint x: 144, endPoint y: 282, distance: 33.7
click at [144, 282] on td "HAZMAT A1" at bounding box center [163, 279] width 38 height 21
type input "U50078"
click at [209, 282] on div at bounding box center [209, 279] width 11 height 11
type input "F"
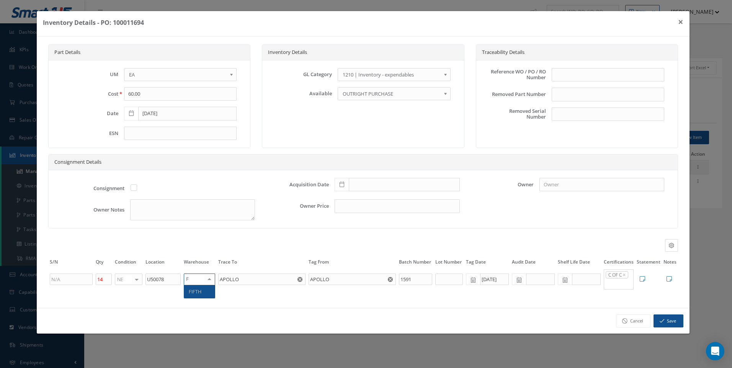
click at [203, 296] on span "FIFTH" at bounding box center [199, 291] width 31 height 13
click at [663, 324] on button "Save" at bounding box center [669, 321] width 30 height 13
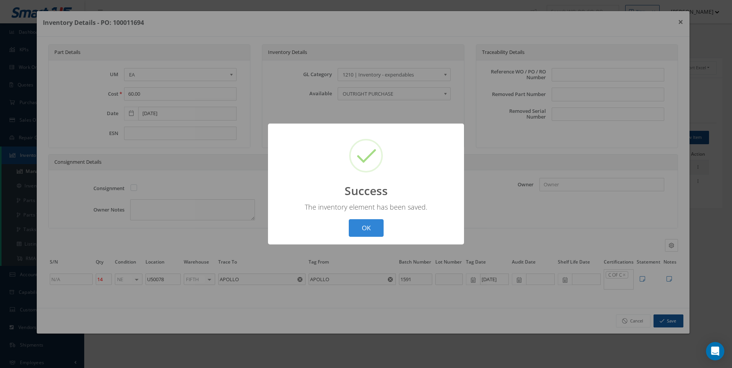
click at [362, 227] on button "OK" at bounding box center [366, 228] width 35 height 18
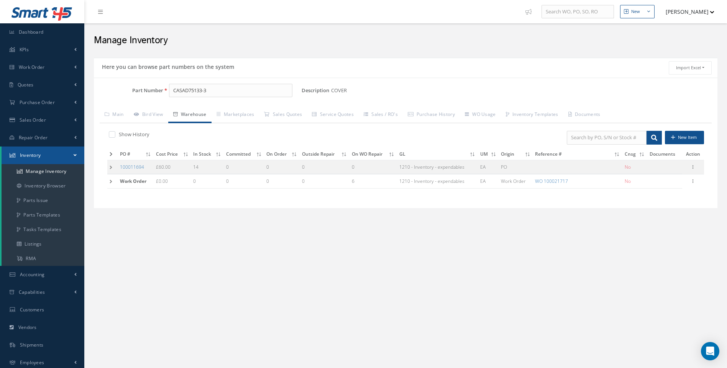
click at [248, 44] on h2 "Manage Inventory" at bounding box center [405, 40] width 623 height 11
click at [209, 92] on input "CASAD75133-3" at bounding box center [231, 91] width 124 height 14
type input "CASAD75133-1"
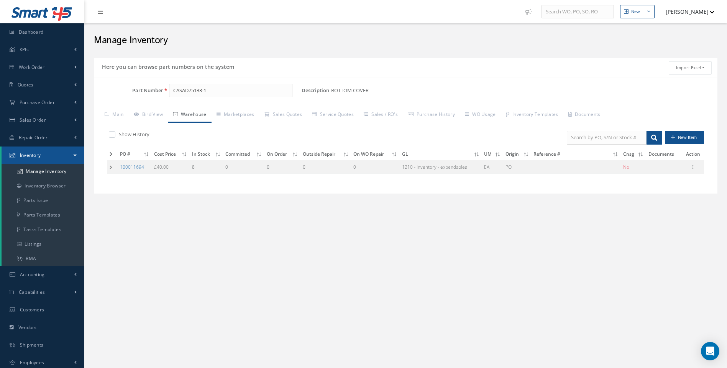
click at [108, 167] on td at bounding box center [112, 167] width 10 height 14
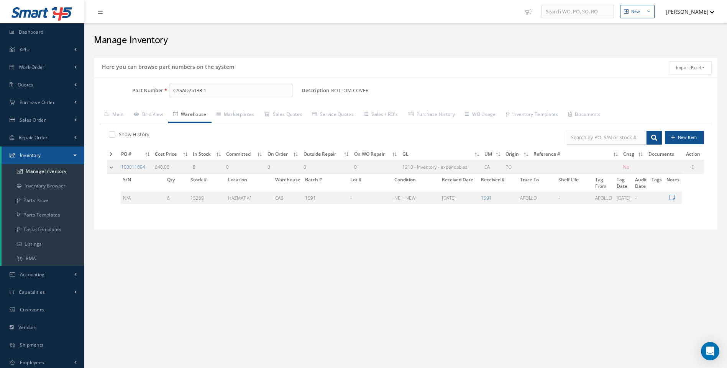
click at [108, 167] on td at bounding box center [112, 167] width 11 height 14
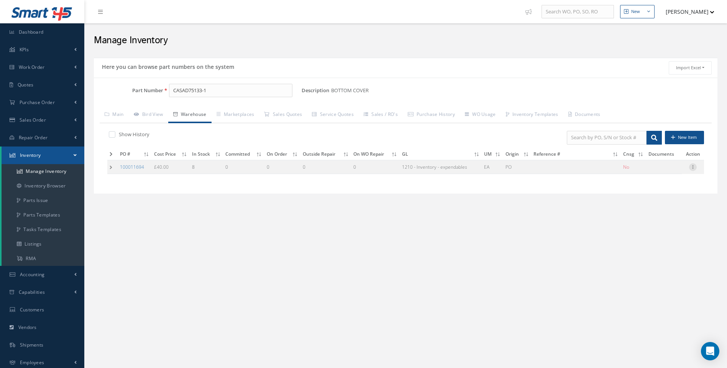
click at [693, 166] on icon at bounding box center [693, 167] width 8 height 6
click at [645, 170] on link "Edit" at bounding box center [657, 172] width 61 height 10
type input "40.00"
type input "8"
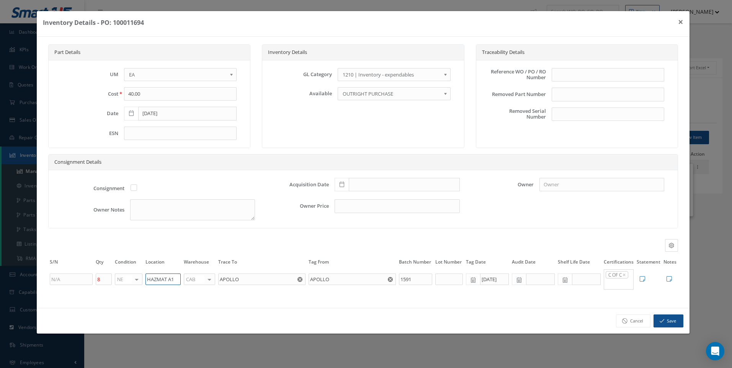
drag, startPoint x: 176, startPoint y: 285, endPoint x: 144, endPoint y: 285, distance: 32.2
click at [144, 285] on td "HAZMAT A1" at bounding box center [163, 279] width 38 height 21
type input "U50078"
click at [209, 284] on div at bounding box center [209, 279] width 11 height 11
type input "F"
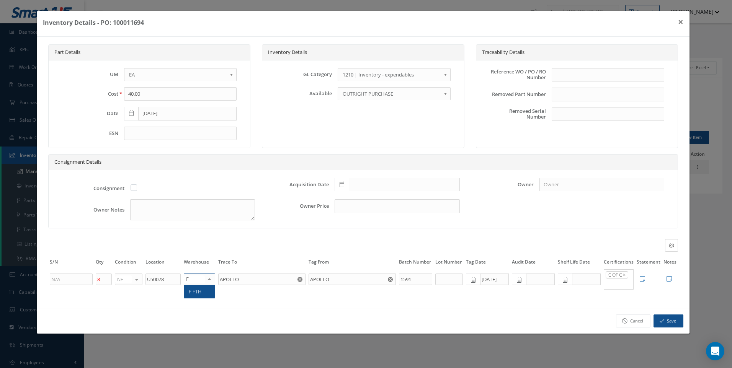
click at [197, 293] on span "FIFTH" at bounding box center [195, 291] width 13 height 7
click at [668, 326] on button "Save" at bounding box center [669, 321] width 30 height 13
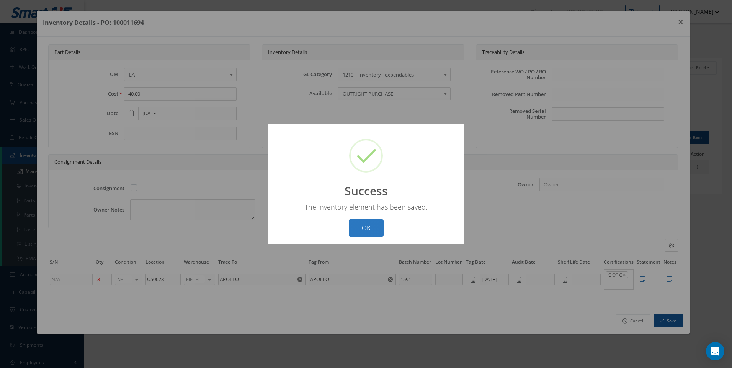
click at [361, 231] on button "OK" at bounding box center [366, 228] width 35 height 18
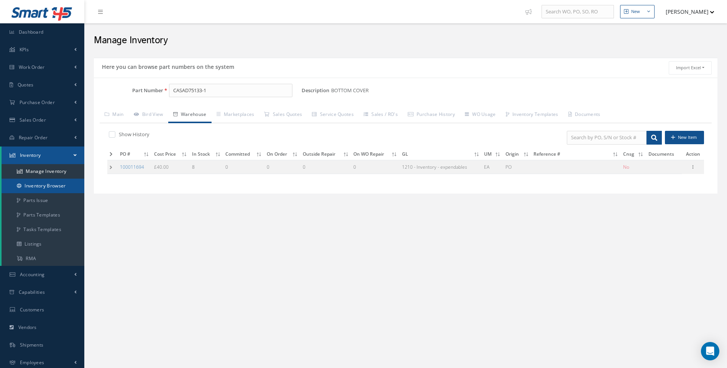
click at [52, 185] on link "Inventory Browser" at bounding box center [43, 186] width 83 height 15
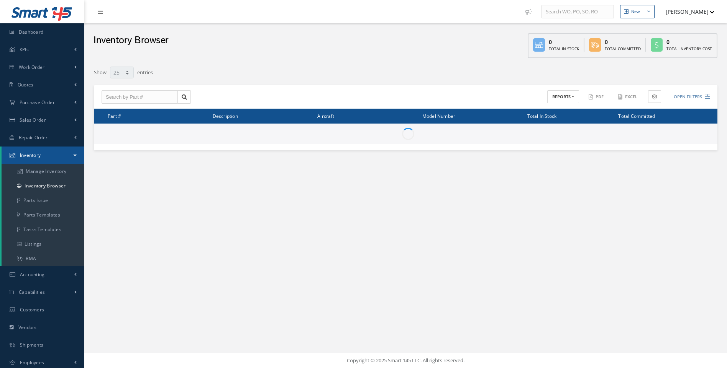
select select "25"
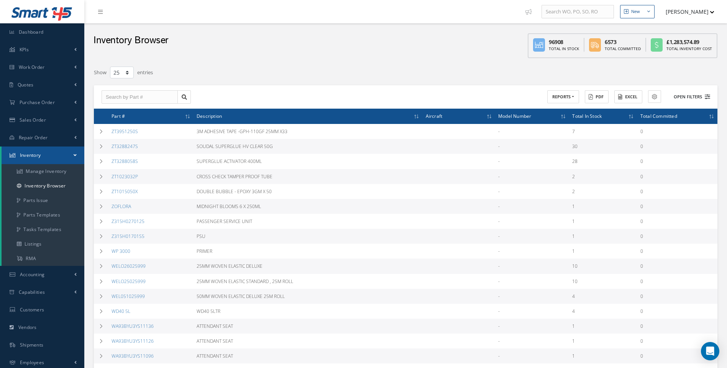
click at [704, 98] on icon at bounding box center [706, 96] width 5 height 5
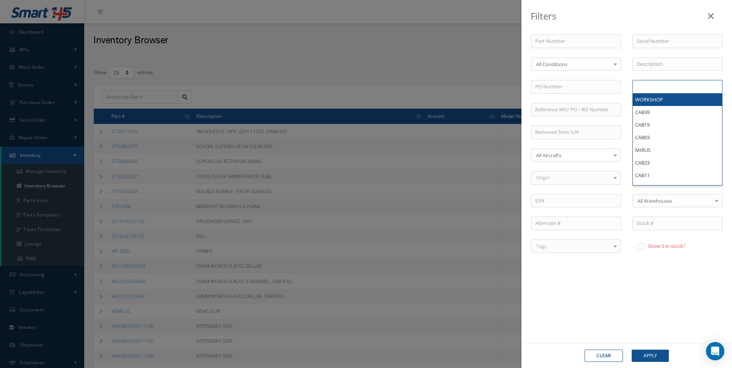
click at [650, 89] on input "text" at bounding box center [652, 87] width 31 height 10
type input "U50078"
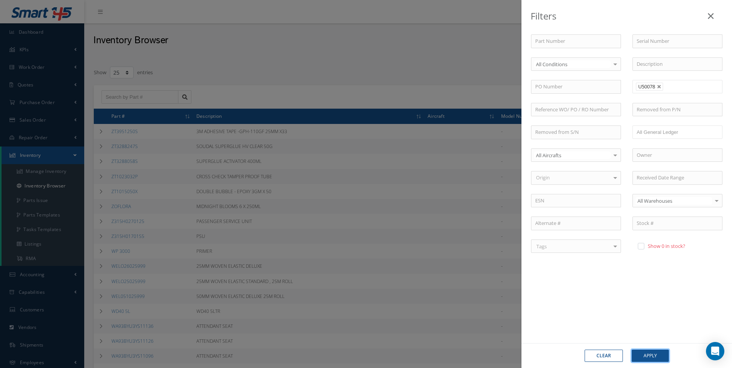
drag, startPoint x: 650, startPoint y: 359, endPoint x: 651, endPoint y: 354, distance: 5.6
click at [651, 358] on button "Apply" at bounding box center [650, 356] width 37 height 12
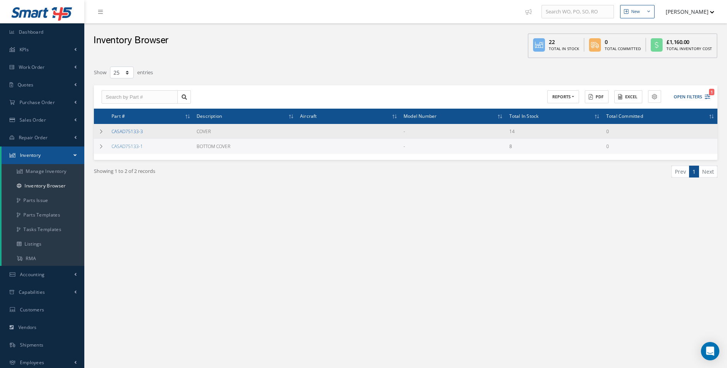
click at [132, 130] on link "CASAD75133-3" at bounding box center [126, 131] width 31 height 7
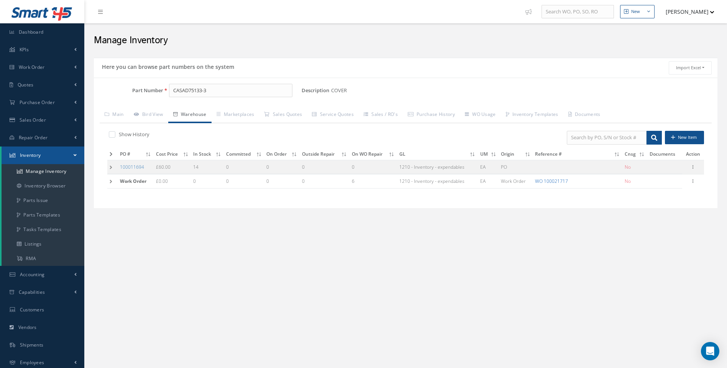
click at [553, 182] on link "WO 100021717" at bounding box center [551, 181] width 33 height 7
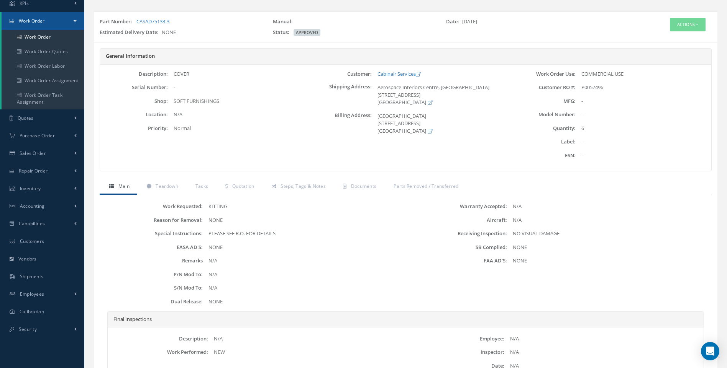
scroll to position [45, 0]
click at [701, 27] on button "Actions" at bounding box center [687, 26] width 36 height 13
click at [663, 40] on link "Edit" at bounding box center [675, 41] width 61 height 10
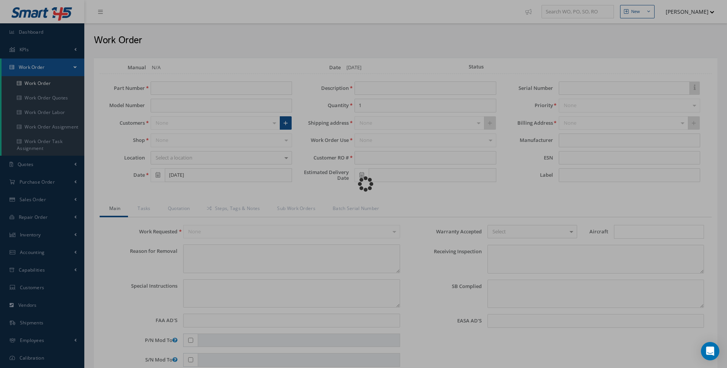
type input "CASAD75133-3"
type input "06/30/2025"
type input "COVER"
type input "6"
type input "P0057496"
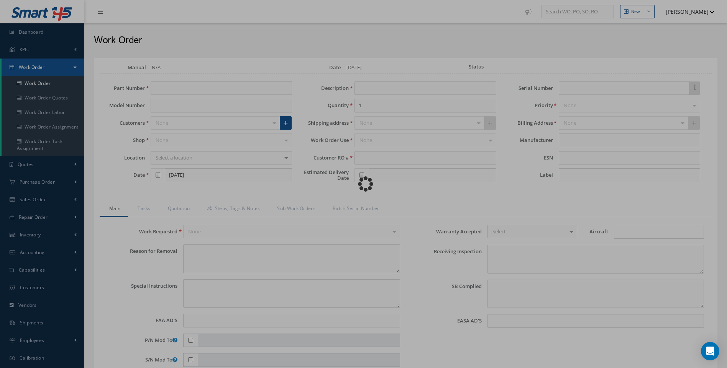
type textarea "NONE"
type textarea "PLEASE SEE R.O. FOR DETAILS"
type input "NONE"
type textarea "NO VISUAL DAMAGE"
type textarea "NONE"
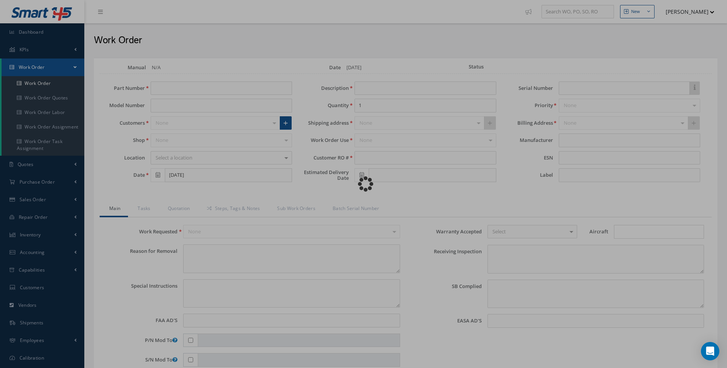
type input "NONE"
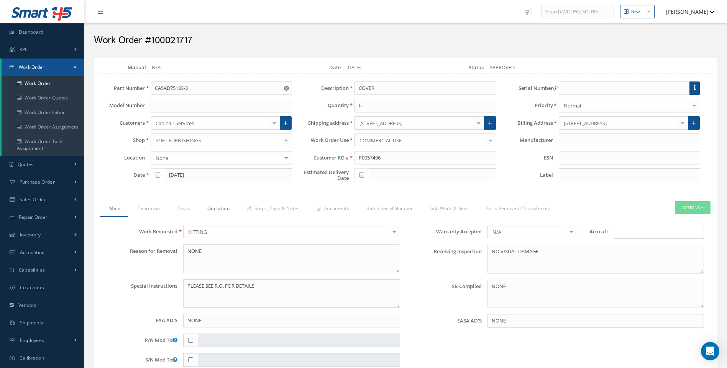
click at [224, 208] on link "Quotation" at bounding box center [217, 209] width 39 height 16
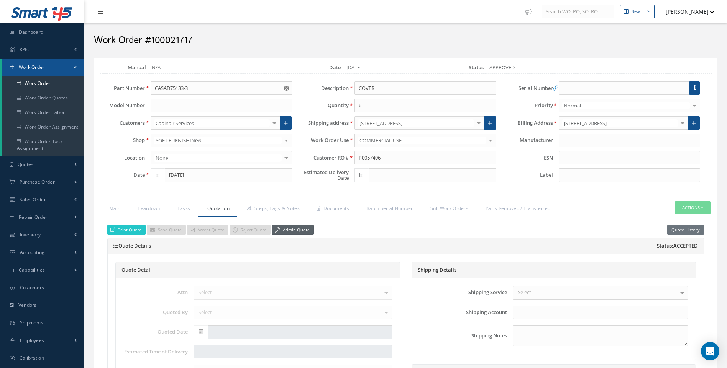
click at [292, 231] on link "Admin Quote" at bounding box center [293, 230] width 42 height 10
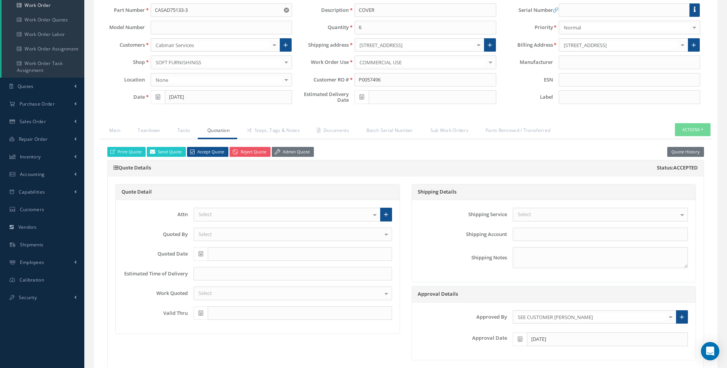
scroll to position [191, 0]
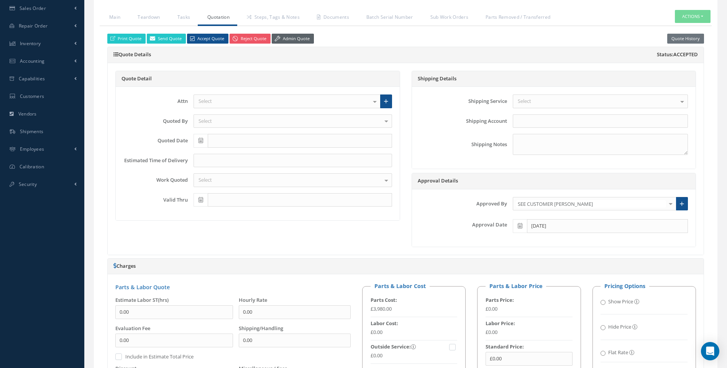
click at [298, 41] on link "Admin Quote" at bounding box center [293, 39] width 42 height 10
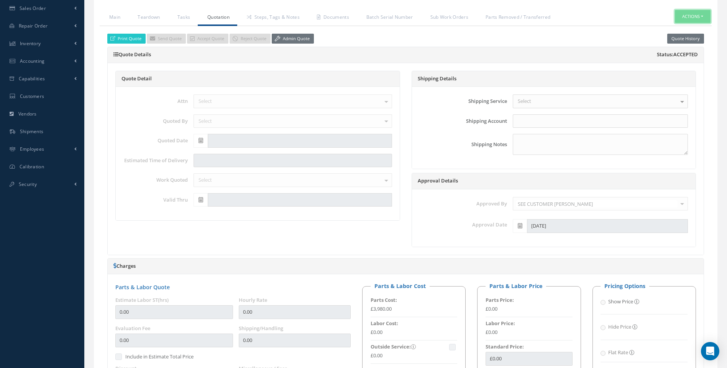
click at [703, 17] on button "Actions" at bounding box center [692, 16] width 36 height 13
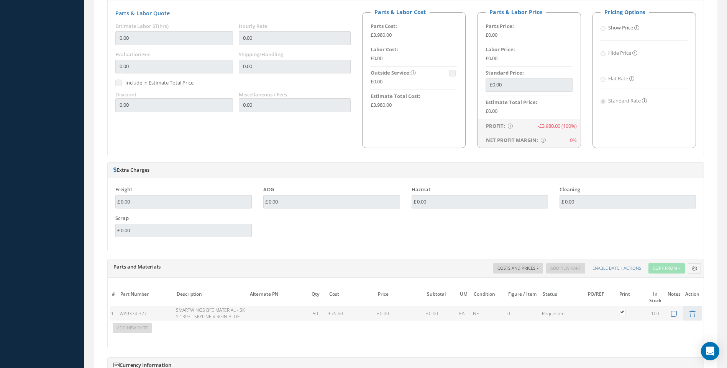
scroll to position [536, 0]
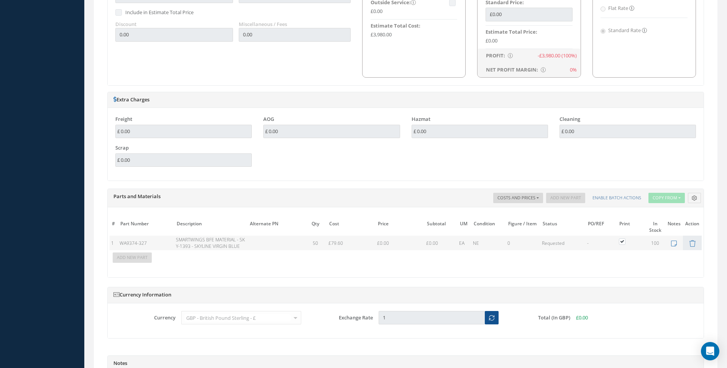
click at [254, 241] on td at bounding box center [275, 243] width 56 height 15
click at [253, 241] on td at bounding box center [275, 243] width 56 height 15
click at [323, 241] on td "50" at bounding box center [315, 243] width 23 height 15
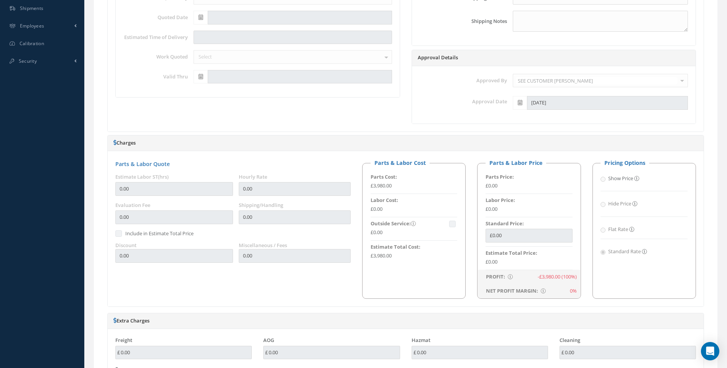
scroll to position [191, 0]
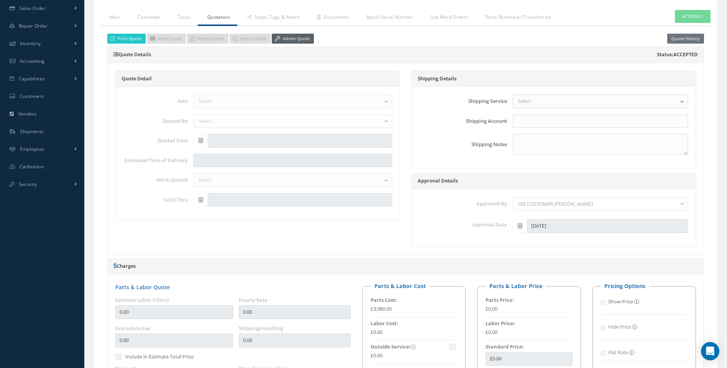
click at [296, 41] on link "Admin Quote" at bounding box center [293, 39] width 42 height 10
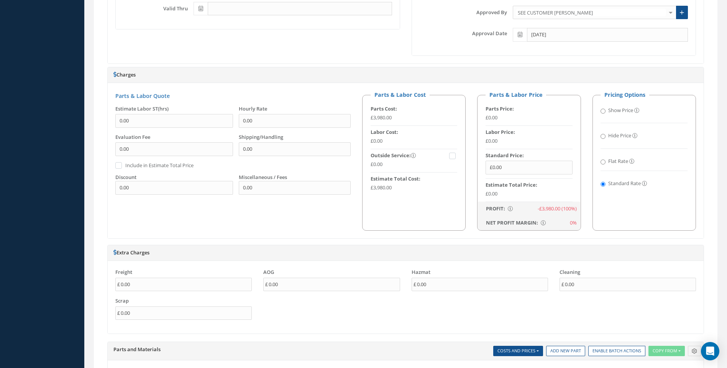
scroll to position [574, 0]
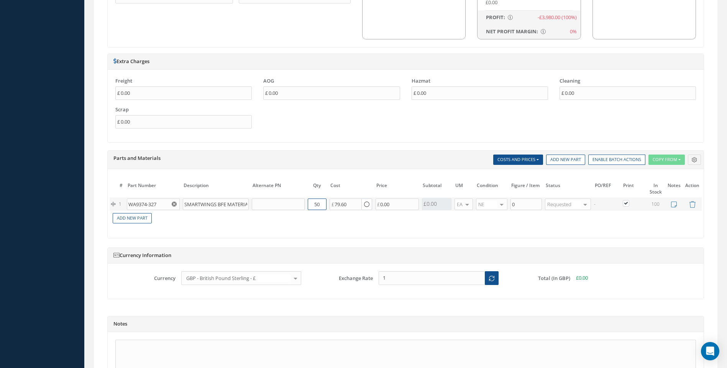
drag, startPoint x: 322, startPoint y: 203, endPoint x: 311, endPoint y: 206, distance: 12.1
click at [311, 206] on input "50" at bounding box center [317, 204] width 19 height 11
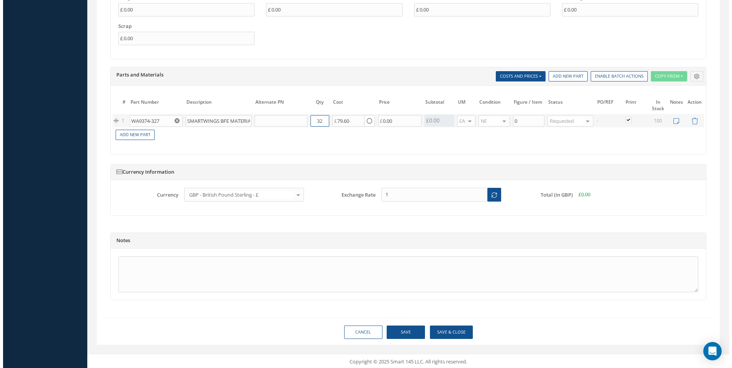
scroll to position [659, 0]
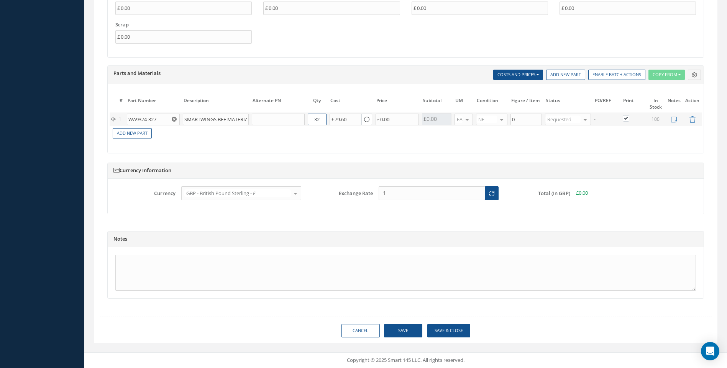
type input "32"
click at [443, 331] on button "Save & Close" at bounding box center [448, 330] width 43 height 13
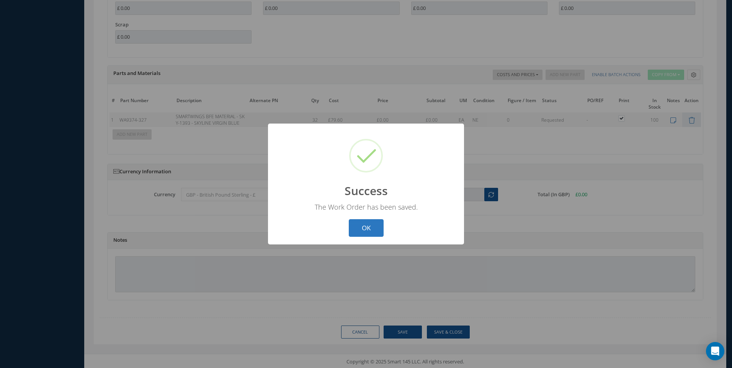
click at [363, 227] on button "OK" at bounding box center [366, 228] width 35 height 18
select select "25"
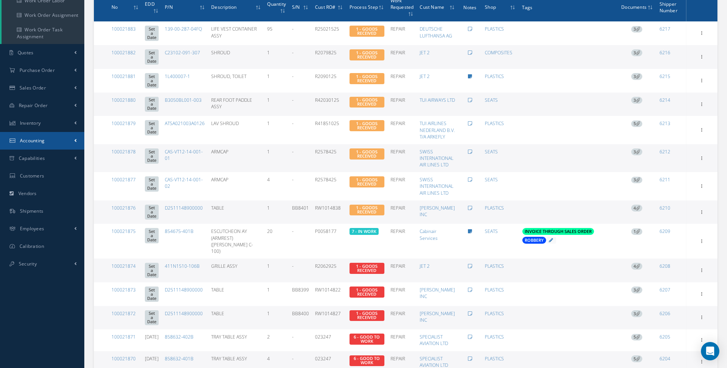
scroll to position [115, 0]
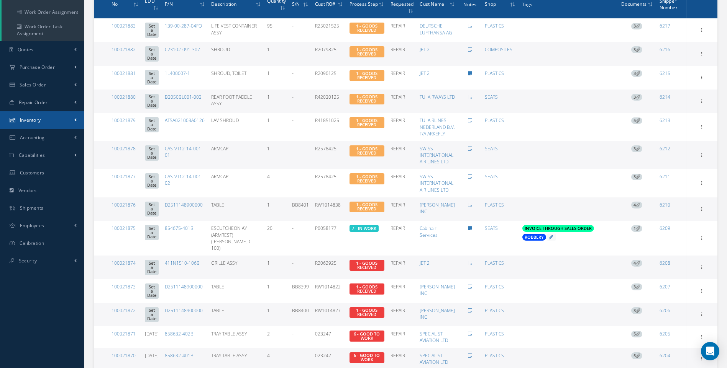
click at [34, 121] on span "Inventory" at bounding box center [30, 120] width 21 height 7
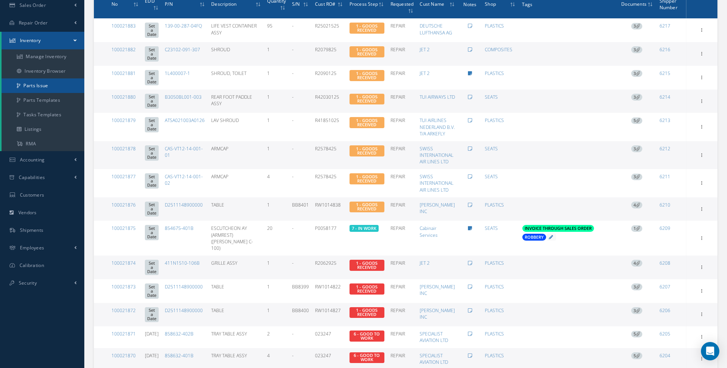
click at [42, 86] on link "Parts Issue" at bounding box center [43, 86] width 83 height 15
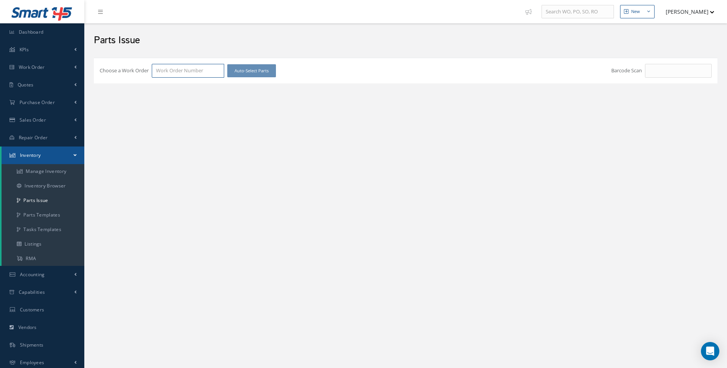
click at [172, 70] on input "Choose a Work Order" at bounding box center [188, 71] width 72 height 14
type input "100021717"
click at [171, 87] on span "100021717" at bounding box center [168, 84] width 24 height 7
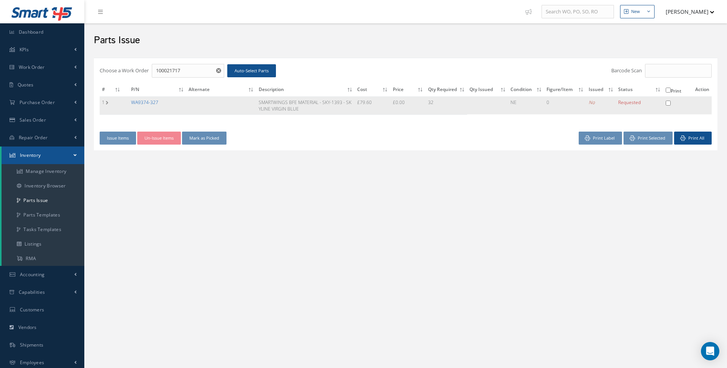
click at [144, 102] on link "WA9374-327" at bounding box center [144, 102] width 27 height 7
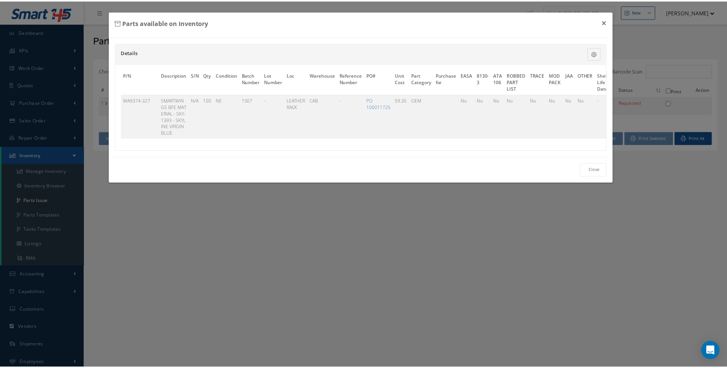
scroll to position [0, 44]
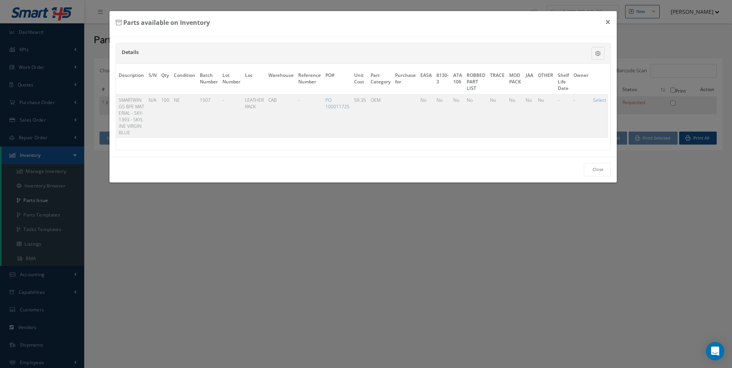
click at [596, 99] on link "Select" at bounding box center [599, 100] width 13 height 7
checkbox input "true"
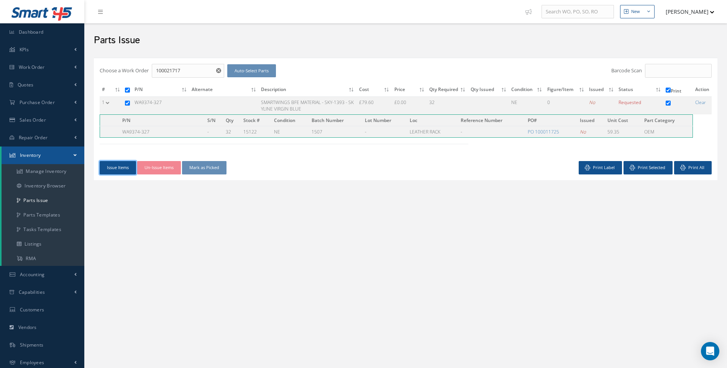
click at [116, 166] on button "Issue Items" at bounding box center [118, 167] width 36 height 13
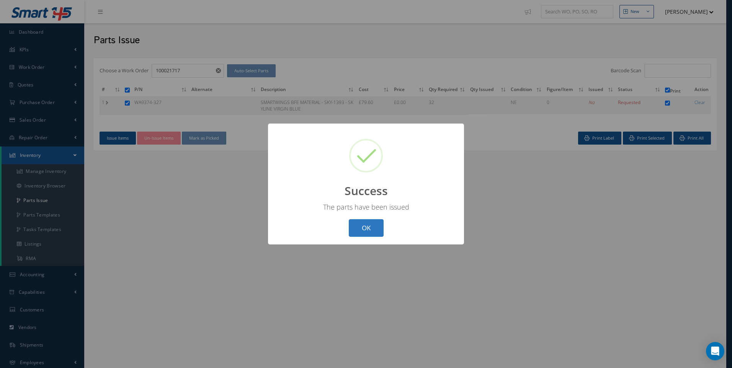
click at [382, 232] on button "OK" at bounding box center [366, 228] width 35 height 18
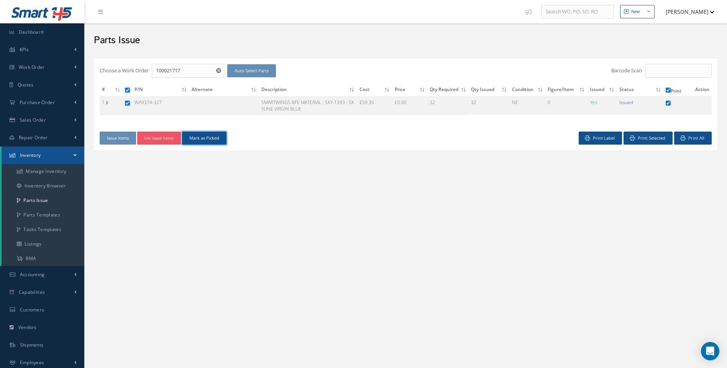
click at [203, 139] on button "Mark as Picked" at bounding box center [204, 138] width 44 height 13
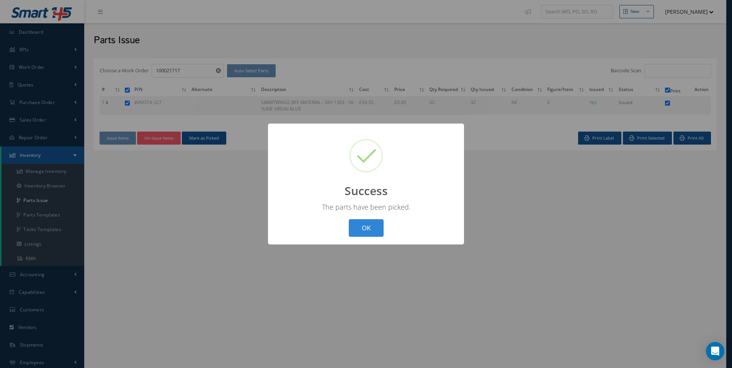
click at [365, 229] on button "OK" at bounding box center [366, 228] width 35 height 18
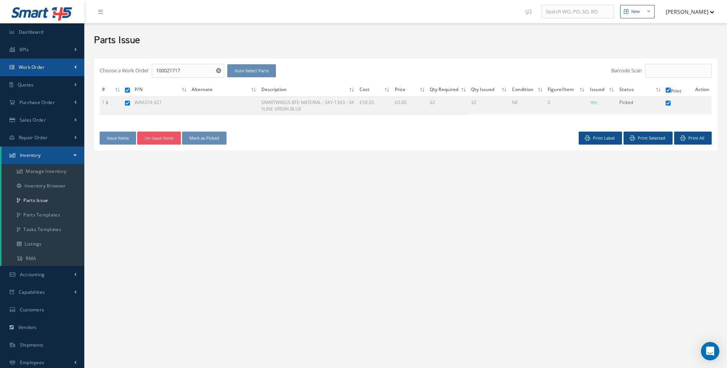
click at [36, 65] on span "Work Order" at bounding box center [32, 67] width 26 height 7
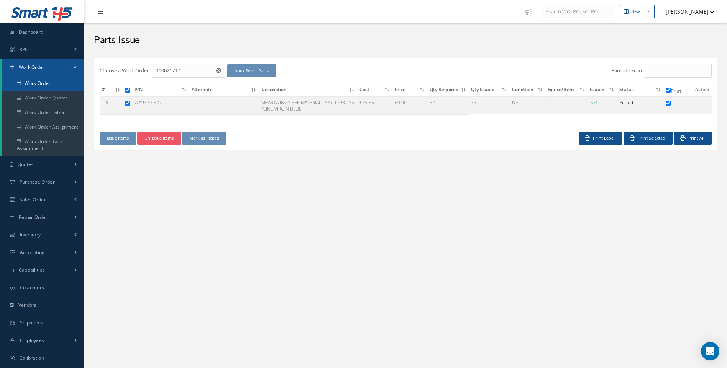
click at [42, 84] on link "Work Order" at bounding box center [43, 83] width 83 height 15
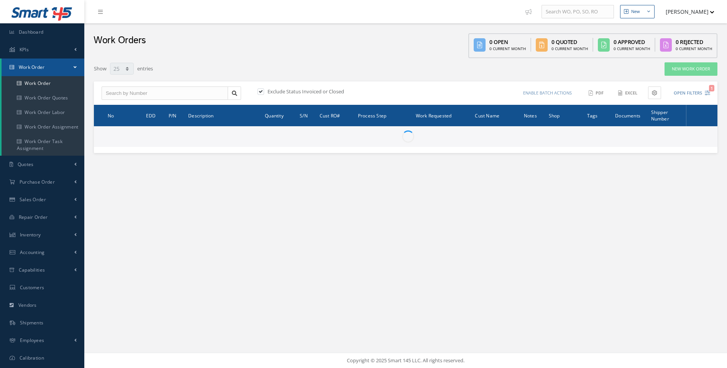
select select "25"
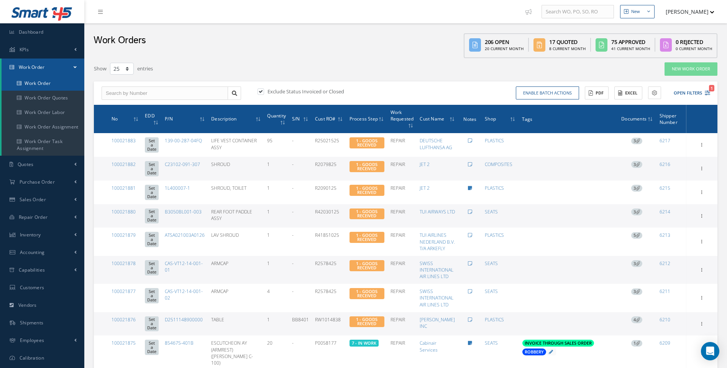
click at [39, 79] on link "Work Order" at bounding box center [43, 83] width 83 height 15
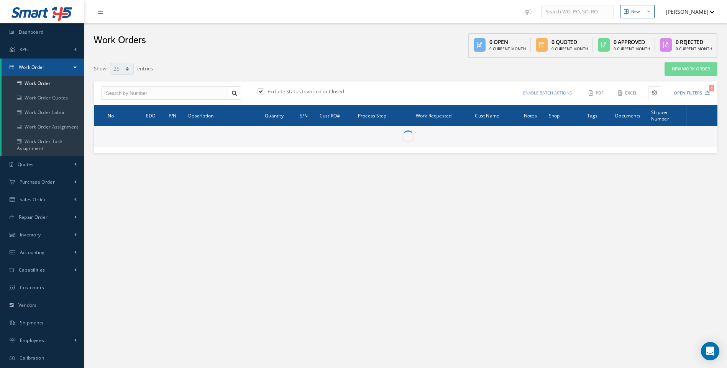
select select "25"
click at [115, 93] on input "text" at bounding box center [164, 94] width 126 height 14
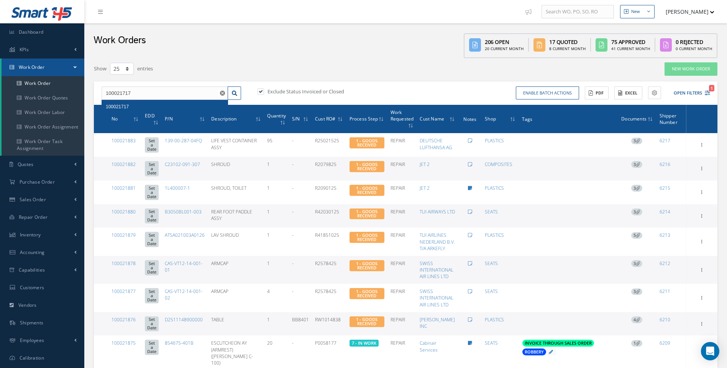
click at [118, 107] on span "100021717" at bounding box center [117, 106] width 23 height 5
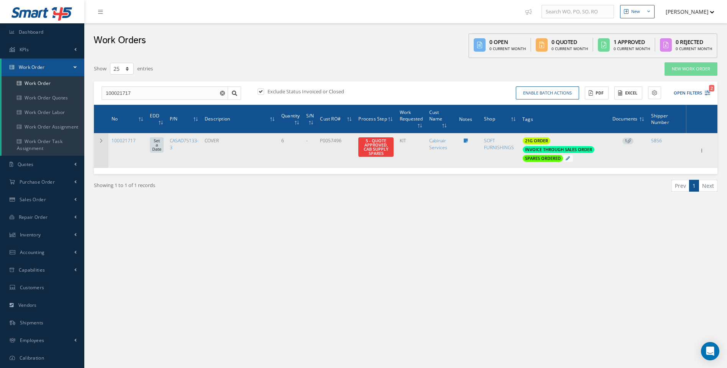
click at [100, 141] on icon at bounding box center [100, 141] width 5 height 5
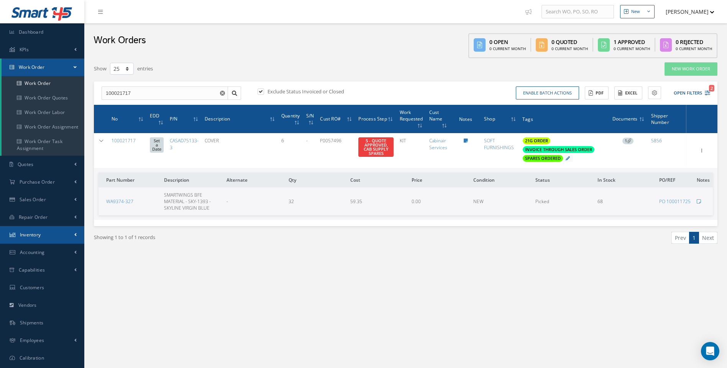
click at [36, 234] on span "Inventory" at bounding box center [30, 235] width 21 height 7
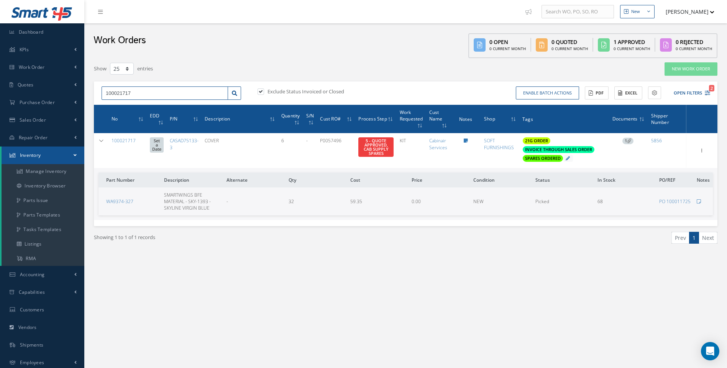
drag, startPoint x: 143, startPoint y: 92, endPoint x: 101, endPoint y: 95, distance: 42.3
click at [101, 95] on div "100021717" at bounding box center [171, 94] width 151 height 14
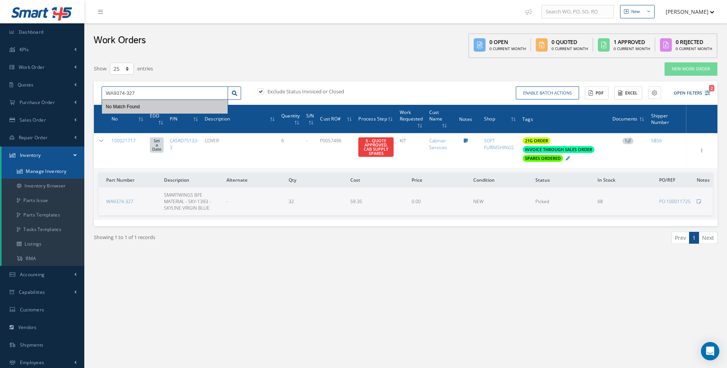
type input "WA9374-327"
click at [56, 170] on link "Manage Inventory" at bounding box center [43, 171] width 83 height 15
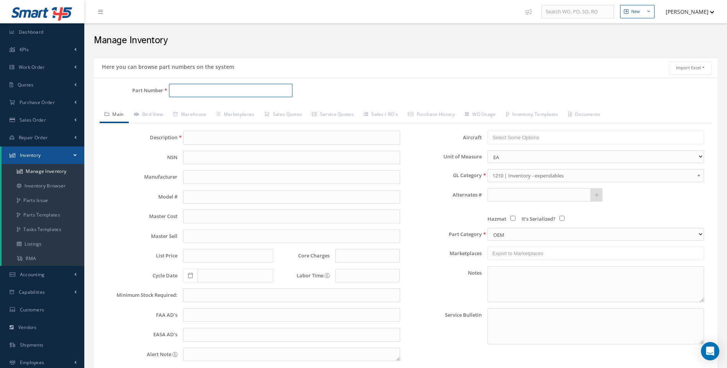
click at [183, 92] on input "Part Number" at bounding box center [231, 91] width 124 height 14
click at [195, 112] on span "WA9374-327" at bounding box center [205, 110] width 69 height 8
type input "WA9374-327"
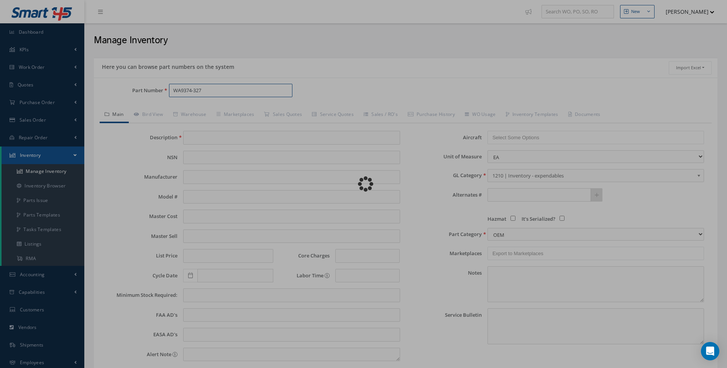
type input "SMARTWINGS BFE MATERIAL - SKY-1393 - SKYLINE VIRGIN BLUE"
type input "79.60"
type input "0.00"
select select "8"
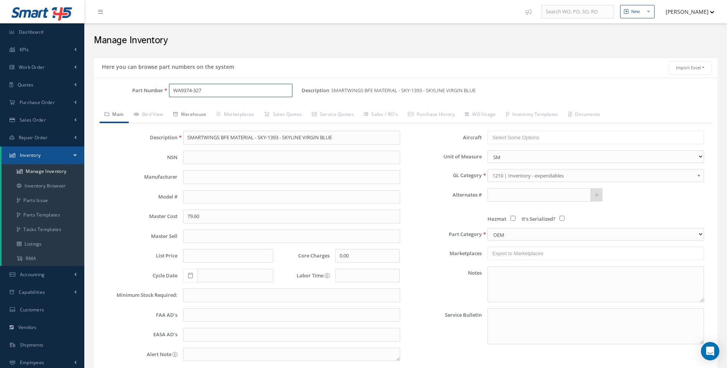
type input "WA9374-327"
click at [203, 115] on link "Warehouse" at bounding box center [189, 115] width 43 height 16
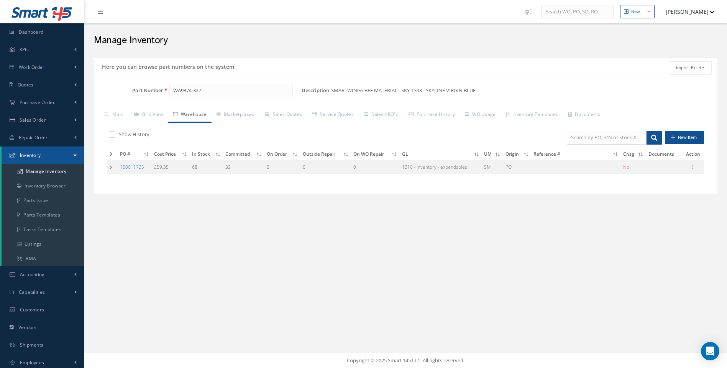
click at [110, 169] on td at bounding box center [112, 167] width 10 height 14
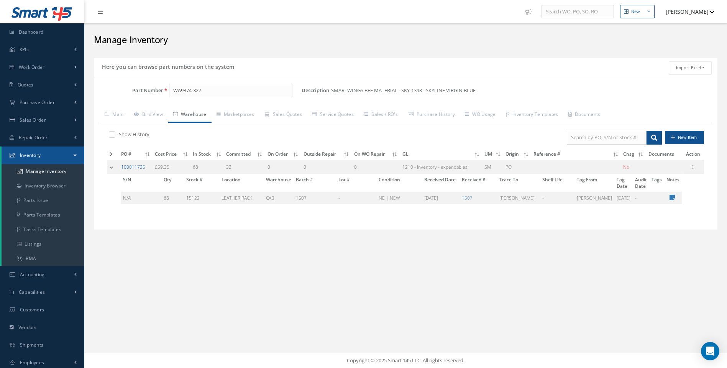
click at [139, 165] on link "100011725" at bounding box center [133, 167] width 24 height 7
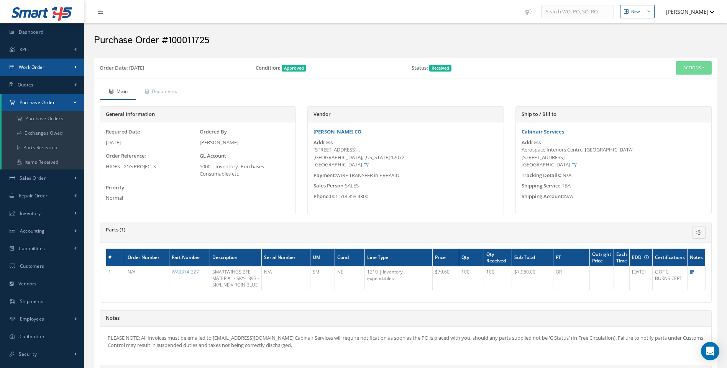
click at [39, 64] on span "Work Order" at bounding box center [32, 67] width 26 height 7
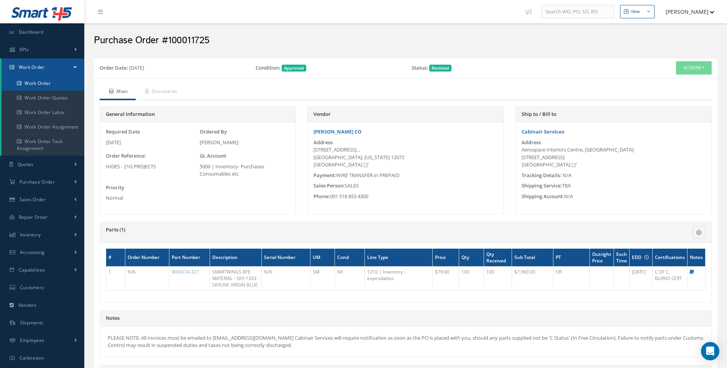
click at [35, 81] on link "Work Order" at bounding box center [43, 83] width 83 height 15
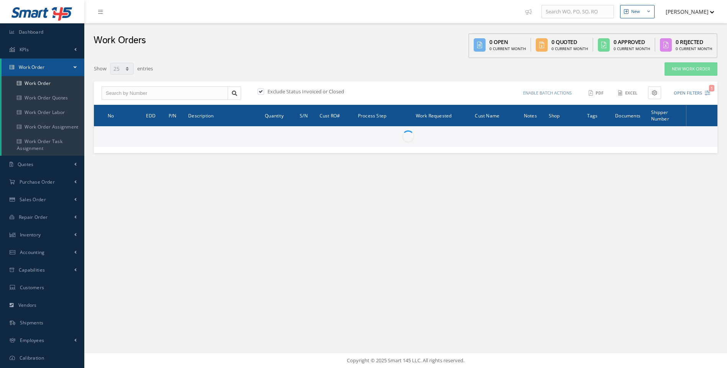
select select "25"
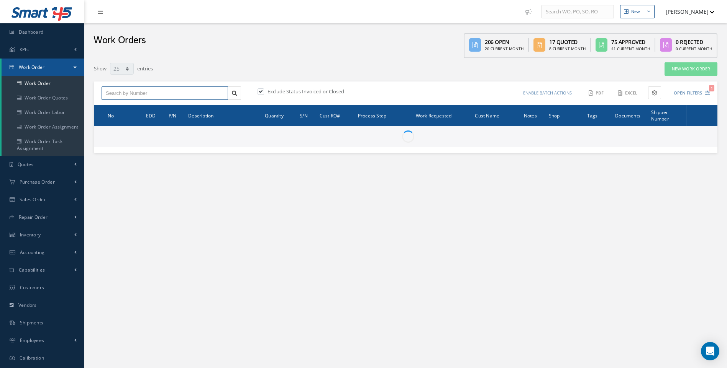
click at [136, 99] on input "text" at bounding box center [164, 94] width 126 height 14
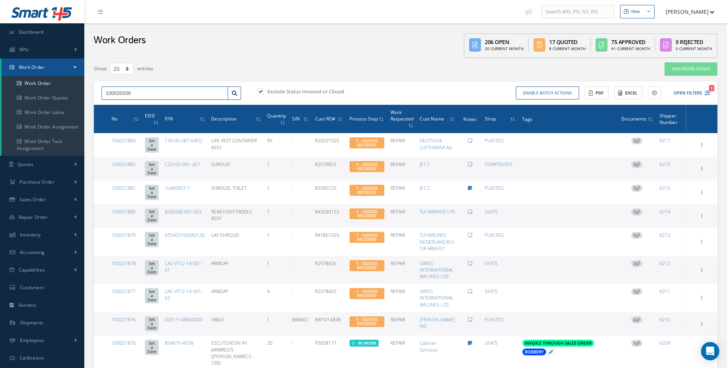
type input "100020339"
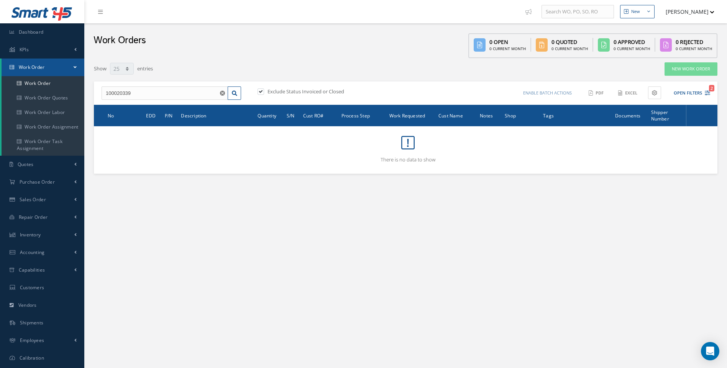
click at [263, 91] on label at bounding box center [264, 91] width 2 height 7
click at [262, 91] on input "checkbox" at bounding box center [259, 92] width 5 height 5
checkbox input "false"
drag, startPoint x: 158, startPoint y: 93, endPoint x: 88, endPoint y: 101, distance: 70.1
click at [88, 101] on div "Filters WO Number 100020339 Part Number Description Serial Number - BER CERTIFI…" at bounding box center [405, 118] width 635 height 112
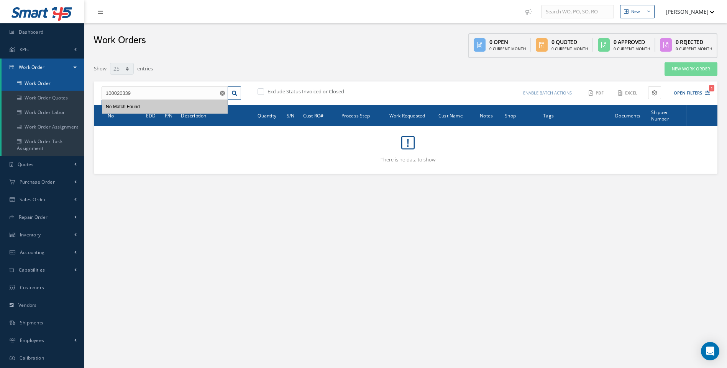
click at [48, 85] on link "Work Order" at bounding box center [43, 83] width 83 height 15
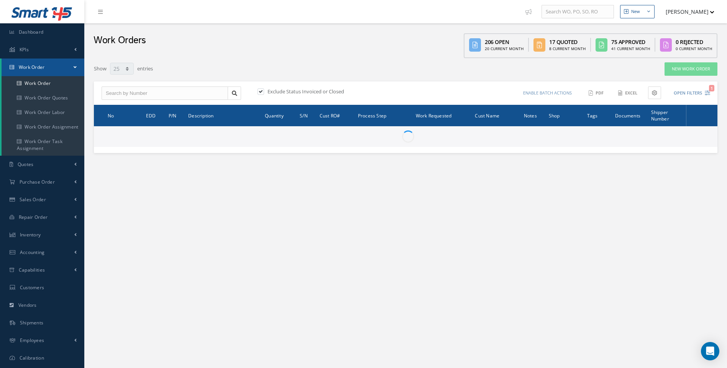
select select "25"
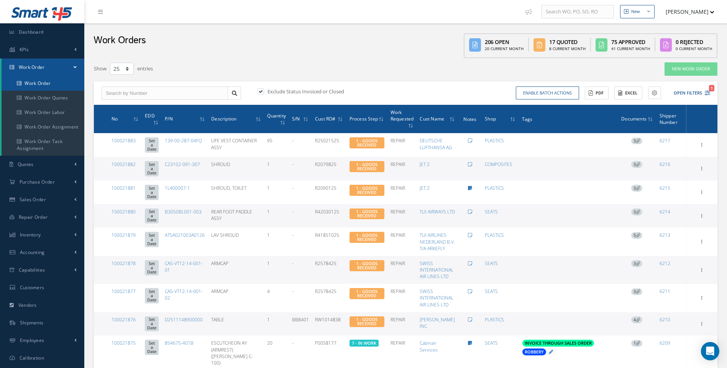
click at [48, 85] on link "Work Order" at bounding box center [43, 83] width 83 height 15
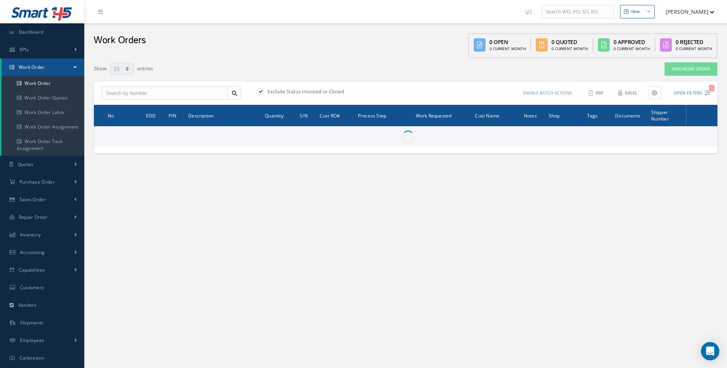
select select "25"
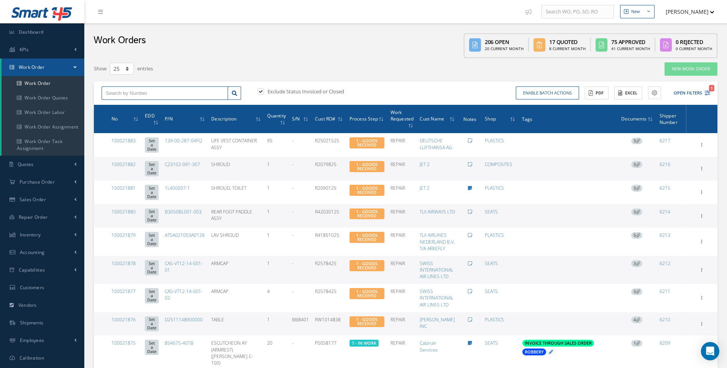
click at [124, 95] on input "text" at bounding box center [164, 94] width 126 height 14
type input "100021843"
click at [125, 104] on div "100021843" at bounding box center [165, 107] width 118 height 8
